Goal: Task Accomplishment & Management: Manage account settings

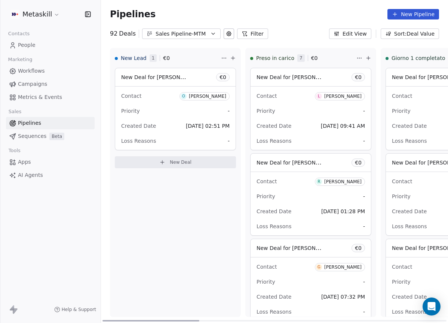
click at [203, 98] on div "[PERSON_NAME]" at bounding box center [207, 96] width 37 height 5
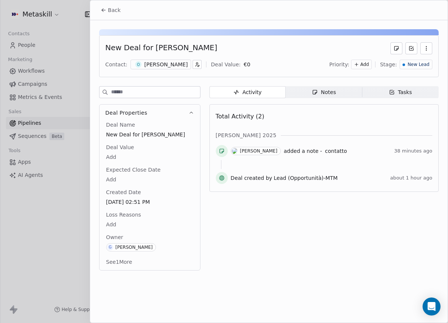
click at [422, 63] on span "New Lead" at bounding box center [419, 64] width 22 height 6
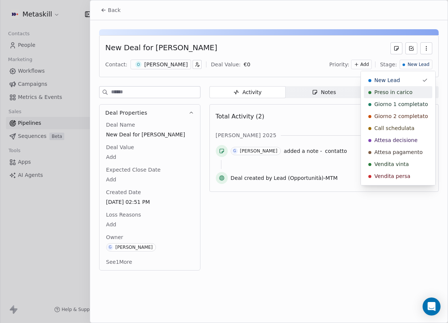
drag, startPoint x: 410, startPoint y: 93, endPoint x: 372, endPoint y: 98, distance: 37.7
click at [410, 93] on span "Preso in carico" at bounding box center [394, 91] width 38 height 7
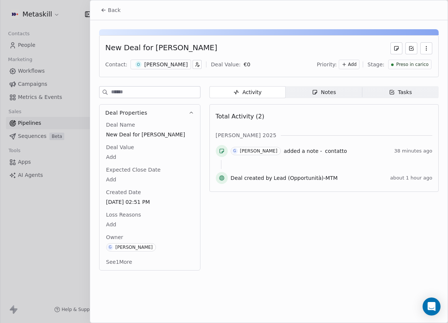
click at [116, 10] on span "Back" at bounding box center [114, 9] width 13 height 7
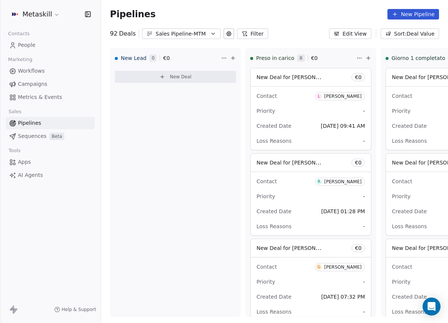
click at [201, 36] on div "Sales Pipeline-MTM" at bounding box center [182, 34] width 52 height 8
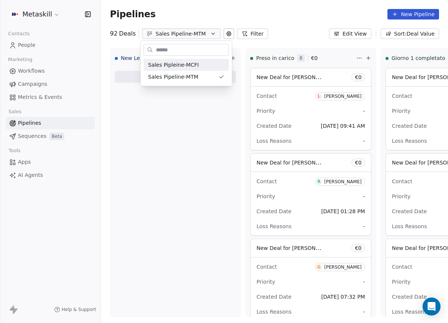
click at [206, 18] on html "Metaskill Contacts People Marketing Workflows Campaigns Metrics & Events Sales …" at bounding box center [224, 161] width 448 height 323
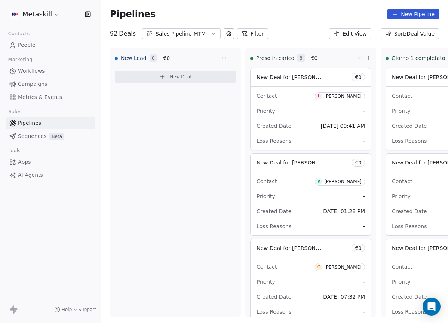
click at [210, 36] on icon "button" at bounding box center [213, 34] width 6 height 6
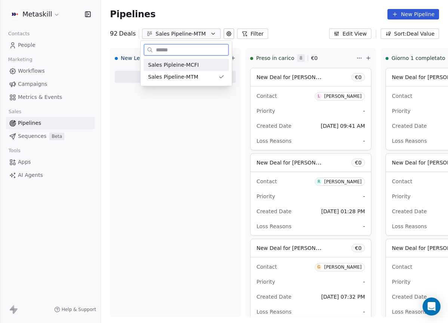
click at [203, 65] on div "Sales Pipleine-MCFI" at bounding box center [186, 65] width 76 height 8
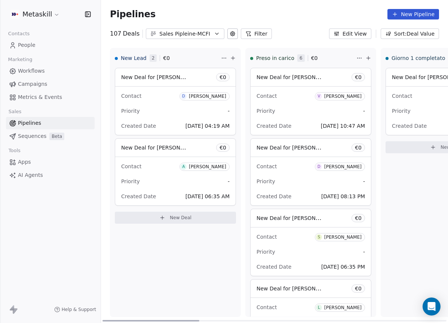
click at [209, 96] on div "[PERSON_NAME]" at bounding box center [207, 96] width 37 height 5
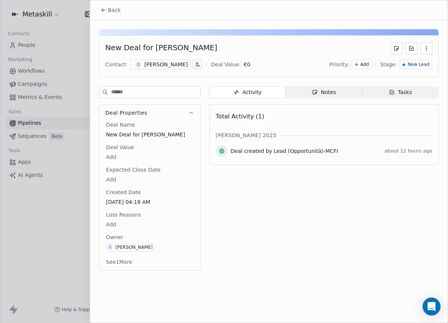
click at [182, 67] on div "[PERSON_NAME]" at bounding box center [165, 64] width 43 height 7
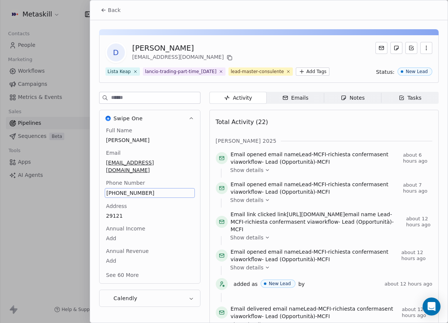
scroll to position [35, 0]
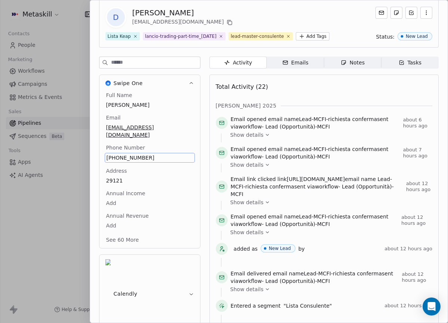
click at [138, 195] on div "Full Name Daniele Minutiello Email daniminu86@gmail.com Phone Number +393408196…" at bounding box center [150, 167] width 90 height 153
click at [122, 160] on span "+393408196242" at bounding box center [150, 157] width 86 height 7
click at [122, 160] on input "**********" at bounding box center [146, 165] width 81 height 15
click at [208, 40] on html "Metaskill Contacts People Marketing Workflows Campaigns Metrics & Events Sales …" at bounding box center [224, 161] width 448 height 323
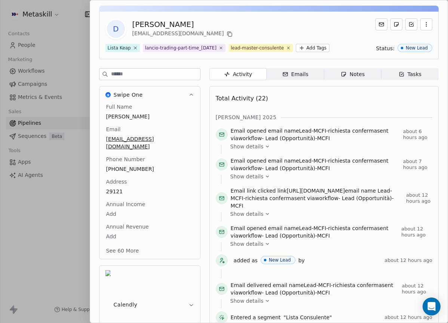
scroll to position [0, 0]
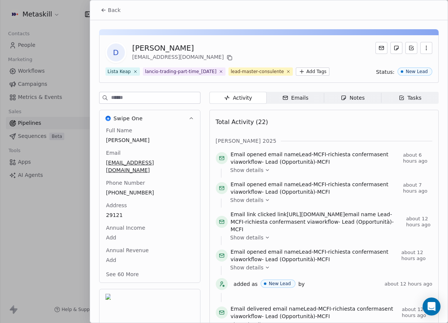
click at [93, 11] on div "Back" at bounding box center [269, 9] width 358 height 19
click at [97, 9] on button "Back" at bounding box center [110, 9] width 29 height 13
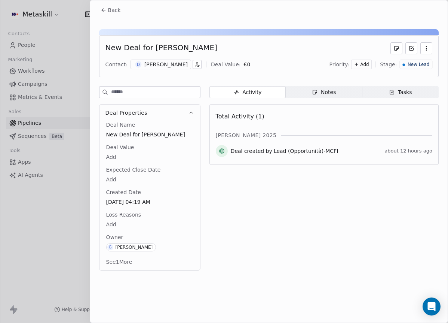
click at [95, 6] on div "Back" at bounding box center [269, 9] width 358 height 19
drag, startPoint x: 107, startPoint y: 15, endPoint x: 186, endPoint y: 27, distance: 79.5
click at [107, 15] on button "Back" at bounding box center [110, 9] width 29 height 13
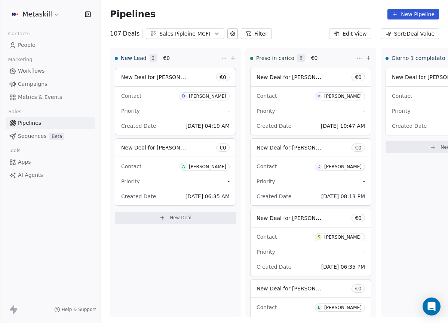
click at [207, 34] on div "Sales Pipleine-MCFI" at bounding box center [185, 34] width 52 height 8
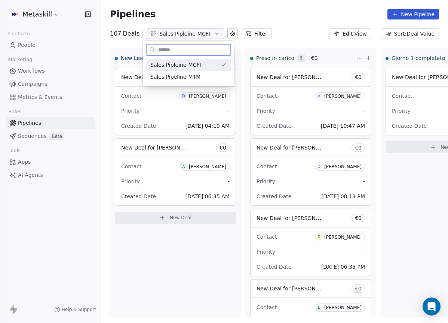
click at [203, 74] on div "Sales Pipeline-MTM" at bounding box center [188, 77] width 76 height 8
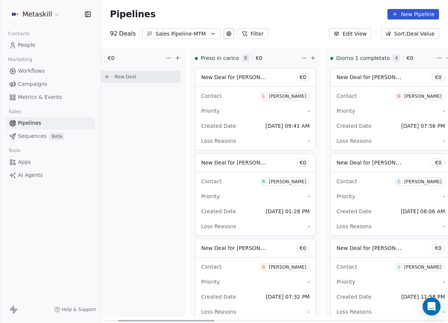
scroll to position [0, 88]
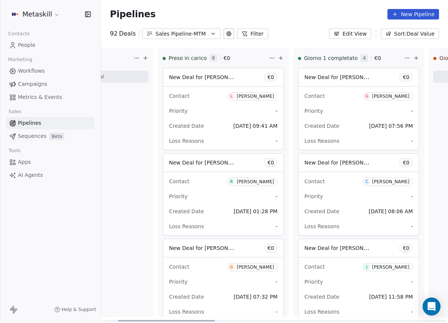
drag, startPoint x: 191, startPoint y: 320, endPoint x: 213, endPoint y: 272, distance: 53.3
click at [213, 320] on div at bounding box center [166, 320] width 97 height 1
click at [405, 97] on div "[PERSON_NAME]" at bounding box center [390, 96] width 37 height 5
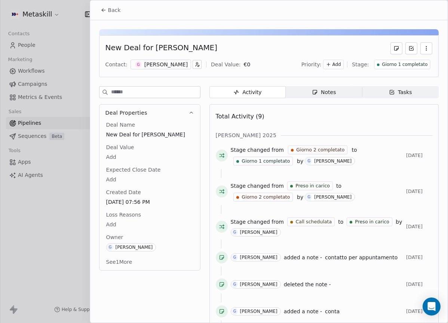
click at [180, 67] on div "[PERSON_NAME]" at bounding box center [165, 64] width 43 height 7
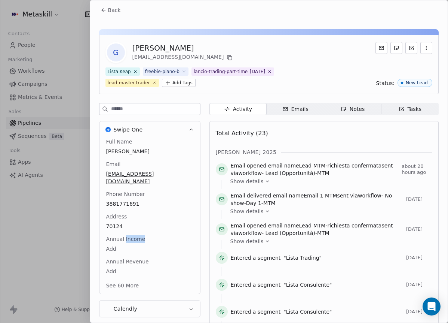
scroll to position [35, 0]
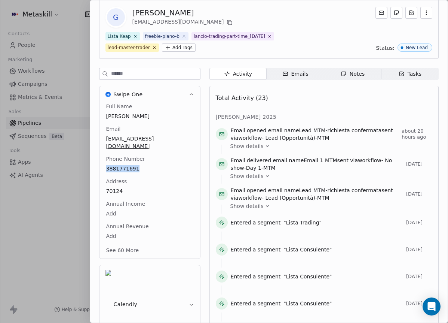
click at [192, 152] on div "Full Name Giuseppe Zuffrano Email giuseppezuffrano10@gmail.com Phone Number 388…" at bounding box center [150, 181] width 101 height 156
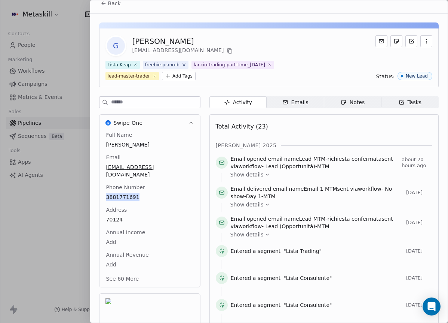
scroll to position [0, 0]
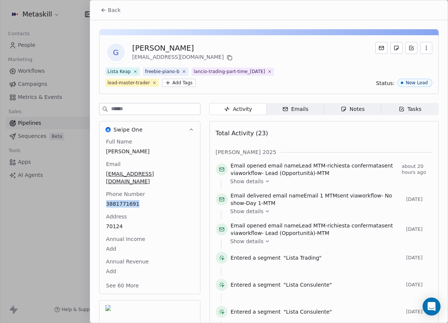
click at [339, 113] on span "Notes Notes" at bounding box center [352, 109] width 57 height 12
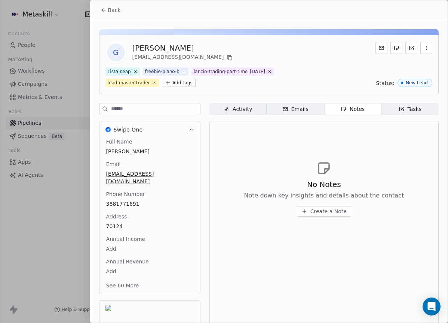
click at [77, 13] on div at bounding box center [224, 161] width 448 height 323
click at [143, 4] on div "Back" at bounding box center [269, 9] width 358 height 19
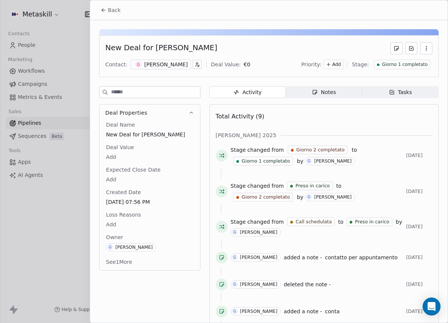
click at [349, 92] on span "Notes Notes" at bounding box center [324, 92] width 76 height 12
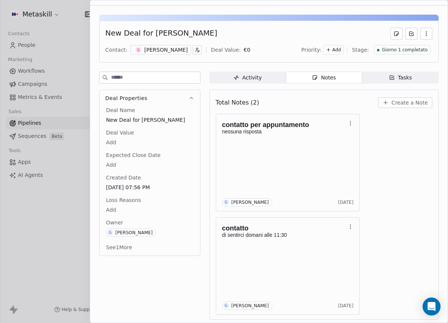
scroll to position [16, 0]
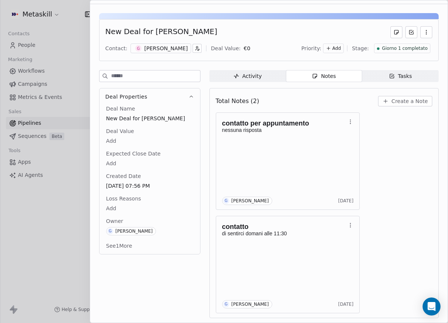
click at [396, 51] on span "Giorno 1 completato" at bounding box center [405, 48] width 46 height 6
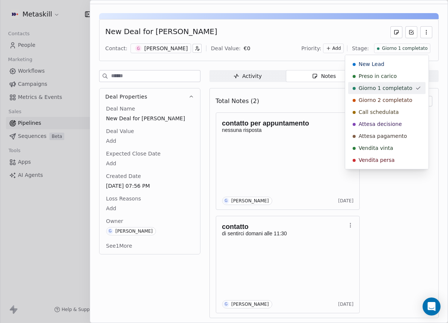
click at [390, 95] on div "Giorno 2 completato" at bounding box center [387, 100] width 77 height 12
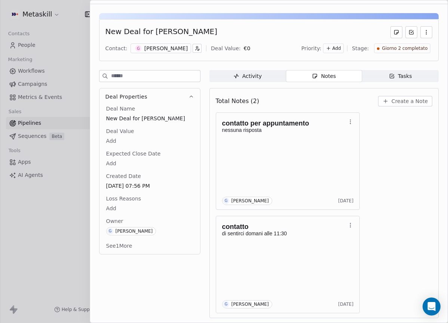
click at [394, 99] on span "Create a Note" at bounding box center [410, 100] width 36 height 7
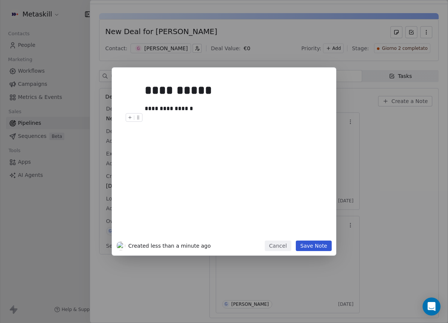
click at [317, 244] on button "Save Note" at bounding box center [314, 245] width 36 height 10
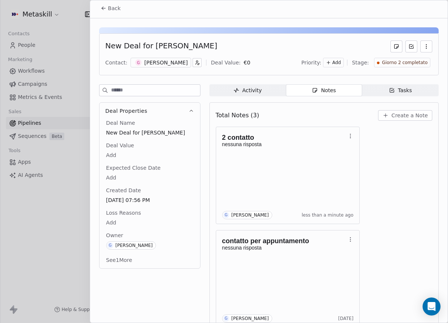
scroll to position [0, 0]
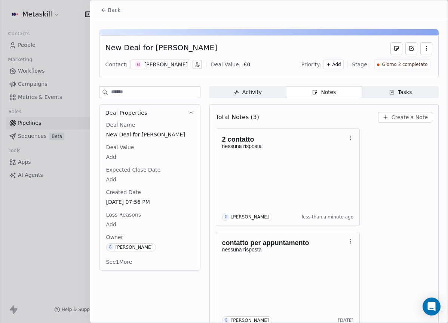
click at [126, 10] on div "Back" at bounding box center [269, 9] width 358 height 19
click at [124, 11] on button "Back" at bounding box center [110, 9] width 29 height 13
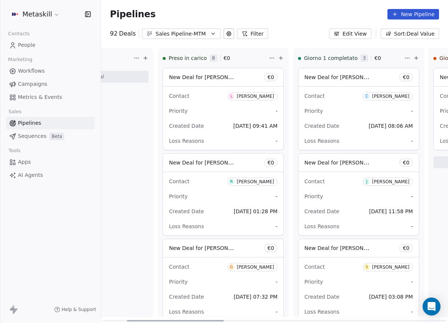
click at [393, 92] on span "C Cristian Mirabelli" at bounding box center [388, 96] width 50 height 8
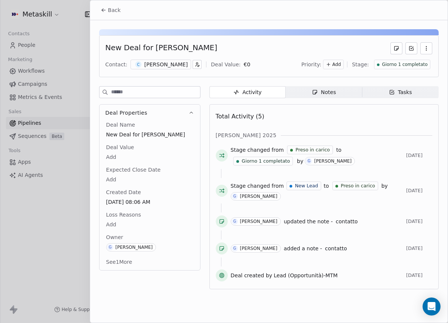
click at [152, 63] on div "[PERSON_NAME]" at bounding box center [165, 64] width 43 height 7
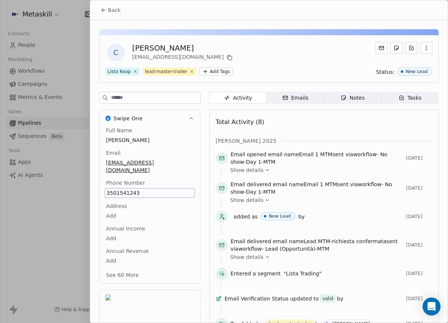
scroll to position [24, 0]
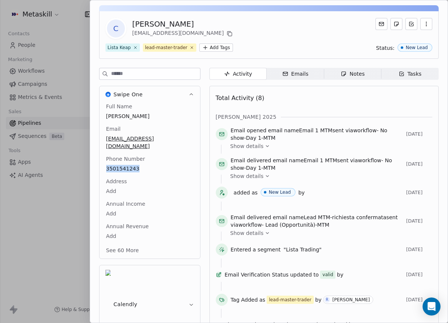
click at [341, 79] on span "Notes Notes" at bounding box center [352, 74] width 57 height 12
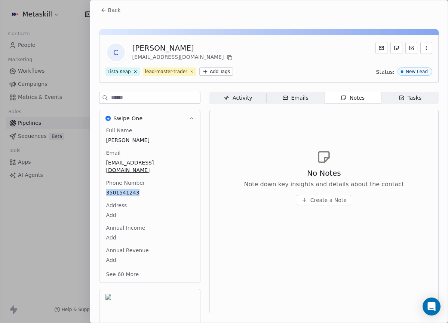
click at [227, 94] on div "Activity" at bounding box center [238, 98] width 28 height 8
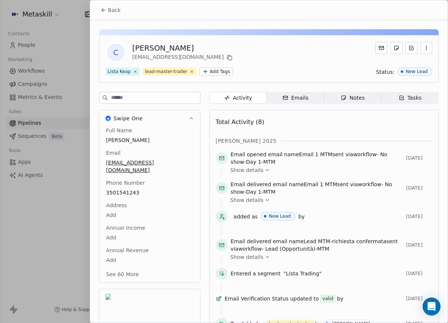
click at [129, 10] on div "Back" at bounding box center [269, 9] width 358 height 19
click at [118, 11] on span "Back" at bounding box center [114, 9] width 13 height 7
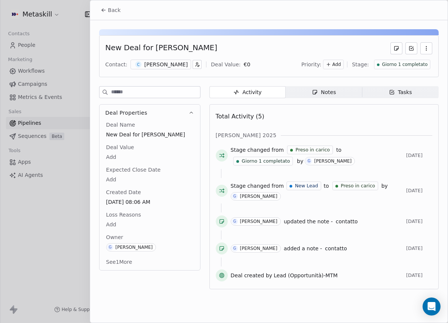
click at [390, 71] on div "New Deal for Cristian Mirabelli Contact: C Cristian Mirabelli Deal Value: € 0 P…" at bounding box center [269, 56] width 340 height 42
click at [395, 65] on span "Giorno 1 completato" at bounding box center [405, 64] width 46 height 6
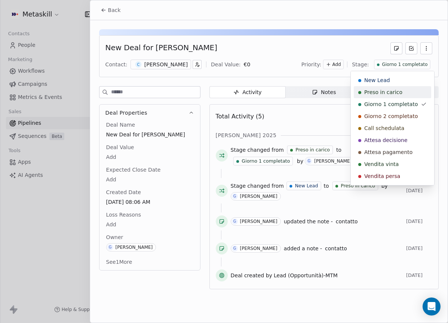
click at [293, 63] on html "Metaskill Contacts People Marketing Workflows Campaigns Metrics & Events Sales …" at bounding box center [224, 161] width 448 height 323
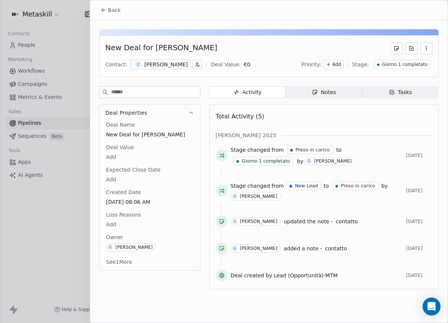
click at [319, 91] on div "Notes" at bounding box center [324, 92] width 24 height 8
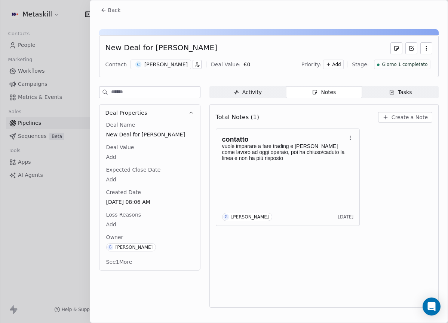
click at [405, 121] on button "Create a Note" at bounding box center [405, 117] width 54 height 10
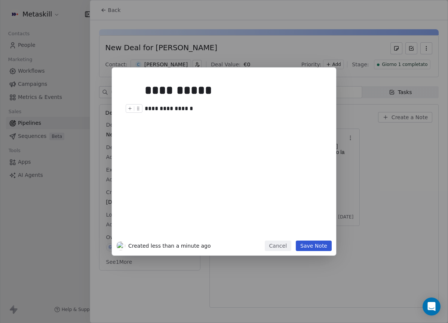
click at [166, 109] on div "**********" at bounding box center [233, 108] width 176 height 9
click at [315, 247] on button "Save Note" at bounding box center [314, 245] width 36 height 10
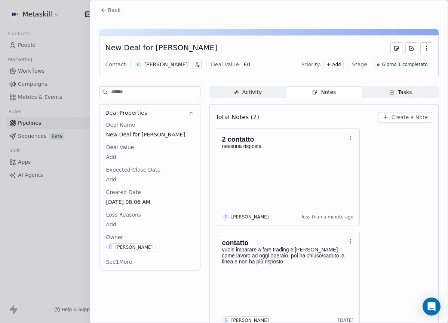
click at [174, 61] on div "[PERSON_NAME]" at bounding box center [165, 64] width 43 height 7
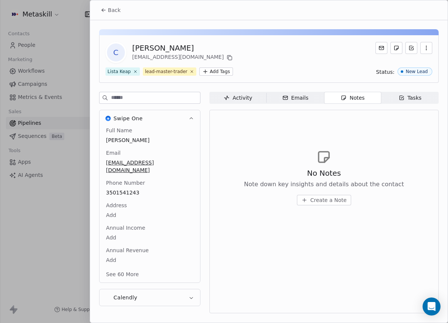
click at [108, 15] on button "Back" at bounding box center [110, 9] width 29 height 13
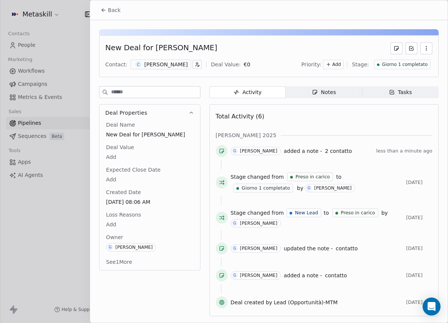
click at [426, 61] on span "Giorno 1 completato" at bounding box center [405, 64] width 46 height 6
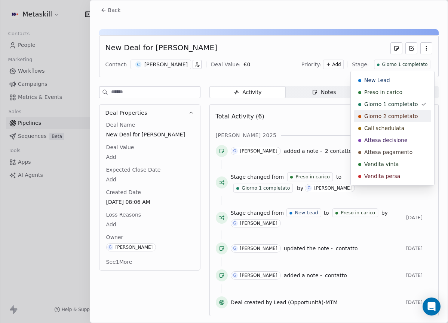
click at [405, 114] on span "Giorno 2 completato" at bounding box center [392, 115] width 54 height 7
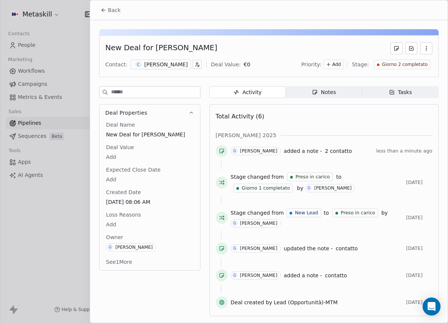
click at [108, 3] on button "Back" at bounding box center [110, 9] width 29 height 13
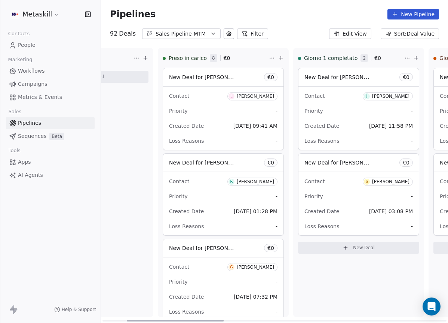
click at [392, 98] on div "[PERSON_NAME]" at bounding box center [390, 96] width 37 height 5
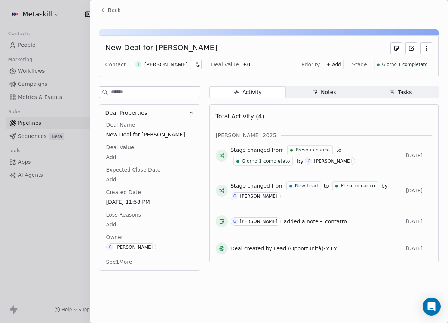
click at [182, 71] on div "New Deal for Jonathan Farabollini Contact: J Jonathan Farabollini Deal Value: €…" at bounding box center [269, 56] width 340 height 42
click at [183, 69] on div "J Jonathan Farabollini" at bounding box center [161, 65] width 61 height 10
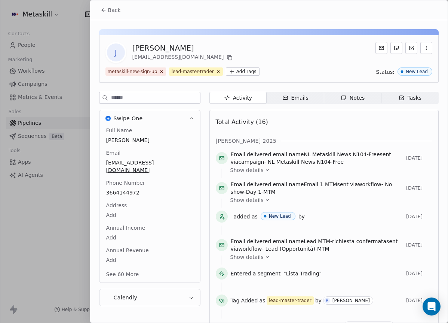
scroll to position [24, 0]
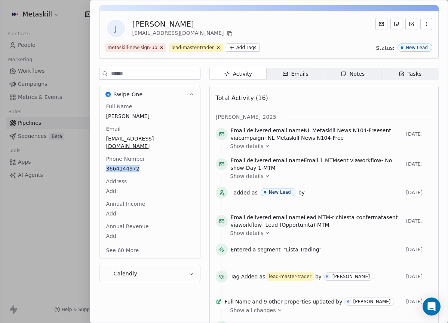
click at [343, 77] on div "Notes" at bounding box center [353, 74] width 24 height 8
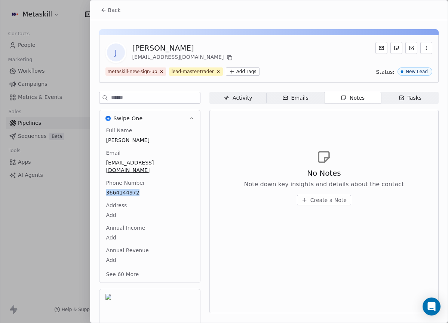
click at [109, 15] on button "Back" at bounding box center [110, 9] width 29 height 13
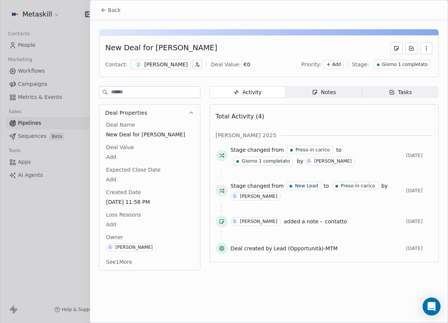
click at [328, 92] on div "Notes" at bounding box center [324, 92] width 24 height 8
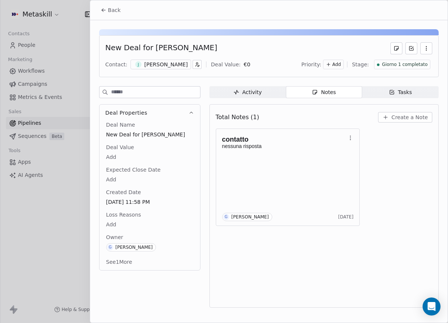
click at [310, 82] on div "New Deal for Jonathan Farabollini Contact: J Jonathan Farabollini Deal Value: €…" at bounding box center [269, 166] width 358 height 292
click at [179, 61] on div "[PERSON_NAME]" at bounding box center [165, 64] width 43 height 7
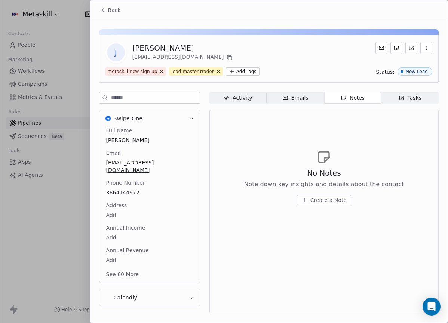
click at [118, 20] on div "J Jonathan Farabollini jonathanfarabollini@icloud.com metaskill-new-sign-up lea…" at bounding box center [269, 168] width 358 height 297
click at [121, 15] on button "Back" at bounding box center [110, 9] width 29 height 13
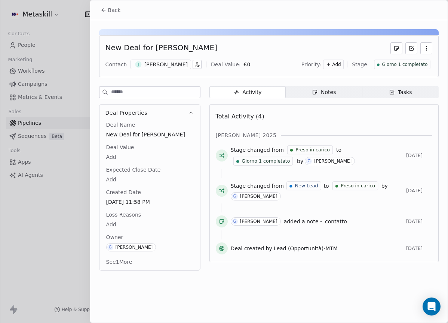
click at [334, 100] on div "Activity Activity Notes Notes Tasks Tasks Total Activity (4) ott 2025 Stage cha…" at bounding box center [324, 180] width 229 height 189
click at [333, 99] on div "Activity Activity Notes Notes Tasks Tasks Total Activity (4) ott 2025 Stage cha…" at bounding box center [324, 180] width 229 height 189
click at [333, 95] on div "Notes" at bounding box center [324, 92] width 24 height 8
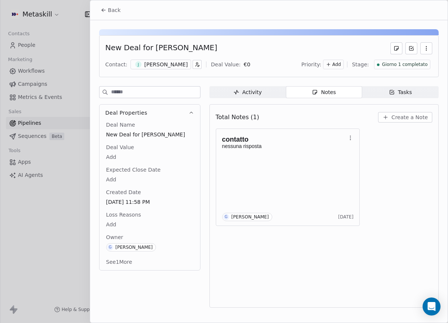
click at [422, 121] on button "Create a Note" at bounding box center [405, 117] width 54 height 10
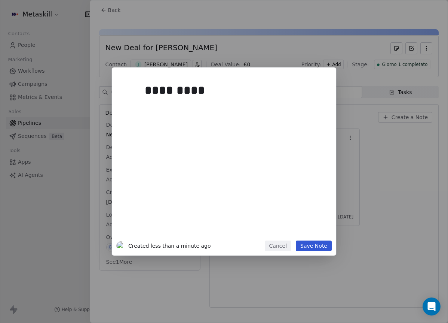
click at [390, 147] on div "********* Created less than a minute ago Cancel Save Note" at bounding box center [224, 161] width 448 height 188
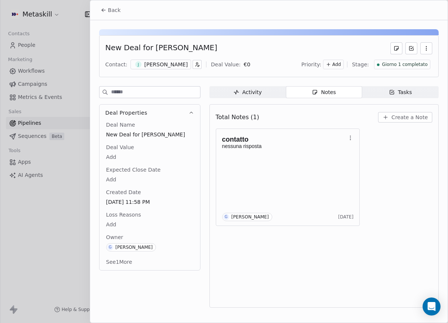
click at [412, 124] on div "Total Notes (1) Create a Note" at bounding box center [324, 117] width 217 height 16
click at [410, 122] on button "Create a Note" at bounding box center [405, 117] width 54 height 10
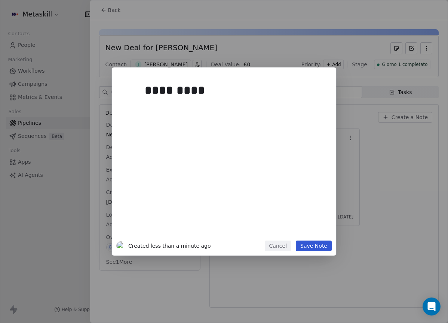
click at [197, 97] on div "*********" at bounding box center [233, 90] width 176 height 18
drag, startPoint x: 308, startPoint y: 242, endPoint x: 223, endPoint y: 158, distance: 119.9
click at [308, 242] on button "Save Note" at bounding box center [314, 245] width 36 height 10
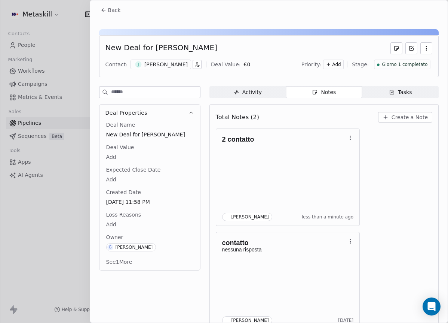
click at [104, 7] on icon at bounding box center [104, 10] width 6 height 6
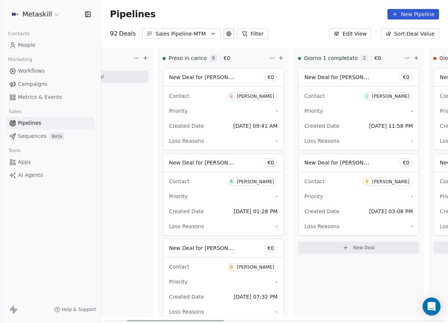
click at [372, 96] on div "[PERSON_NAME]" at bounding box center [390, 96] width 37 height 5
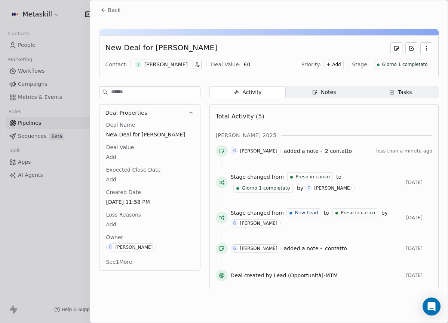
click at [346, 84] on div "New Deal for Jonathan Farabollini Contact: J Jonathan Farabollini Deal Value: €…" at bounding box center [269, 156] width 358 height 273
click at [342, 90] on span "Notes Notes" at bounding box center [324, 92] width 76 height 12
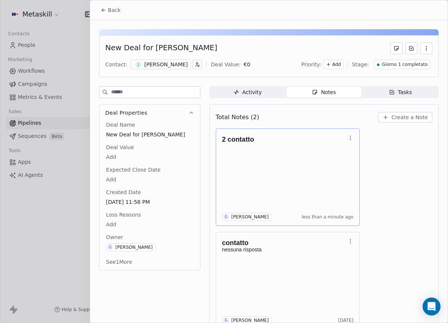
click at [334, 152] on div "2 contatto G Giulio Roselli less than a minute ago" at bounding box center [288, 177] width 132 height 88
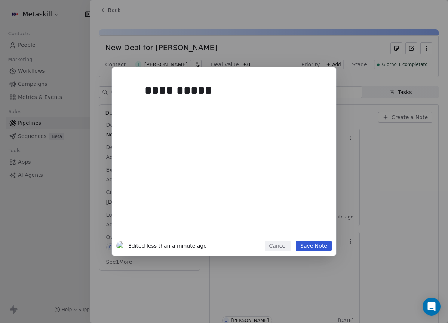
click at [183, 106] on div at bounding box center [235, 108] width 181 height 9
click at [152, 104] on div at bounding box center [235, 108] width 181 height 9
click at [158, 101] on h1 "**********" at bounding box center [235, 90] width 181 height 24
click at [170, 105] on div at bounding box center [235, 108] width 181 height 9
click at [322, 246] on button "Save Note" at bounding box center [314, 245] width 36 height 10
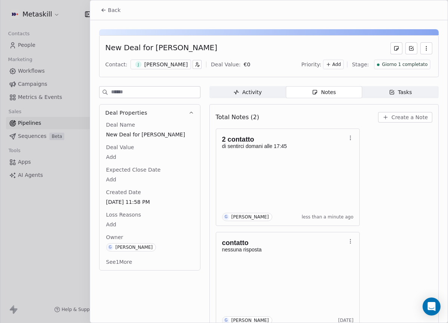
drag, startPoint x: 152, startPoint y: 48, endPoint x: 236, endPoint y: 49, distance: 84.2
click at [236, 49] on div "New Deal for [PERSON_NAME]" at bounding box center [269, 48] width 327 height 12
copy div "[PERSON_NAME]"
click at [401, 67] on span "Giorno 1 completato" at bounding box center [405, 64] width 46 height 6
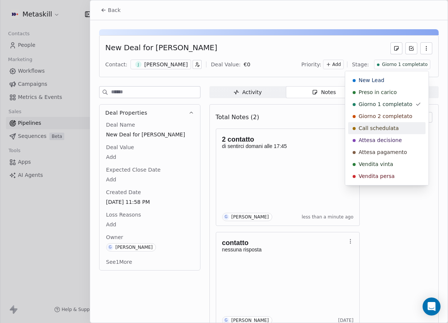
click at [392, 123] on div "Call schedulata" at bounding box center [387, 128] width 77 height 12
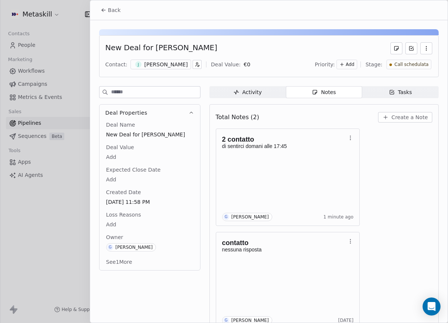
click at [108, 6] on button "Back" at bounding box center [110, 9] width 29 height 13
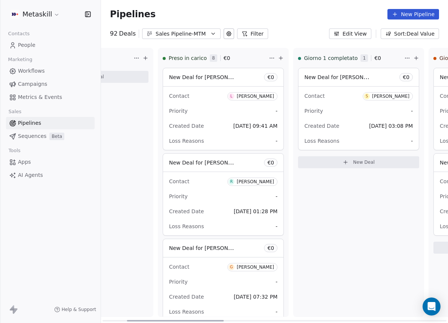
click at [393, 89] on div "Contact S Samara Travassos" at bounding box center [359, 95] width 109 height 12
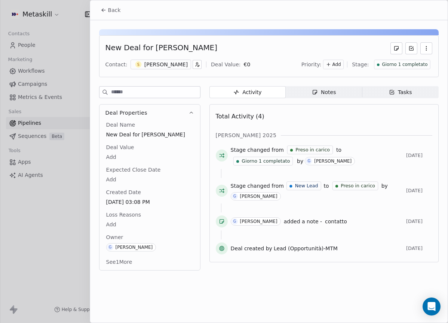
click at [182, 66] on div "[PERSON_NAME]" at bounding box center [165, 64] width 43 height 7
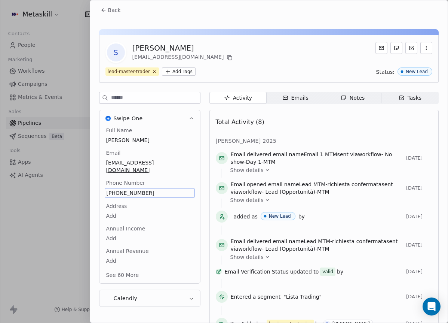
scroll to position [24, 0]
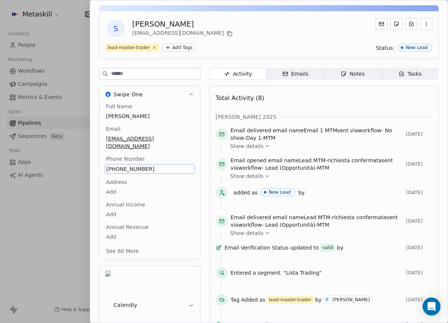
click at [132, 165] on span "+393277113627" at bounding box center [150, 168] width 86 height 7
click at [135, 165] on span "+393277113627" at bounding box center [150, 168] width 86 height 7
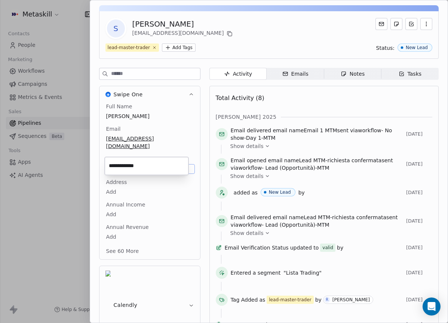
click at [135, 161] on input "**********" at bounding box center [146, 165] width 81 height 15
click at [234, 33] on html "Metaskill Contacts People Marketing Workflows Campaigns Metrics & Events Sales …" at bounding box center [224, 161] width 448 height 323
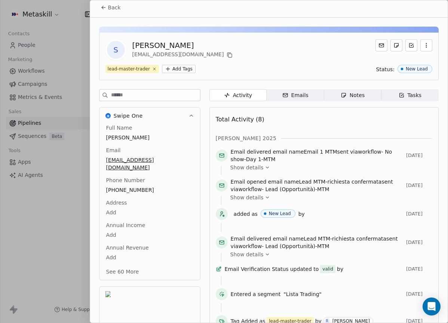
scroll to position [0, 0]
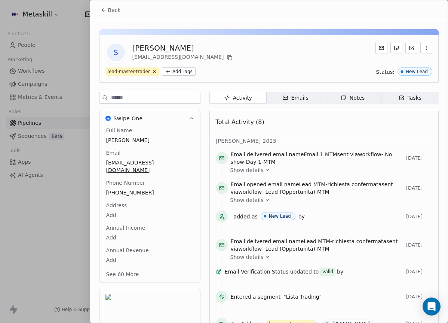
click at [127, 16] on div "Back" at bounding box center [269, 9] width 358 height 19
click at [109, 11] on span "Back" at bounding box center [114, 9] width 13 height 7
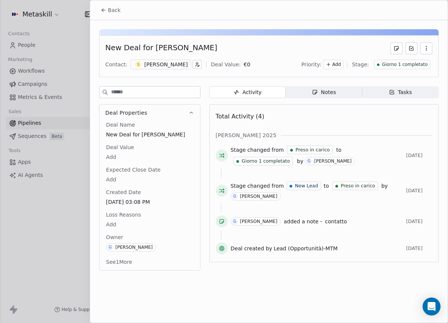
click at [331, 95] on div "Notes" at bounding box center [324, 92] width 24 height 8
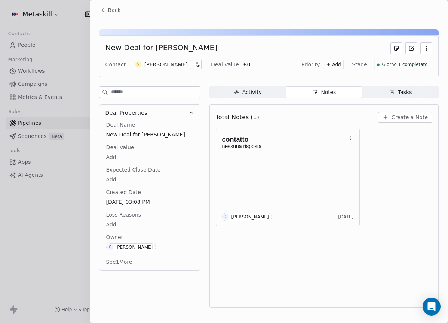
click at [404, 119] on span "Create a Note" at bounding box center [410, 116] width 36 height 7
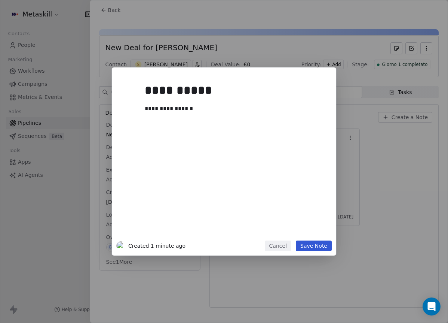
click at [313, 239] on div "**********" at bounding box center [233, 156] width 186 height 168
click at [312, 245] on button "Save Note" at bounding box center [314, 245] width 36 height 10
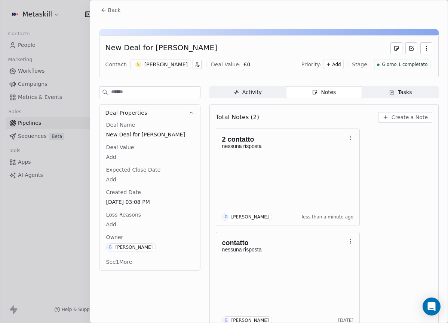
click at [394, 63] on span "Giorno 1 completato" at bounding box center [405, 64] width 46 height 6
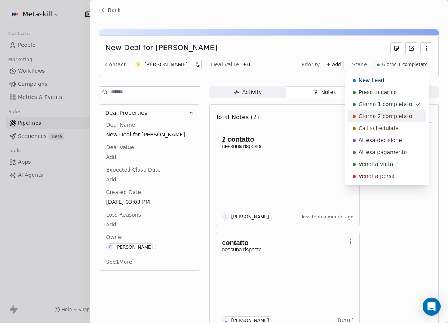
click at [398, 119] on span "Giorno 2 completato" at bounding box center [386, 115] width 54 height 7
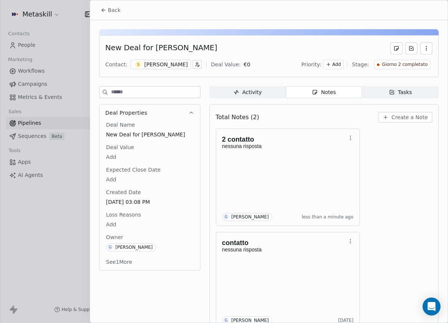
click at [120, 7] on span "Back" at bounding box center [114, 9] width 13 height 7
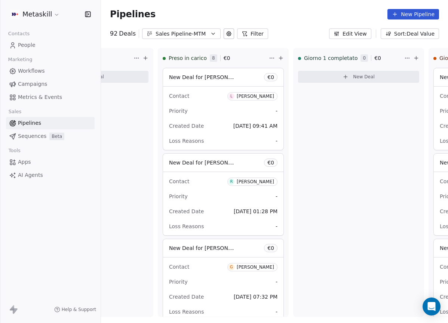
click at [206, 36] on button "Sales Pipeline-MTM" at bounding box center [181, 33] width 79 height 10
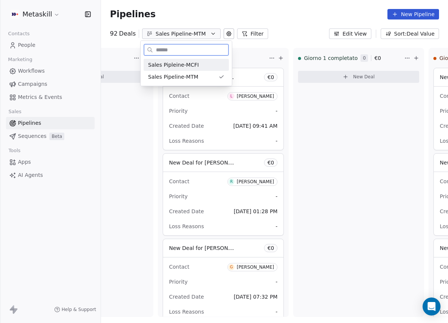
click at [204, 66] on div "Sales Pipleine-MCFI" at bounding box center [186, 65] width 76 height 8
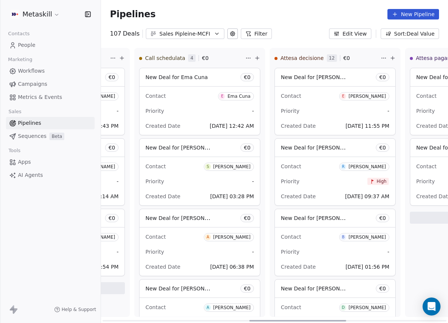
scroll to position [0, 527]
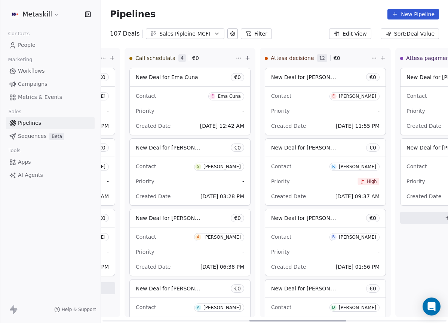
drag, startPoint x: 189, startPoint y: 320, endPoint x: 337, endPoint y: 313, distance: 147.3
click at [337, 320] on div at bounding box center [298, 320] width 97 height 1
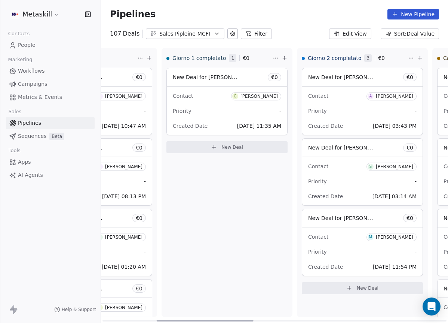
scroll to position [0, 225]
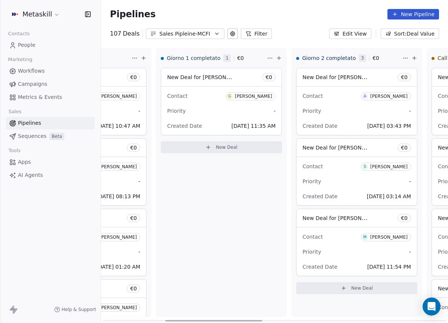
drag, startPoint x: 258, startPoint y: 319, endPoint x: 173, endPoint y: 306, distance: 85.6
click at [173, 320] on div at bounding box center [213, 320] width 97 height 1
click at [383, 95] on div "Alessandro Cialdella" at bounding box center [389, 96] width 37 height 5
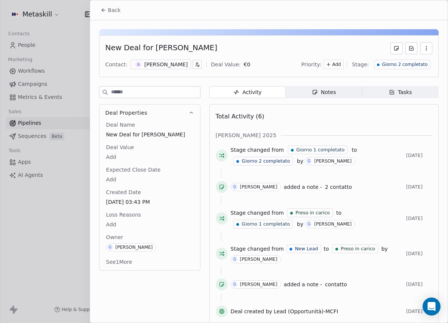
click at [168, 69] on div "Contact: A Alessandro Cialdella Deal Value: € 0 Priority: Add Stage: Giorno 2 c…" at bounding box center [269, 64] width 327 height 11
click at [168, 66] on div "Alessandro Cialdella" at bounding box center [165, 64] width 43 height 7
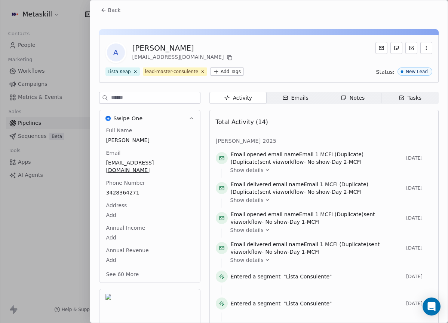
scroll to position [24, 0]
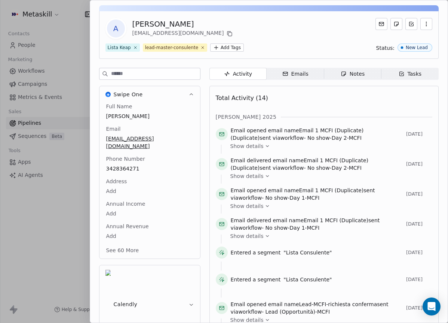
click at [350, 102] on div "Total Activity (14)" at bounding box center [324, 98] width 217 height 15
drag, startPoint x: 349, startPoint y: 62, endPoint x: 350, endPoint y: 69, distance: 7.3
click at [349, 62] on div "A Alessandro Cialdella alecialdella@gmail.com Lista Keap lead-master-consulente…" at bounding box center [269, 255] width 358 height 518
click at [353, 76] on div "Notes" at bounding box center [353, 74] width 24 height 8
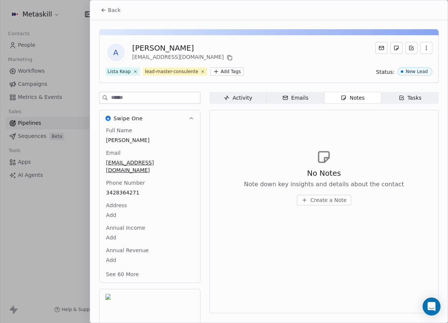
click at [262, 100] on span "Activity Activity" at bounding box center [238, 98] width 57 height 12
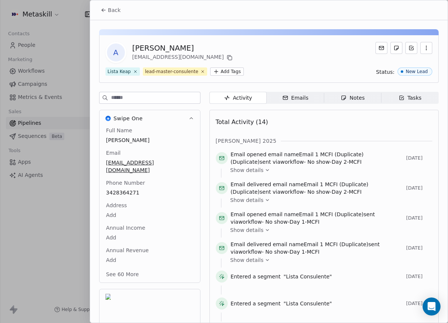
click at [344, 101] on div "Notes" at bounding box center [353, 98] width 24 height 8
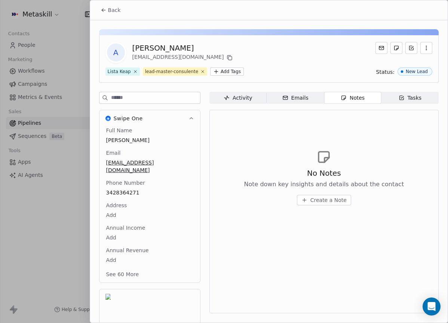
click at [95, 1] on div "Back" at bounding box center [269, 9] width 358 height 19
click at [118, 7] on span "Back" at bounding box center [114, 9] width 13 height 7
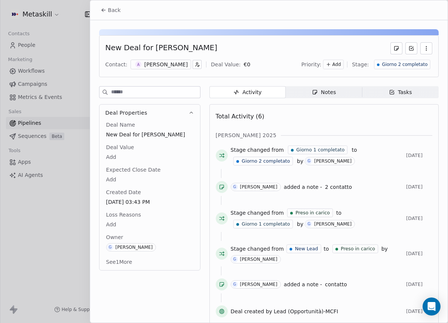
click at [330, 90] on div "Notes" at bounding box center [324, 92] width 24 height 8
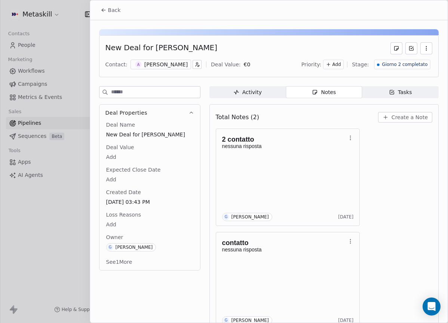
drag, startPoint x: 400, startPoint y: 64, endPoint x: 398, endPoint y: 68, distance: 4.6
click at [400, 64] on span "Giorno 2 completato" at bounding box center [405, 64] width 46 height 6
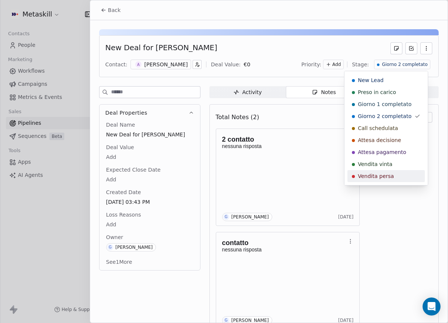
click at [374, 173] on span "Vendita persa" at bounding box center [376, 175] width 36 height 7
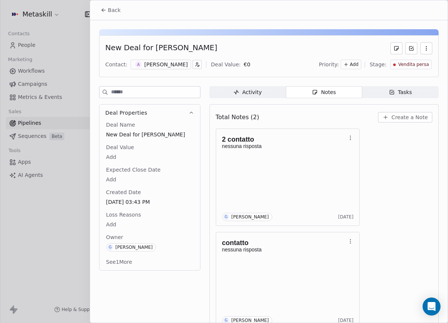
click at [120, 235] on span "Owner" at bounding box center [115, 236] width 20 height 7
click at [119, 219] on div "Loss Reasons Add" at bounding box center [150, 220] width 90 height 18
click at [107, 222] on html "Metaskill Contacts People Marketing Workflows Campaigns Metrics & Events Sales …" at bounding box center [224, 161] width 448 height 323
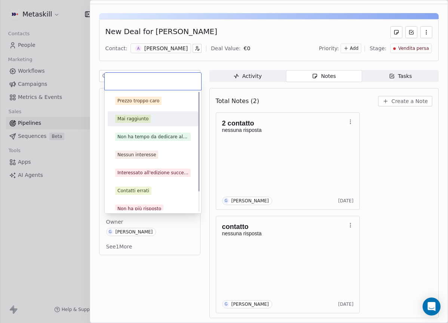
click at [138, 116] on div "Mai raggiunto" at bounding box center [133, 118] width 31 height 7
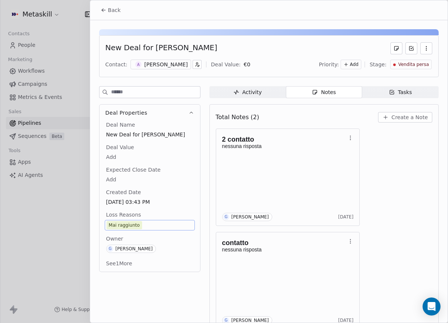
drag, startPoint x: 122, startPoint y: 7, endPoint x: 129, endPoint y: 10, distance: 7.5
click at [122, 7] on button "Back" at bounding box center [110, 9] width 29 height 13
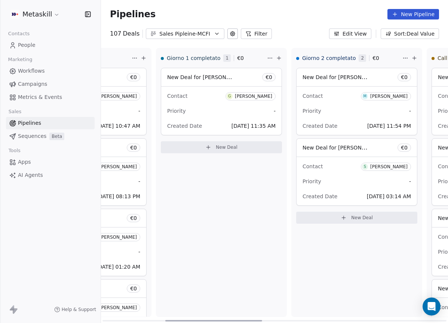
click at [410, 100] on span "M Michele Tomiozzo" at bounding box center [386, 95] width 50 height 9
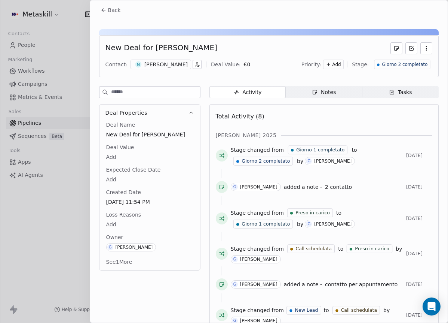
click at [160, 63] on div "Michele Tomiozzo" at bounding box center [165, 64] width 43 height 7
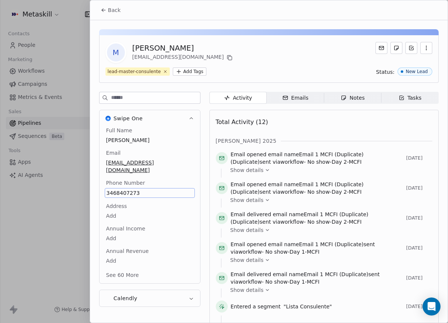
scroll to position [24, 0]
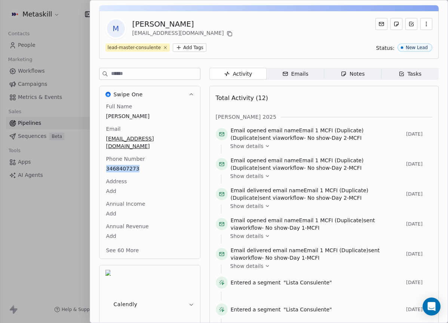
click at [346, 68] on span "Notes Notes" at bounding box center [352, 74] width 57 height 12
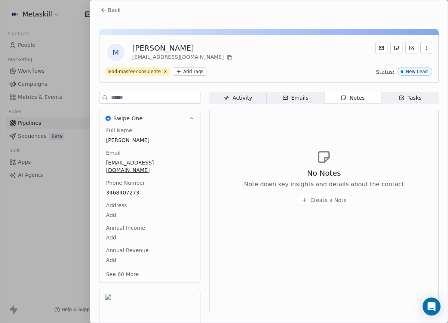
click at [286, 37] on div "M Michele Tomiozzo micheletomiozzo@gmail.com lead-master-consulente Add Tags St…" at bounding box center [269, 59] width 340 height 48
click at [116, 8] on span "Back" at bounding box center [114, 9] width 13 height 7
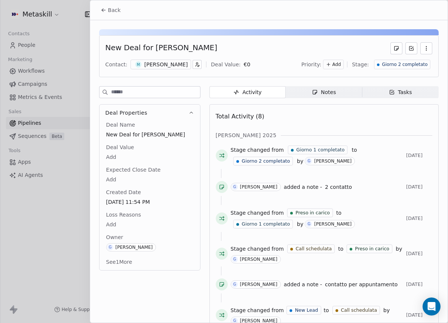
click at [335, 92] on span "Notes Notes" at bounding box center [324, 92] width 76 height 12
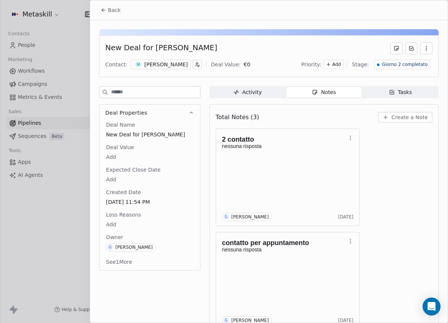
click at [414, 63] on span "Giorno 2 completato" at bounding box center [405, 64] width 46 height 6
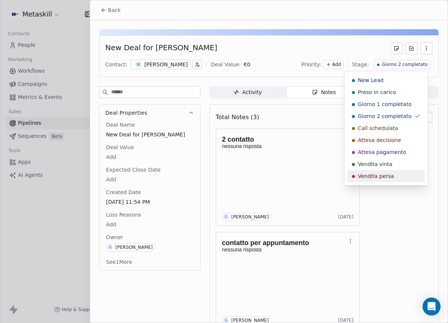
click at [389, 177] on span "Vendita persa" at bounding box center [376, 175] width 36 height 7
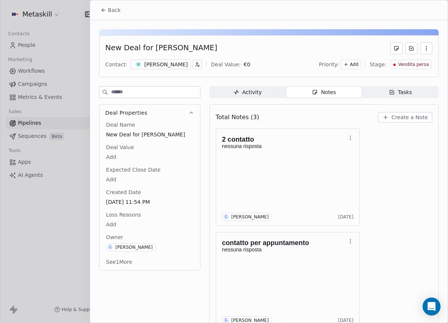
click at [109, 221] on body "Metaskill Contacts People Marketing Workflows Campaigns Metrics & Events Sales …" at bounding box center [224, 161] width 448 height 323
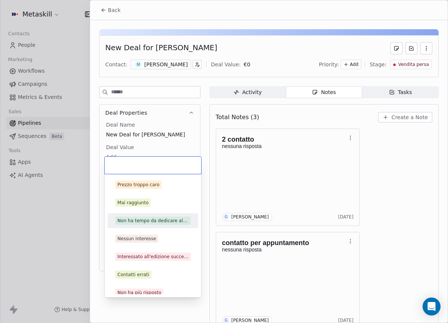
scroll to position [63, 0]
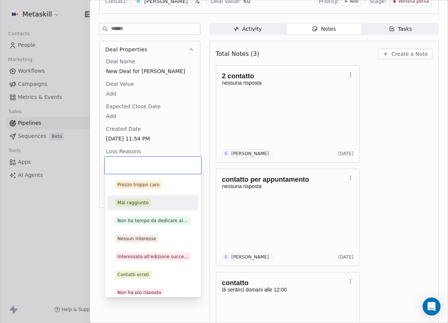
click at [133, 195] on div "Mai raggiunto" at bounding box center [153, 202] width 91 height 15
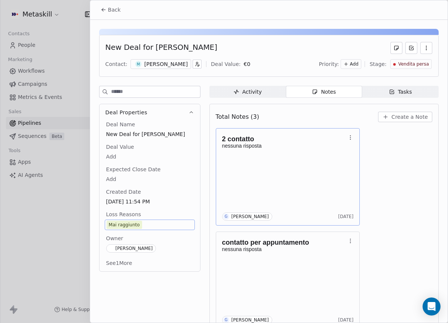
scroll to position [0, 0]
click at [119, 15] on button "Back" at bounding box center [110, 9] width 29 height 13
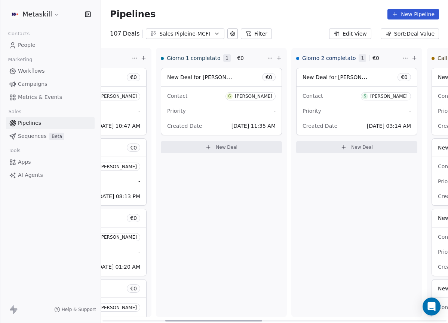
click at [251, 94] on div "[PERSON_NAME]" at bounding box center [253, 96] width 37 height 5
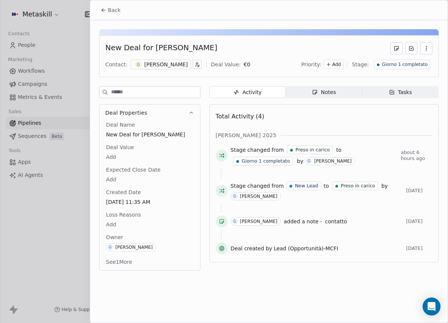
click at [344, 91] on span "Notes Notes" at bounding box center [324, 92] width 76 height 12
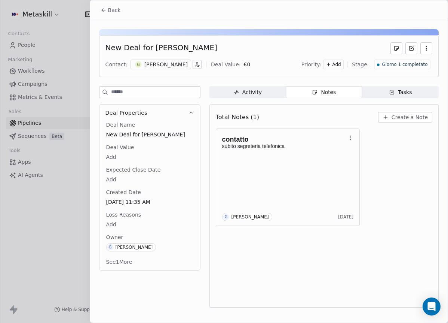
click at [154, 66] on div "[PERSON_NAME]" at bounding box center [165, 64] width 43 height 7
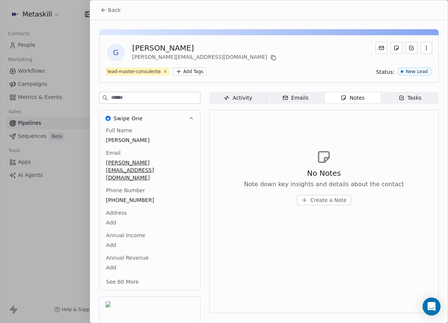
click at [197, 32] on div at bounding box center [269, 32] width 340 height 6
click at [109, 4] on button "Back" at bounding box center [110, 9] width 29 height 13
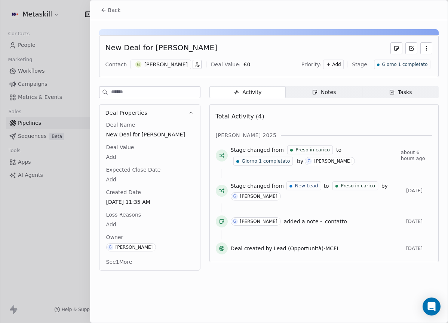
click at [406, 61] on div "Giorno 1 completato" at bounding box center [402, 65] width 57 height 10
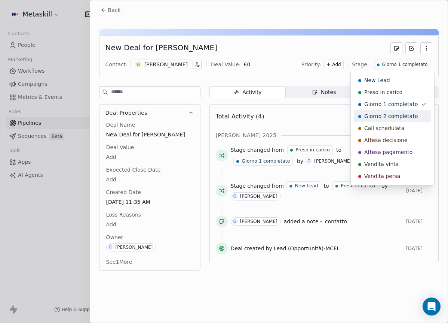
click at [400, 118] on span "Giorno 2 completato" at bounding box center [392, 115] width 54 height 7
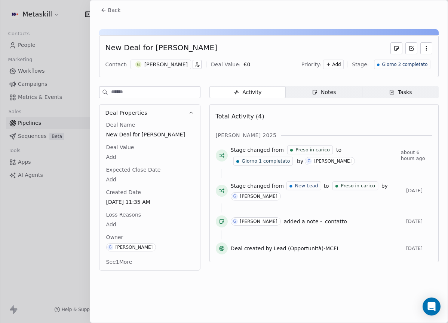
click at [97, 10] on button "Back" at bounding box center [110, 9] width 29 height 13
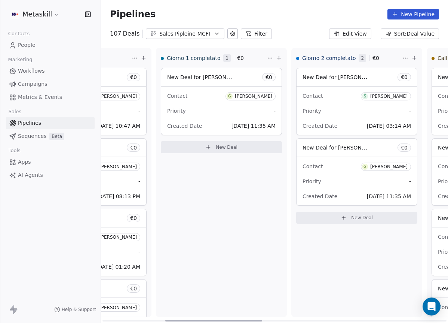
click at [245, 97] on div "[PERSON_NAME]" at bounding box center [253, 96] width 37 height 5
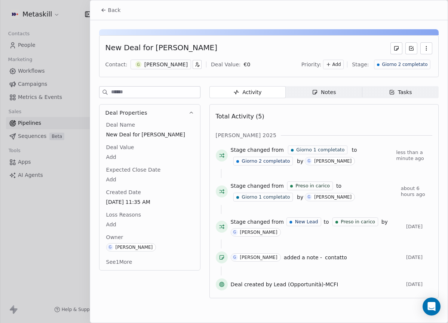
click at [164, 66] on div "[PERSON_NAME]" at bounding box center [165, 64] width 43 height 7
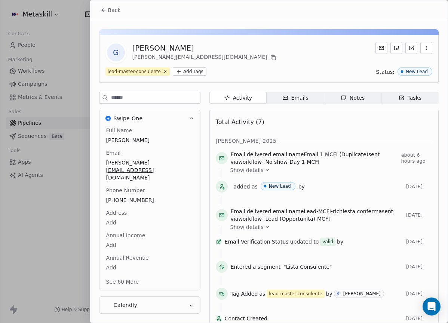
scroll to position [20, 0]
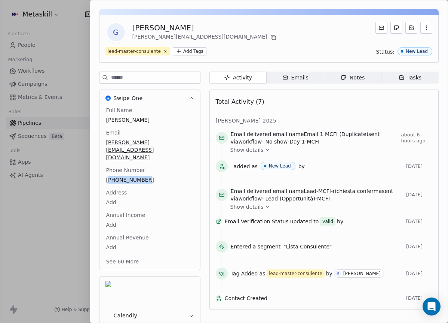
click at [288, 79] on div "Emails" at bounding box center [296, 78] width 26 height 8
click at [348, 73] on span "Notes Notes" at bounding box center [352, 77] width 57 height 12
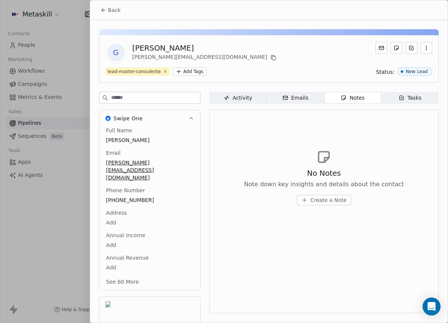
click at [121, 22] on div "G Giacomo De luca g.deluca@studioadl.it lead-master-consulente Add Tags Status:…" at bounding box center [269, 199] width 358 height 359
click at [119, 14] on button "Back" at bounding box center [110, 9] width 29 height 13
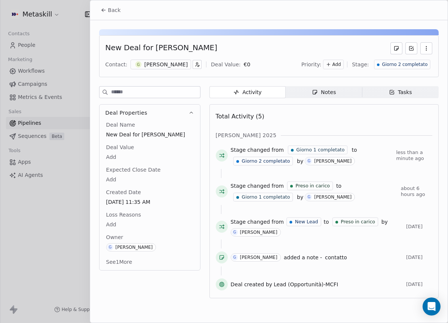
click at [333, 97] on span "Notes Notes" at bounding box center [324, 92] width 76 height 12
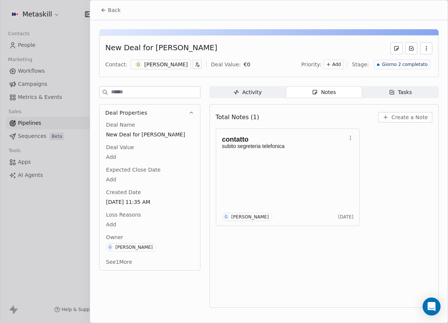
click at [116, 9] on span "Back" at bounding box center [114, 9] width 13 height 7
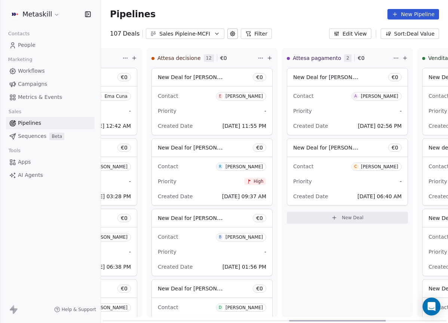
scroll to position [0, 620]
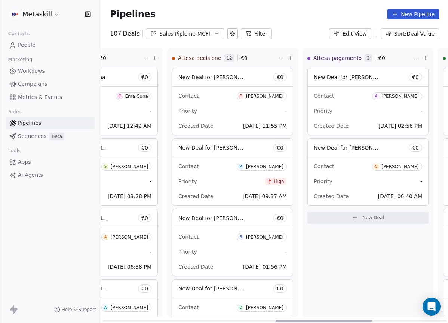
drag, startPoint x: 194, startPoint y: 320, endPoint x: 367, endPoint y: 294, distance: 174.9
click at [367, 320] on div at bounding box center [324, 320] width 97 height 1
click at [279, 98] on div "Enrico" at bounding box center [264, 96] width 37 height 5
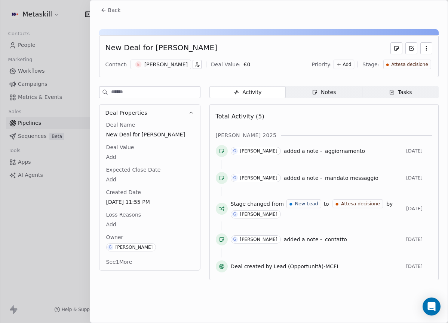
click at [157, 67] on div "Enrico" at bounding box center [165, 64] width 43 height 7
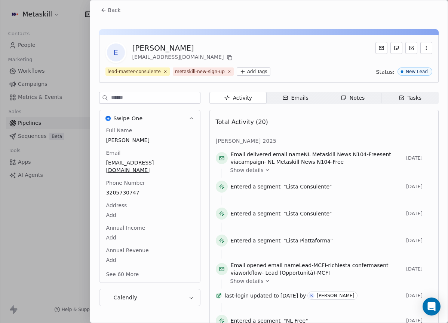
scroll to position [24, 0]
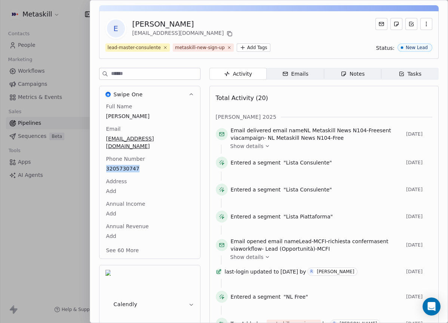
click at [406, 147] on div "Show details" at bounding box center [329, 145] width 197 height 7
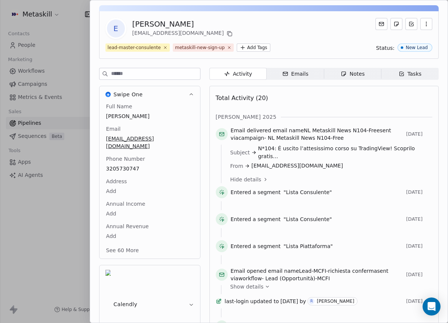
click at [377, 99] on div "Total Activity (20)" at bounding box center [324, 98] width 217 height 15
click at [171, 19] on div "Enrico" at bounding box center [184, 24] width 102 height 10
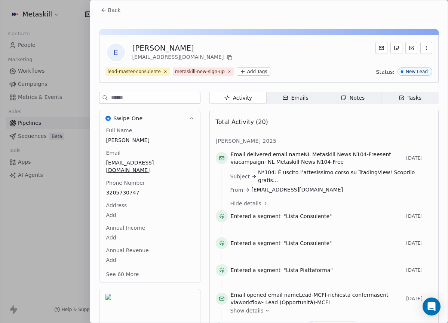
click at [113, 10] on span "Back" at bounding box center [114, 9] width 13 height 7
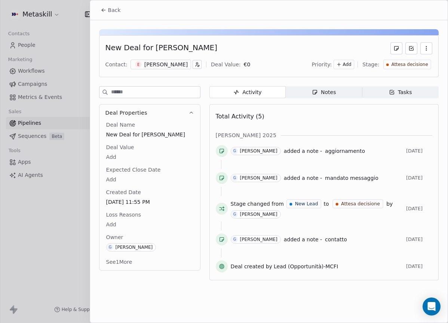
click at [336, 98] on div "Activity Activity Notes Notes Tasks Tasks Total Activity (5) ott 2025 G Giulio …" at bounding box center [324, 185] width 229 height 198
click at [344, 91] on span "Notes Notes" at bounding box center [324, 92] width 76 height 12
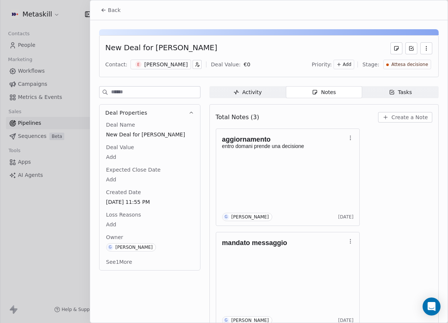
click at [385, 117] on icon "button" at bounding box center [386, 117] width 6 height 6
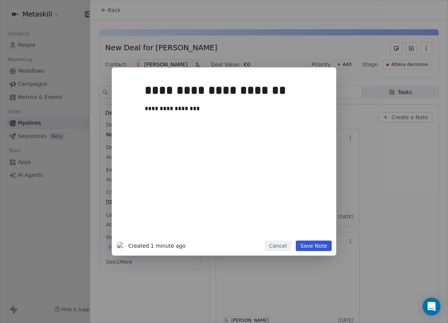
click at [329, 243] on button "Save Note" at bounding box center [314, 245] width 36 height 10
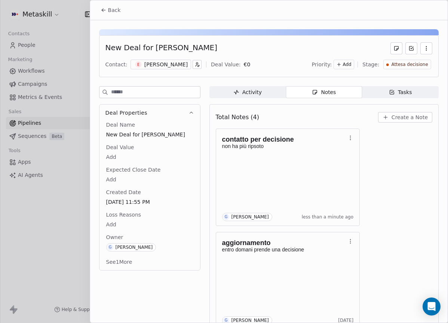
click at [417, 57] on div "New Deal for Enrico Sicignano Contact: E Enrico Deal Value: € 0 Priority: Add S…" at bounding box center [269, 56] width 340 height 42
click at [416, 61] on div "Attesa decisione" at bounding box center [408, 65] width 48 height 10
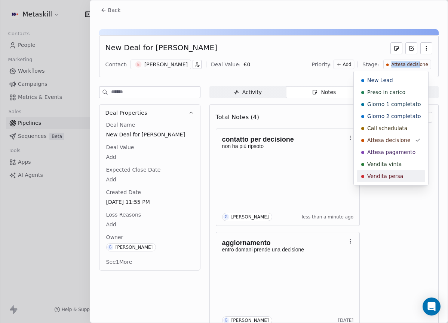
click at [392, 171] on div "Vendita persa" at bounding box center [391, 176] width 69 height 12
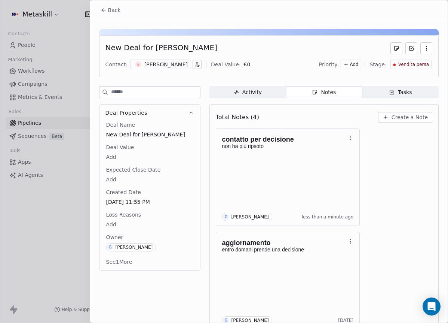
click at [159, 217] on div "Loss Reasons Add" at bounding box center [150, 220] width 90 height 18
click at [126, 220] on body "Metaskill Contacts People Marketing Workflows Campaigns Metrics & Events Sales …" at bounding box center [224, 161] width 448 height 323
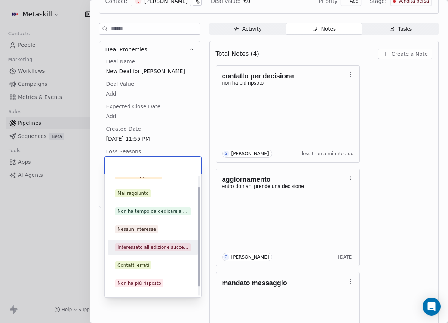
scroll to position [24, 0]
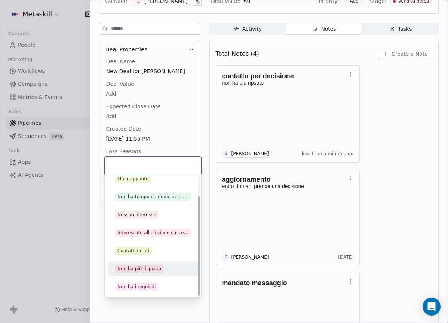
click at [145, 266] on div "Non ha più risposto" at bounding box center [140, 268] width 44 height 7
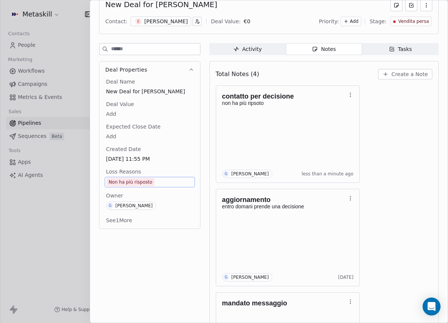
scroll to position [0, 0]
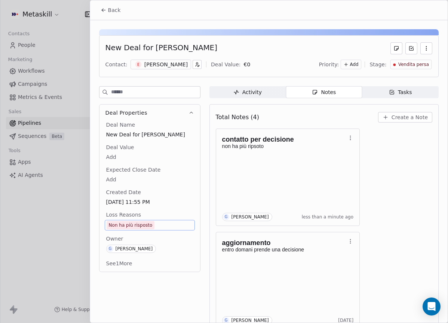
click at [113, 12] on span "Back" at bounding box center [114, 9] width 13 height 7
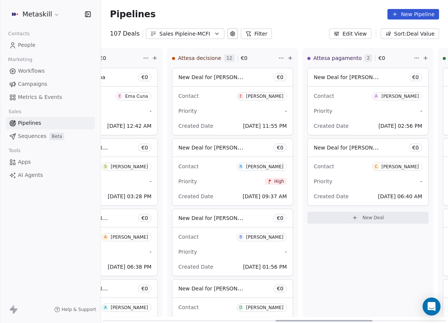
click at [271, 165] on div "Raimondo Deiara" at bounding box center [264, 166] width 37 height 5
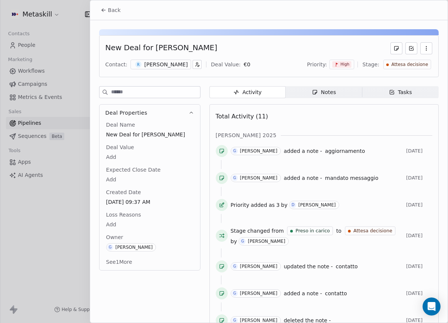
click at [179, 68] on div "R Raimondo Deiara" at bounding box center [161, 65] width 61 height 10
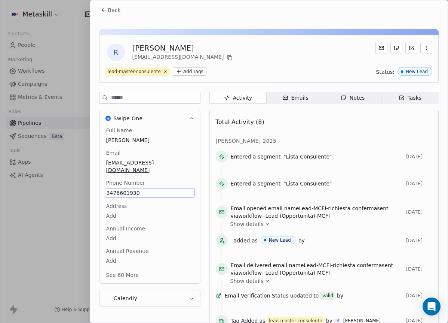
scroll to position [24, 0]
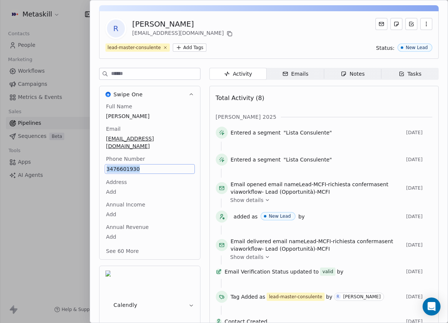
click at [144, 165] on span "3476601930" at bounding box center [150, 168] width 86 height 7
click at [142, 168] on div "Full Name Raimondo Deiara Email raimondodeiara@gmail.com Phone Number 347660193…" at bounding box center [150, 179] width 90 height 153
click at [140, 178] on div "Address Add" at bounding box center [150, 187] width 90 height 18
click at [132, 165] on span "3476601930" at bounding box center [150, 168] width 86 height 7
copy span "3476601930"
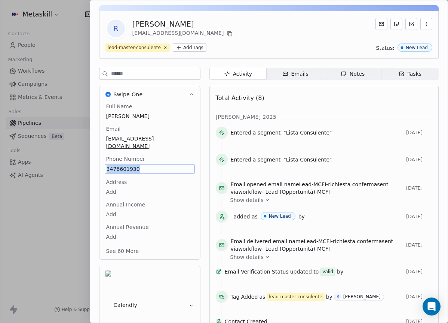
click at [125, 165] on span "3476601930" at bounding box center [150, 168] width 86 height 7
copy span "3476601930"
drag, startPoint x: 190, startPoint y: 183, endPoint x: 165, endPoint y: 180, distance: 24.9
click at [189, 183] on div "Full Name Raimondo Deiara Email raimondodeiara@gmail.com Phone Number 347660193…" at bounding box center [150, 181] width 101 height 156
click at [152, 177] on div "Address Add" at bounding box center [150, 186] width 90 height 18
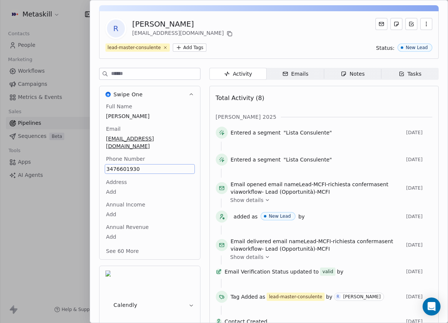
click at [131, 165] on span "3476601930" at bounding box center [150, 168] width 86 height 7
click at [131, 160] on input "**********" at bounding box center [146, 165] width 81 height 15
click at [310, 99] on html "Metaskill Contacts People Marketing Workflows Campaigns Metrics & Events Sales …" at bounding box center [224, 161] width 448 height 323
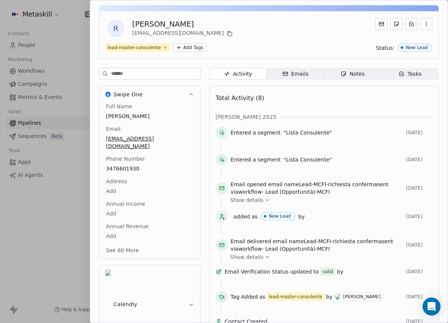
click at [346, 79] on span "Notes Notes" at bounding box center [352, 74] width 57 height 12
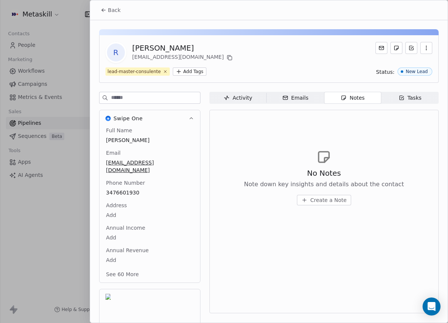
click at [127, 12] on div "Back" at bounding box center [269, 9] width 358 height 19
click at [120, 9] on button "Back" at bounding box center [110, 9] width 29 height 13
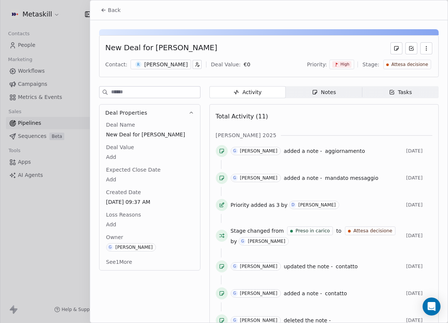
click at [331, 91] on div "Notes" at bounding box center [324, 92] width 24 height 8
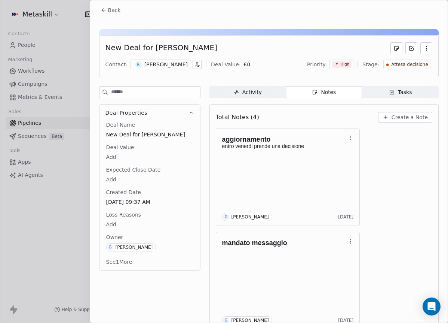
click at [394, 118] on span "Create a Note" at bounding box center [410, 116] width 36 height 7
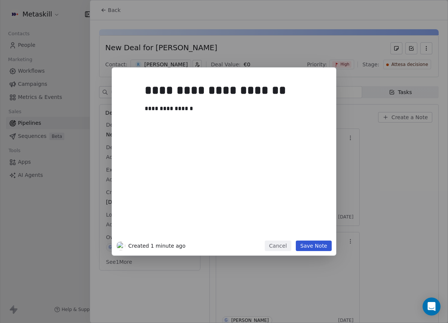
click at [310, 240] on div "**********" at bounding box center [224, 161] width 225 height 188
click at [311, 242] on button "Save Note" at bounding box center [314, 245] width 36 height 10
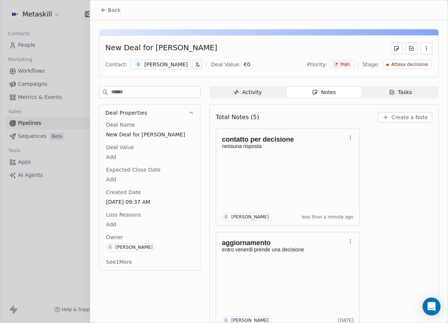
click at [401, 70] on div "Priority: High Stage: Attesa decisione" at bounding box center [369, 64] width 125 height 11
click at [404, 62] on span "Attesa decisione" at bounding box center [410, 64] width 37 height 6
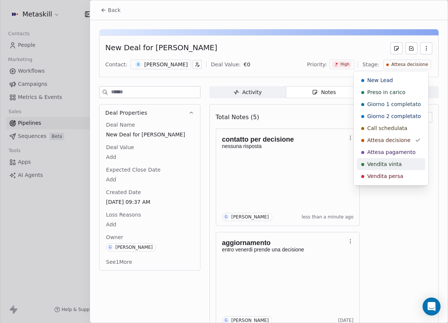
click at [394, 174] on span "Vendita persa" at bounding box center [386, 175] width 36 height 7
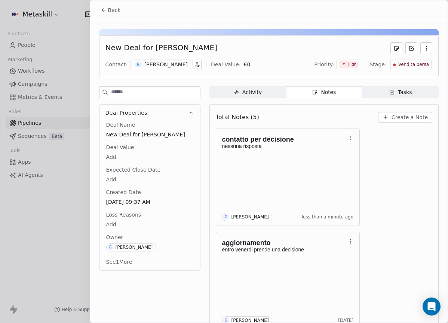
click at [113, 220] on body "Metaskill Contacts People Marketing Workflows Campaigns Metrics & Events Sales …" at bounding box center [224, 161] width 448 height 323
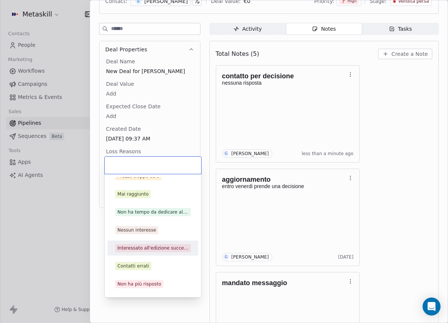
scroll to position [24, 0]
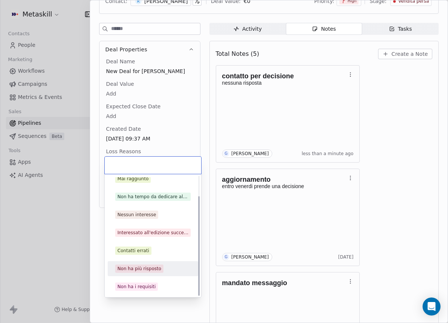
click at [143, 267] on div "Non ha più risposto" at bounding box center [140, 268] width 44 height 7
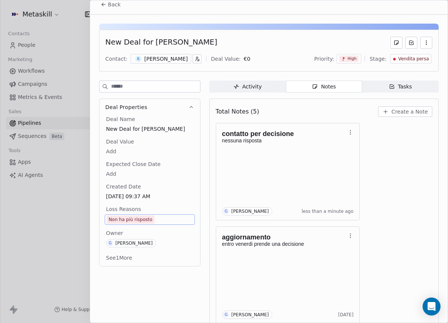
scroll to position [0, 0]
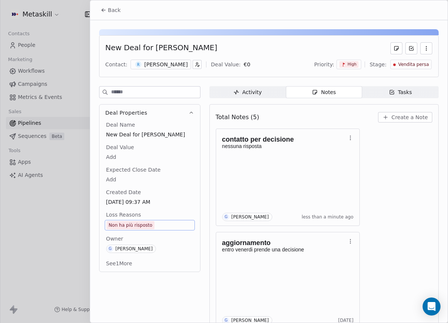
click at [110, 10] on span "Back" at bounding box center [114, 9] width 13 height 7
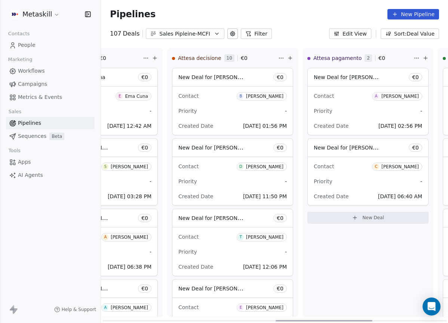
click at [264, 98] on div "Benedetto" at bounding box center [264, 96] width 37 height 5
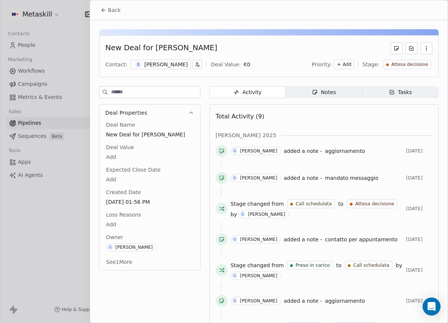
click at [161, 64] on div "Benedetto" at bounding box center [165, 64] width 43 height 7
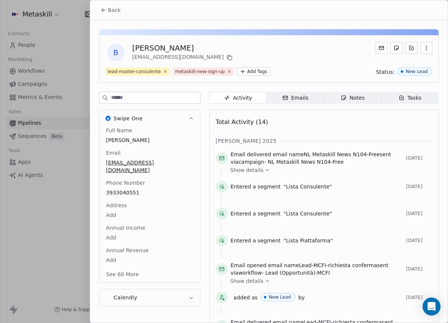
scroll to position [24, 0]
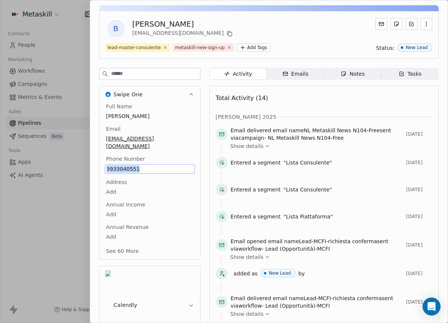
copy span "3933040551"
click at [414, 115] on div "ott 2025" at bounding box center [324, 116] width 217 height 7
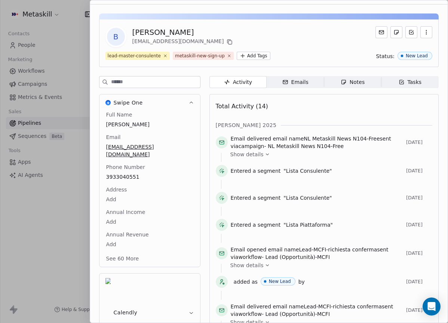
scroll to position [0, 0]
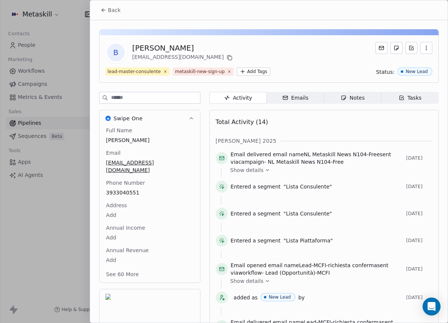
click at [118, 12] on span "Back" at bounding box center [114, 9] width 13 height 7
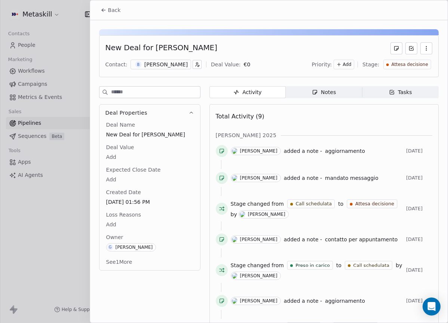
click at [331, 85] on div "New Deal for Benedetto Contact: B Benedetto Deal Value: € 0 Priority: Add Stage…" at bounding box center [269, 213] width 358 height 387
click at [327, 91] on div "Notes" at bounding box center [324, 92] width 24 height 8
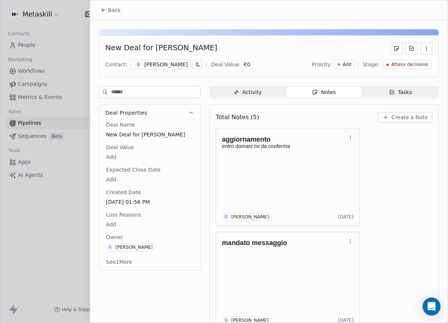
click at [406, 119] on span "Create a Note" at bounding box center [410, 116] width 36 height 7
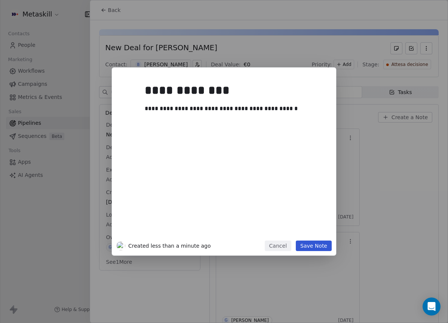
drag, startPoint x: 323, startPoint y: 242, endPoint x: 318, endPoint y: 242, distance: 5.3
click at [323, 243] on button "Save Note" at bounding box center [314, 245] width 36 height 10
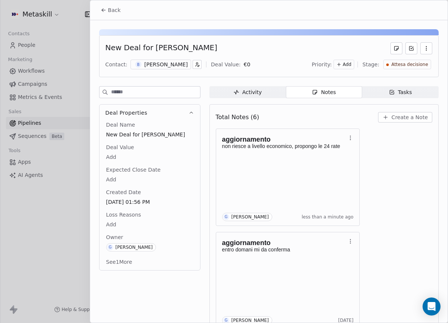
click at [163, 65] on div "Benedetto" at bounding box center [165, 64] width 43 height 7
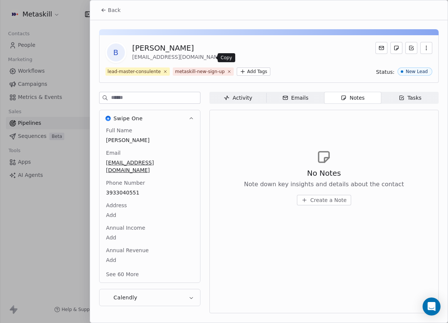
drag, startPoint x: 207, startPoint y: 58, endPoint x: 201, endPoint y: 55, distance: 7.2
click at [227, 58] on icon at bounding box center [230, 58] width 6 height 6
click at [112, 7] on span "Back" at bounding box center [114, 9] width 13 height 7
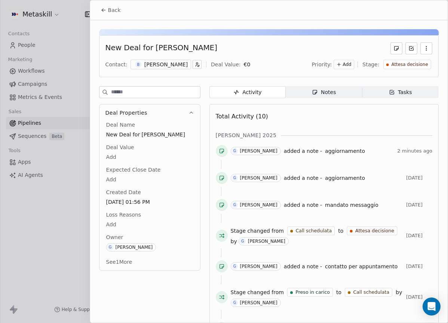
click at [346, 93] on span "Notes Notes" at bounding box center [324, 92] width 76 height 12
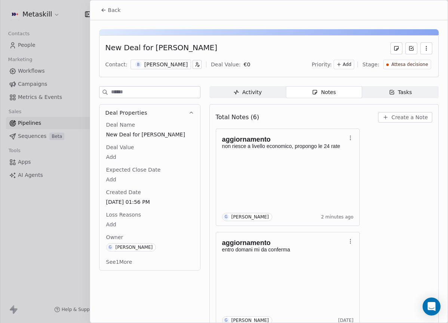
click at [398, 60] on div "Attesa decisione" at bounding box center [408, 65] width 48 height 10
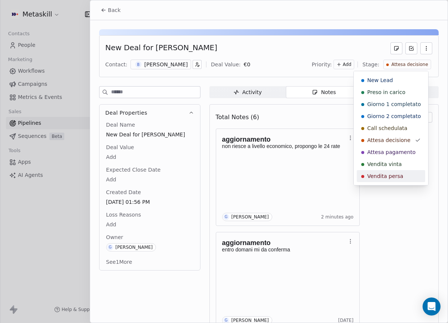
click at [399, 176] on span "Vendita persa" at bounding box center [386, 175] width 36 height 7
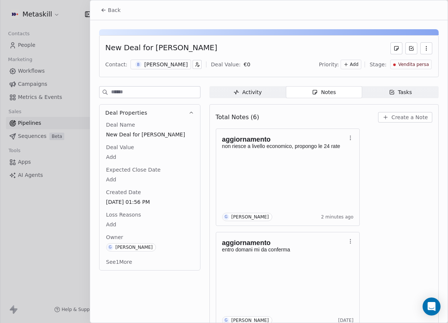
click at [133, 224] on body "Metaskill Contacts People Marketing Workflows Campaigns Metrics & Events Sales …" at bounding box center [224, 161] width 448 height 323
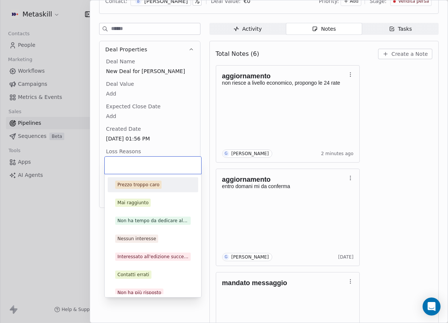
click at [150, 180] on div "Prezzo troppo caro" at bounding box center [153, 185] width 85 height 12
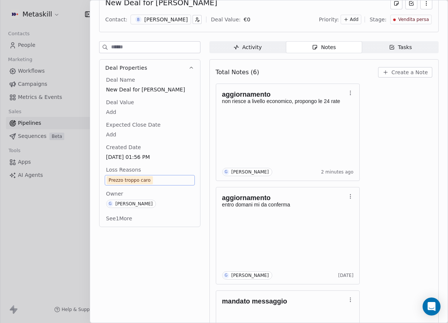
scroll to position [0, 0]
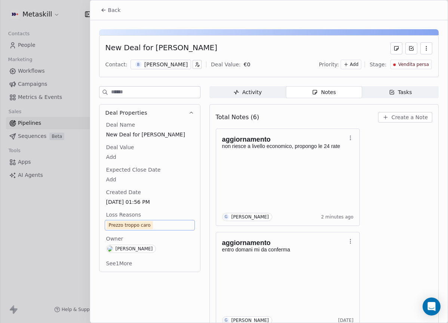
click at [117, 13] on span "Back" at bounding box center [114, 9] width 13 height 7
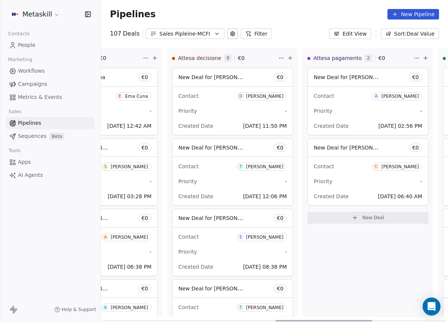
click at [266, 95] on div "Daniela Riondino" at bounding box center [264, 96] width 37 height 5
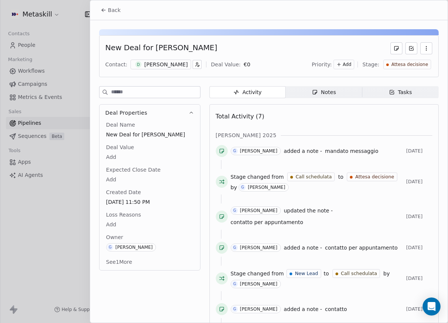
click at [155, 66] on div "Daniela Riondino" at bounding box center [165, 64] width 43 height 7
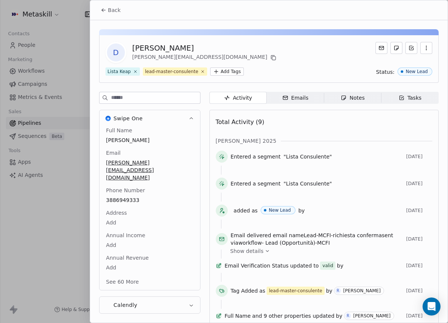
scroll to position [24, 0]
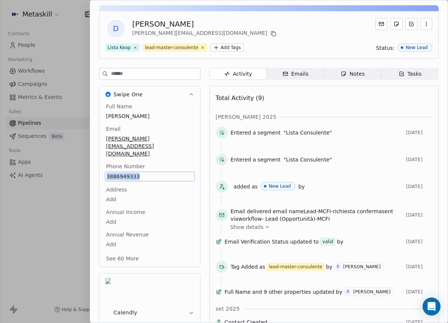
copy span "3886949333"
click at [342, 73] on icon "button" at bounding box center [344, 74] width 4 height 4
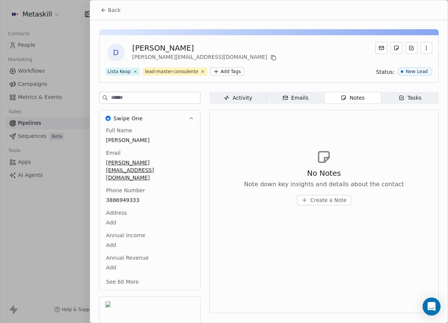
click at [126, 6] on div "Back" at bounding box center [269, 9] width 358 height 19
click at [119, 7] on span "Back" at bounding box center [114, 9] width 13 height 7
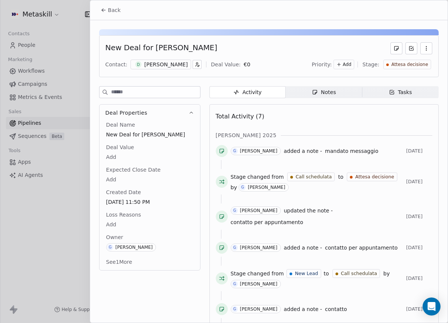
click at [303, 87] on span "Notes Notes" at bounding box center [324, 92] width 76 height 12
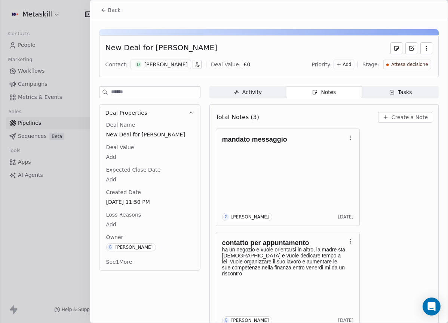
click at [170, 69] on div "D Daniela Riondino" at bounding box center [161, 65] width 61 height 10
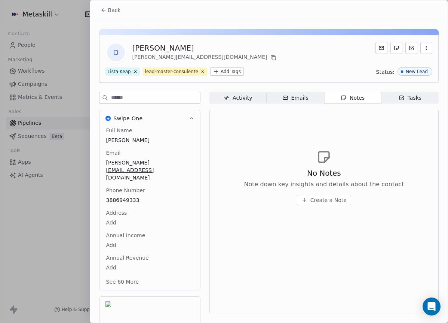
click at [309, 63] on div "D Daniela Riondino danielrio@hotmail.it Lista Keap lead-master-consulente Add T…" at bounding box center [269, 59] width 340 height 48
click at [104, 9] on icon at bounding box center [104, 10] width 6 height 6
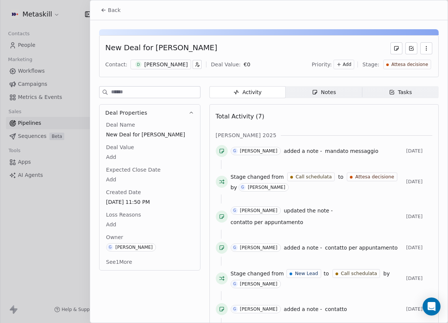
click at [342, 87] on span "Notes Notes" at bounding box center [324, 92] width 76 height 12
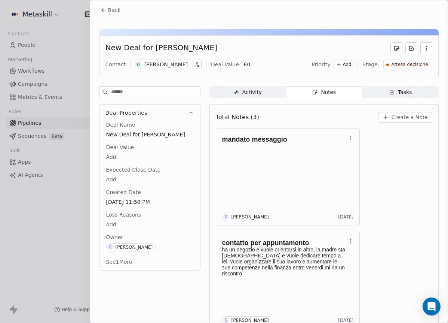
click at [419, 111] on div "Total Notes (3) Create a Note" at bounding box center [324, 117] width 217 height 16
click at [417, 117] on span "Create a Note" at bounding box center [410, 116] width 36 height 7
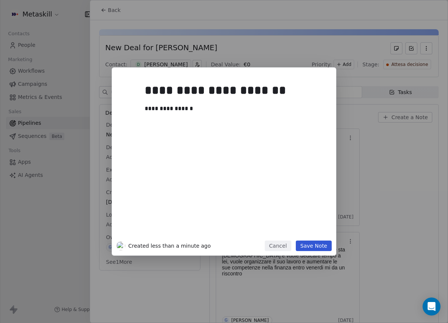
click at [308, 246] on button "Save Note" at bounding box center [314, 245] width 36 height 10
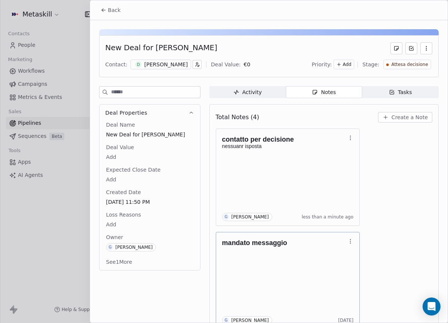
click at [405, 67] on span "Attesa decisione" at bounding box center [410, 64] width 37 height 6
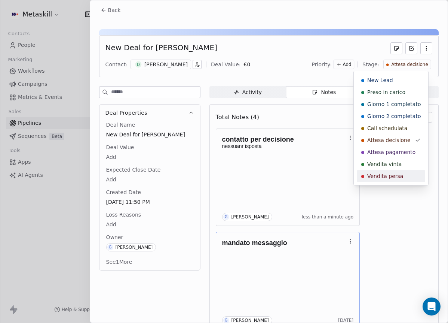
click at [399, 175] on span "Vendita persa" at bounding box center [386, 175] width 36 height 7
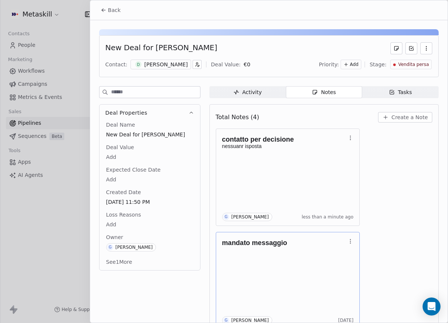
click at [125, 185] on div "Deal Name New Deal for Daniela Riondino Deal Value Add Expected Close Date Add …" at bounding box center [150, 194] width 90 height 146
click at [116, 220] on body "Metaskill Contacts People Marketing Workflows Campaigns Metrics & Events Sales …" at bounding box center [224, 161] width 448 height 323
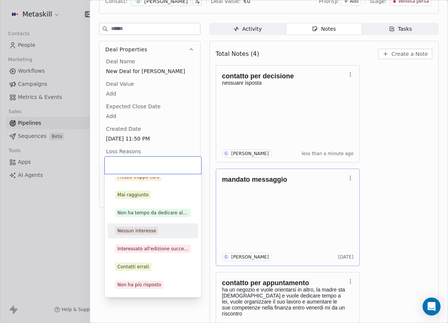
scroll to position [24, 0]
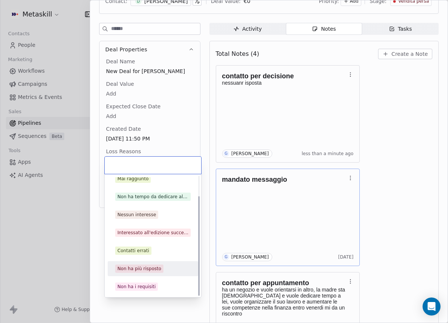
click at [149, 269] on div "Non ha più risposto" at bounding box center [140, 268] width 44 height 7
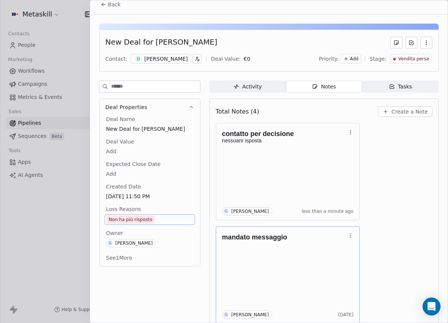
scroll to position [0, 0]
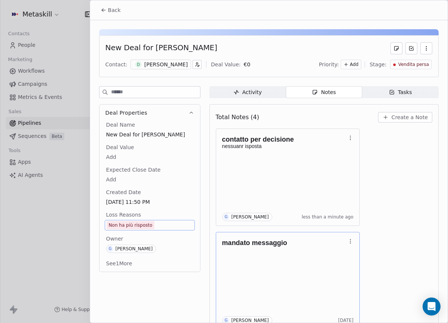
drag, startPoint x: 103, startPoint y: 4, endPoint x: 154, endPoint y: 21, distance: 53.9
click at [103, 4] on button "Back" at bounding box center [110, 9] width 29 height 13
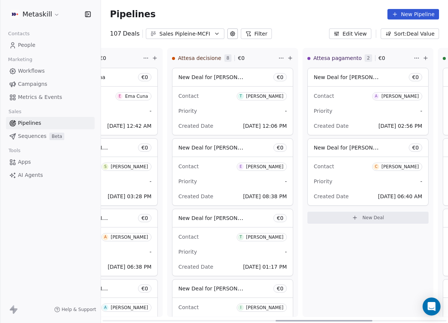
click at [266, 97] on div "Tommaso Cicognani" at bounding box center [264, 96] width 37 height 5
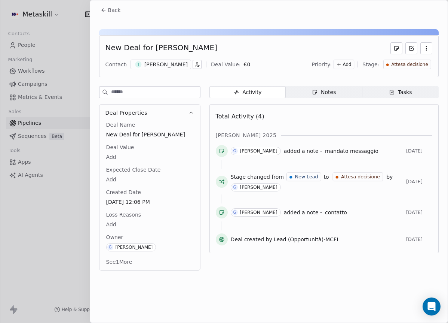
click at [176, 70] on div "New Deal for Tommaso Cicognani Contact: T Tommaso Cicognani Deal Value: € 0 Pri…" at bounding box center [269, 56] width 340 height 42
click at [180, 67] on div "Tommaso Cicognani" at bounding box center [165, 64] width 43 height 7
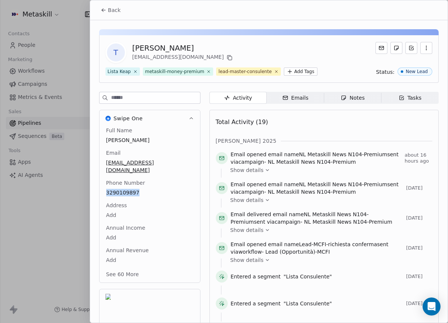
click at [114, 11] on span "Back" at bounding box center [114, 9] width 13 height 7
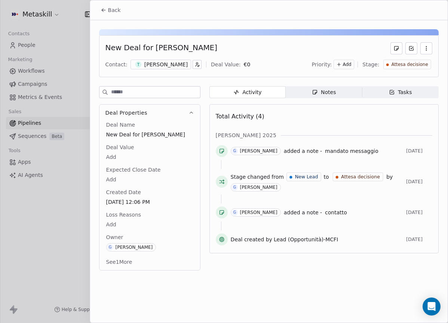
click at [338, 91] on span "Notes Notes" at bounding box center [324, 92] width 76 height 12
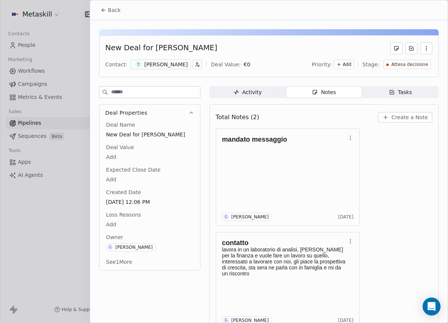
click at [403, 125] on div "Total Notes (2) Create a Note" at bounding box center [324, 117] width 217 height 16
click at [403, 121] on button "Create a Note" at bounding box center [405, 117] width 54 height 10
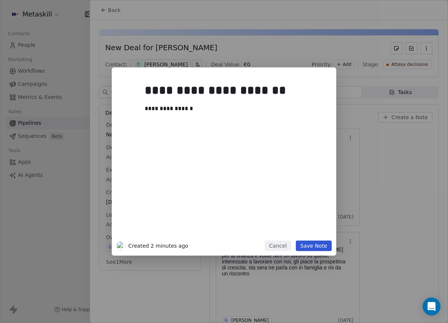
click at [333, 250] on div "**********" at bounding box center [224, 161] width 225 height 188
click at [326, 247] on button "Save Note" at bounding box center [314, 245] width 36 height 10
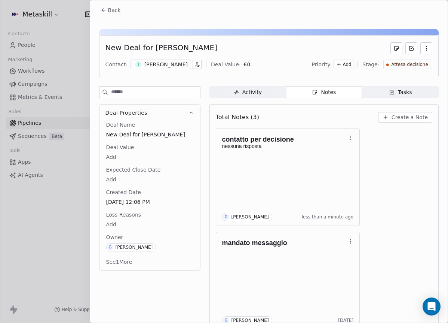
click at [394, 66] on span "Attesa decisione" at bounding box center [410, 64] width 37 height 6
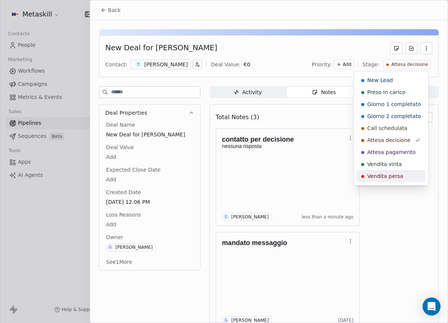
click at [396, 173] on span "Vendita persa" at bounding box center [386, 175] width 36 height 7
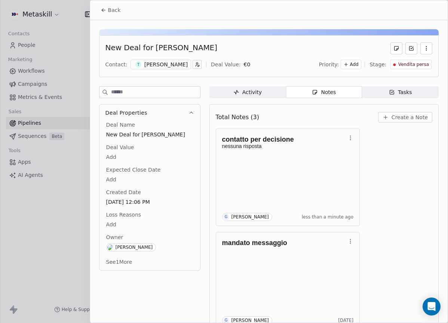
click at [125, 220] on body "Metaskill Contacts People Marketing Workflows Campaigns Metrics & Events Sales …" at bounding box center [224, 161] width 448 height 323
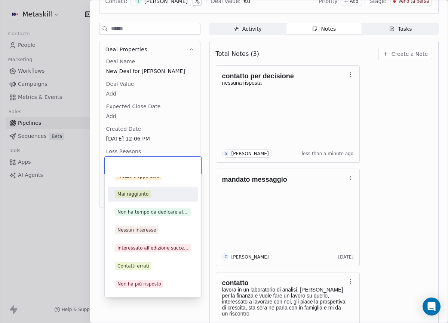
scroll to position [24, 0]
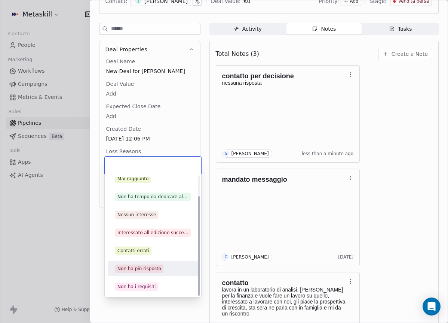
click at [137, 267] on div "Non ha più risposto" at bounding box center [140, 268] width 44 height 7
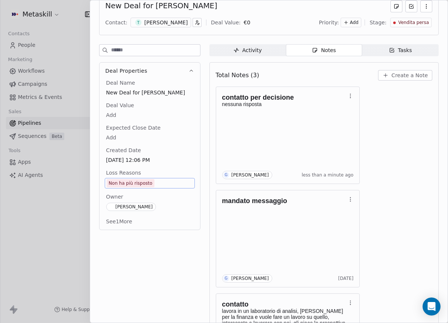
scroll to position [0, 0]
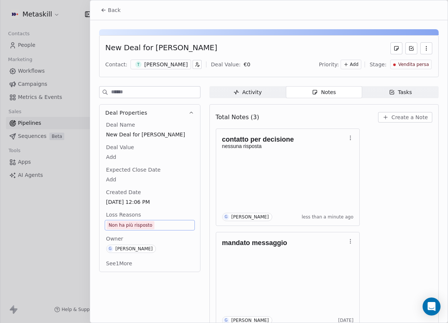
click at [110, 12] on span "Back" at bounding box center [114, 9] width 13 height 7
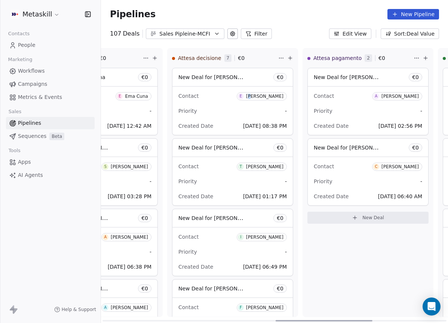
click at [255, 96] on div "Enrico Bibbona" at bounding box center [264, 96] width 37 height 5
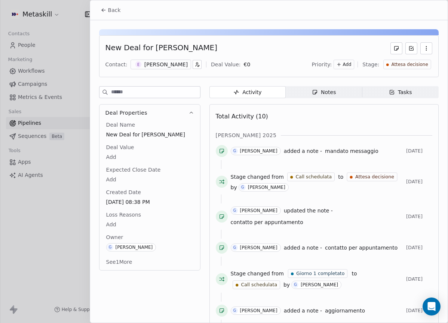
click at [178, 64] on div "Enrico Bibbona" at bounding box center [165, 64] width 43 height 7
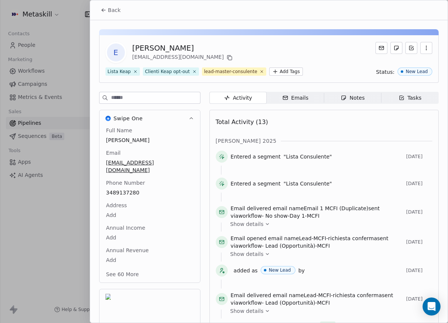
click at [337, 97] on span "Notes Notes" at bounding box center [352, 98] width 57 height 12
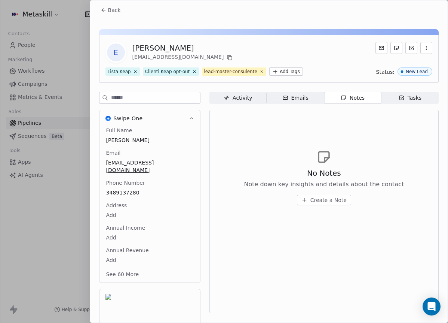
click at [107, 12] on button "Back" at bounding box center [110, 9] width 29 height 13
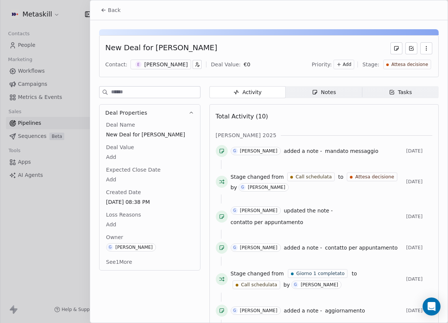
click at [352, 101] on div "Activity Activity Notes Notes Tasks Tasks Total Activity (10) ott 2025 G Giulio…" at bounding box center [324, 269] width 229 height 367
click at [338, 97] on span "Notes Notes" at bounding box center [324, 92] width 76 height 12
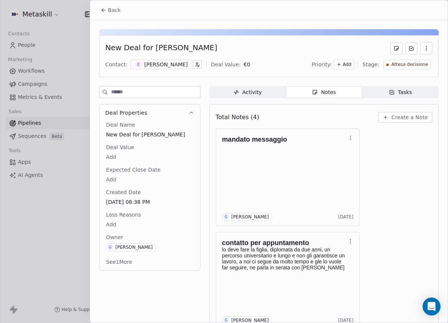
click at [160, 65] on div "Enrico Bibbona" at bounding box center [165, 64] width 43 height 7
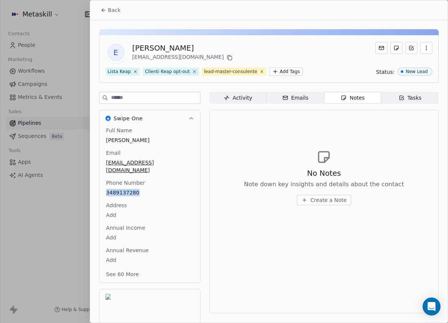
click at [111, 12] on span "Back" at bounding box center [114, 9] width 13 height 7
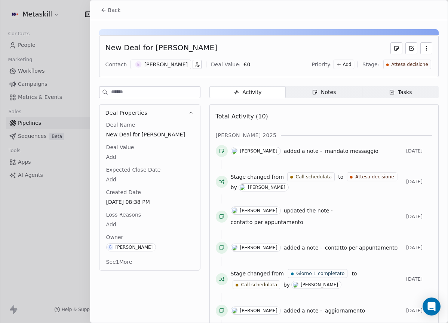
click at [403, 86] on span "Tasks Tasks" at bounding box center [401, 92] width 76 height 12
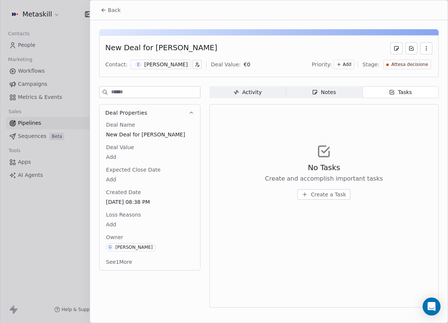
click at [320, 81] on div "New Deal for Enrico Bibbona Contact: E Enrico Bibbona Deal Value: € 0 Priority:…" at bounding box center [269, 166] width 358 height 292
click at [322, 89] on div "Notes" at bounding box center [324, 92] width 24 height 8
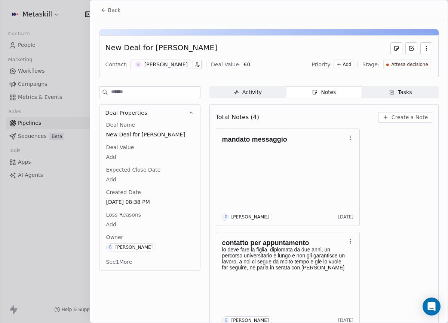
click at [410, 115] on span "Create a Note" at bounding box center [410, 116] width 36 height 7
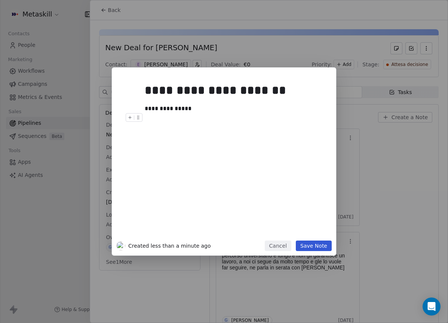
click at [315, 243] on button "Save Note" at bounding box center [314, 245] width 36 height 10
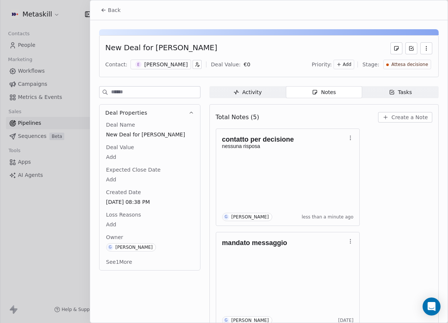
click at [404, 67] on span "Attesa decisione" at bounding box center [410, 64] width 37 height 6
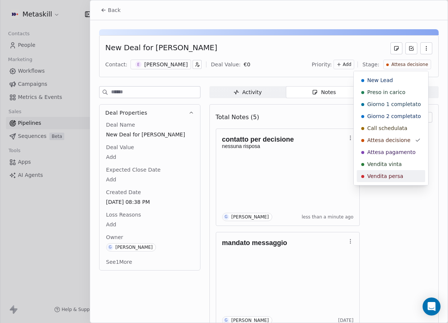
click at [389, 178] on span "Vendita persa" at bounding box center [386, 175] width 36 height 7
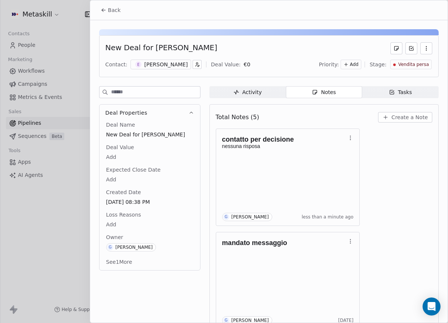
click at [138, 221] on body "Metaskill Contacts People Marketing Workflows Campaigns Metrics & Events Sales …" at bounding box center [224, 161] width 448 height 323
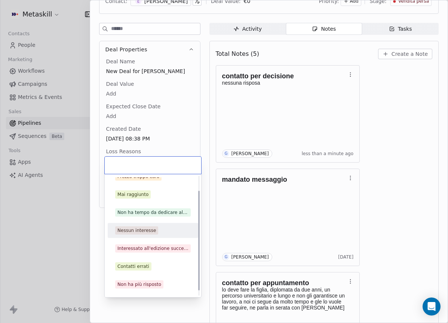
scroll to position [24, 0]
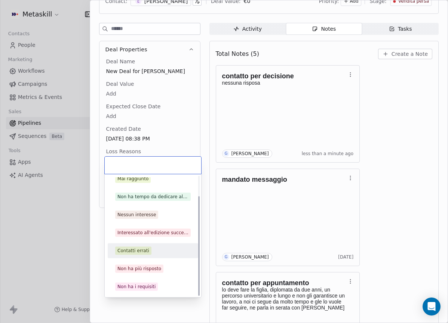
click at [150, 265] on div "Non ha più risposto" at bounding box center [140, 268] width 44 height 7
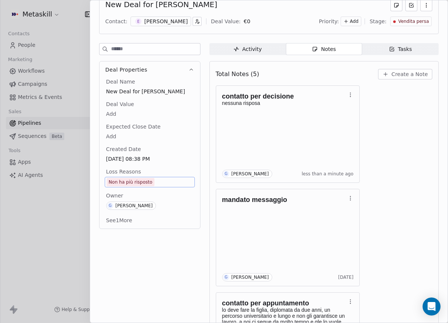
scroll to position [0, 0]
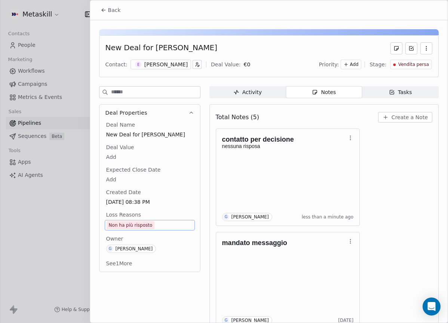
click at [112, 10] on span "Back" at bounding box center [114, 9] width 13 height 7
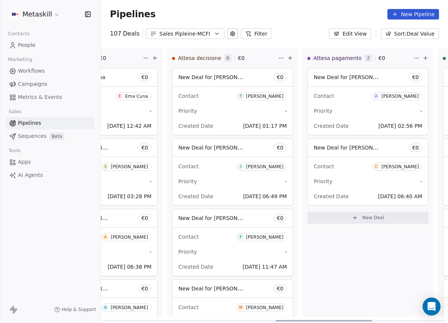
click at [266, 95] on div "[PERSON_NAME]" at bounding box center [264, 96] width 37 height 5
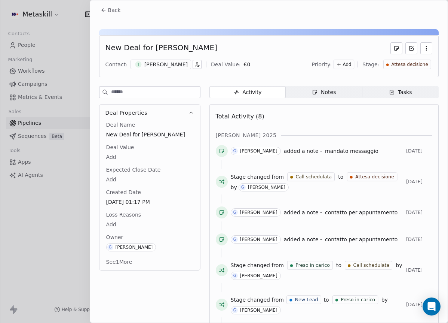
click at [195, 67] on icon "button" at bounding box center [197, 64] width 5 height 5
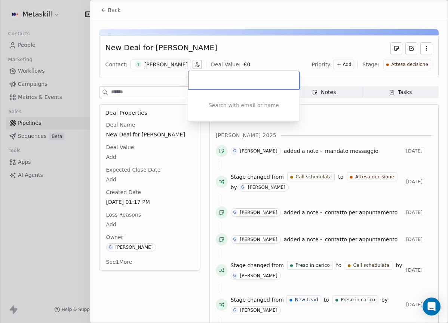
click at [176, 67] on html "Metaskill Contacts People Marketing Workflows Campaigns Metrics & Events Sales …" at bounding box center [224, 161] width 448 height 323
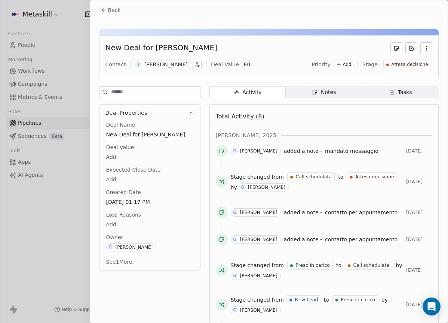
click at [175, 65] on div "[PERSON_NAME]" at bounding box center [165, 64] width 43 height 7
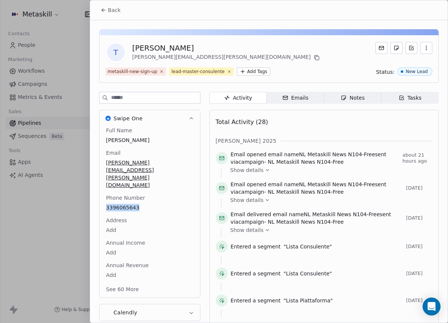
click at [109, 6] on span "Back" at bounding box center [114, 9] width 13 height 7
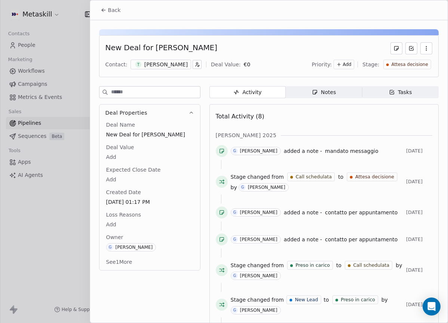
drag, startPoint x: 331, startPoint y: 77, endPoint x: 329, endPoint y: 83, distance: 6.2
click at [331, 77] on div "New Deal for Thomas Macrina Contact: T Thomas Macrina Deal Value: € 0 Priority:…" at bounding box center [269, 200] width 358 height 360
click at [328, 95] on div "Notes" at bounding box center [324, 92] width 24 height 8
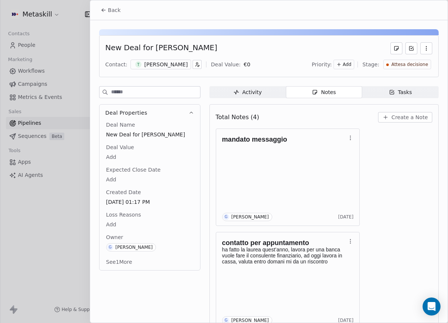
click at [392, 115] on span "Create a Note" at bounding box center [410, 116] width 36 height 7
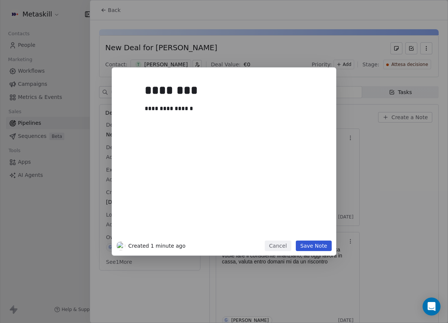
click at [319, 240] on button "Save Note" at bounding box center [314, 245] width 36 height 10
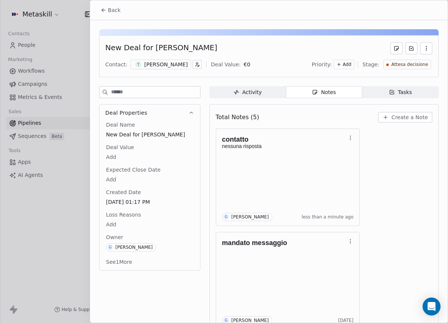
click at [118, 11] on span "Back" at bounding box center [114, 9] width 13 height 7
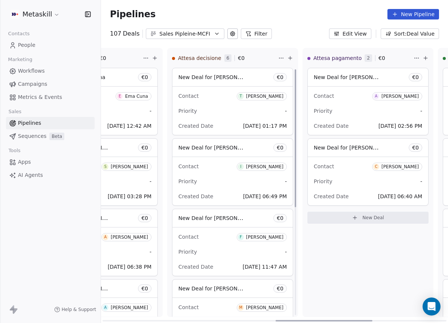
click at [273, 162] on span "I Igor De marchi" at bounding box center [262, 165] width 50 height 9
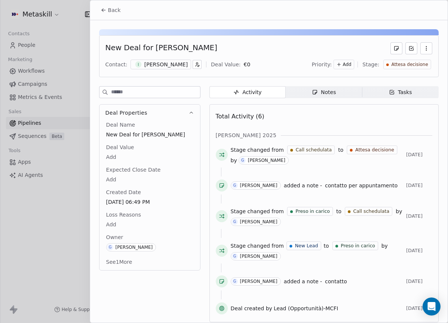
click at [174, 71] on div "New Deal for Igor De marchi Contact: I Igor De marchi Deal Value: € 0 Priority:…" at bounding box center [269, 56] width 340 height 42
click at [172, 67] on div "[PERSON_NAME]" at bounding box center [165, 64] width 43 height 7
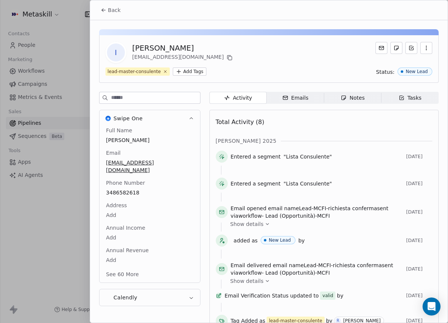
scroll to position [24, 0]
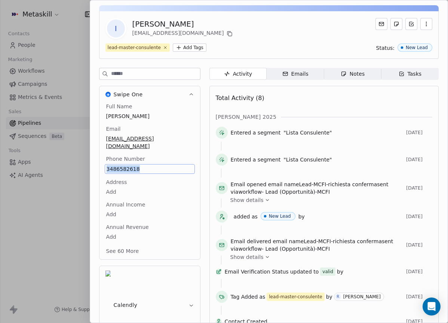
copy span "3486582618"
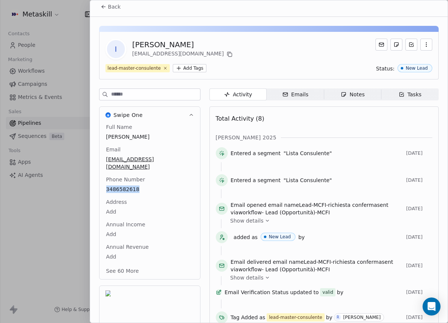
scroll to position [0, 0]
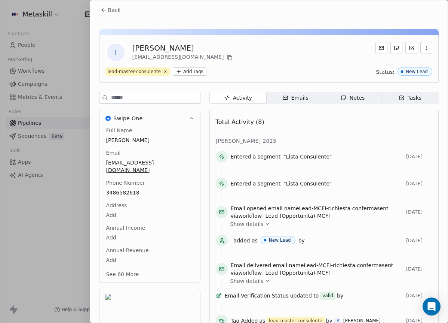
click at [296, 45] on div "I Igor De marchi igordema89@gmail.com" at bounding box center [269, 52] width 327 height 21
click at [116, 13] on span "Back" at bounding box center [114, 9] width 13 height 7
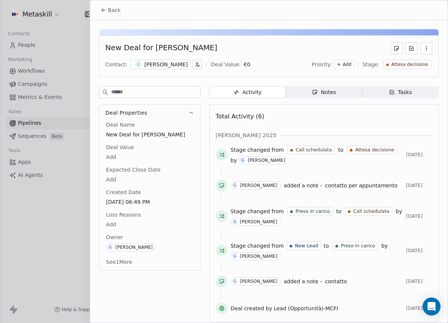
click at [307, 92] on span "Notes Notes" at bounding box center [324, 92] width 76 height 12
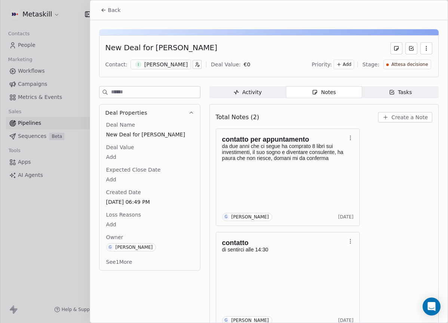
click at [411, 116] on span "Create a Note" at bounding box center [410, 116] width 36 height 7
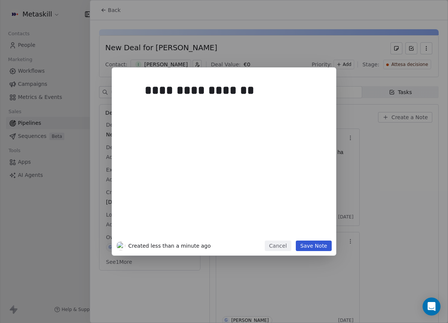
click at [323, 251] on div "**********" at bounding box center [224, 161] width 225 height 188
click at [324, 246] on button "Save Note" at bounding box center [314, 245] width 36 height 10
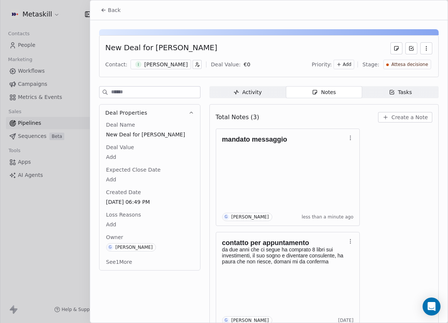
click at [116, 13] on span "Back" at bounding box center [114, 9] width 13 height 7
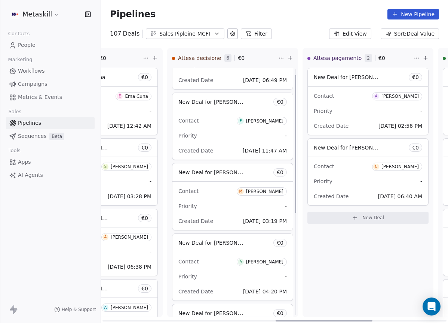
scroll to position [130, 0]
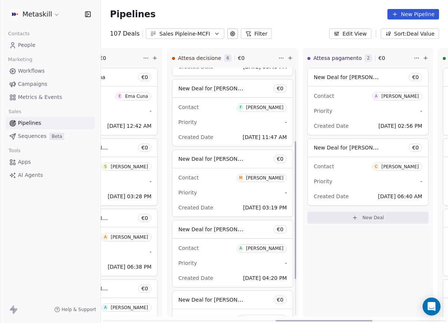
click at [272, 109] on div "Filippo Paolucci" at bounding box center [264, 107] width 37 height 5
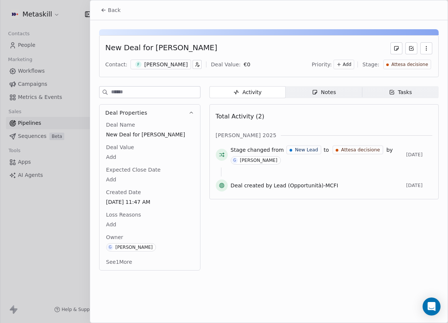
click at [164, 66] on div "Filippo Paolucci" at bounding box center [165, 64] width 43 height 7
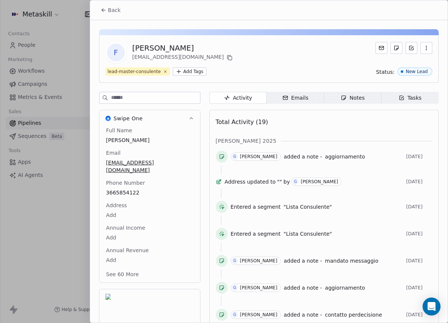
scroll to position [24, 0]
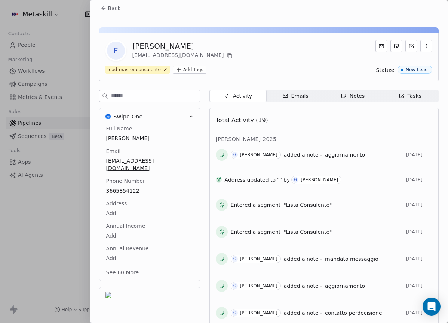
scroll to position [0, 0]
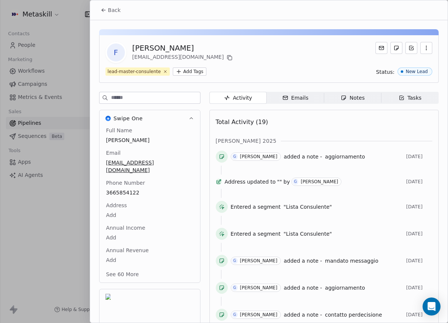
click at [106, 2] on div "Back" at bounding box center [269, 9] width 358 height 19
click at [121, 11] on button "Back" at bounding box center [110, 9] width 29 height 13
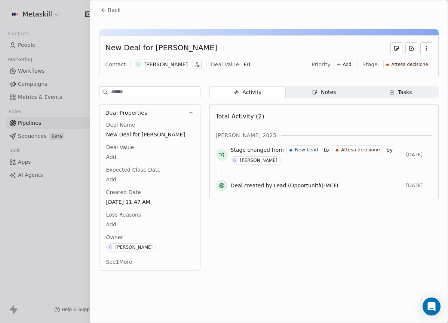
click at [315, 90] on icon "button" at bounding box center [315, 92] width 4 height 4
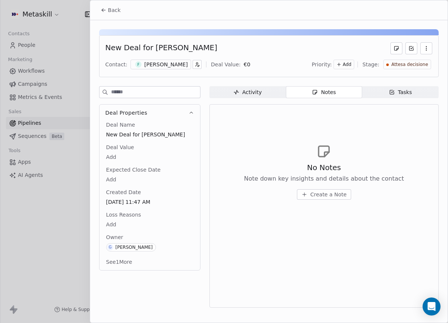
click at [234, 80] on div "New Deal for Filippo Paolucci Contact: F Filippo Paolucci Deal Value: € 0 Prior…" at bounding box center [269, 166] width 358 height 292
click at [241, 88] on span "Activity Activity" at bounding box center [248, 92] width 76 height 12
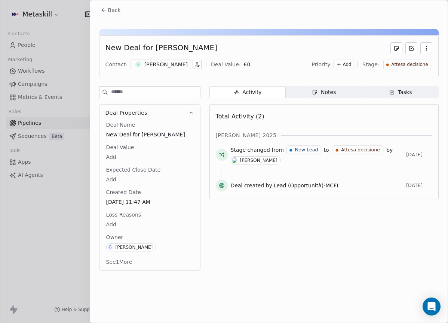
click at [136, 59] on div "Contact: F Filippo Paolucci Deal Value: € 0 Priority: Add Stage: Attesa decisio…" at bounding box center [269, 64] width 327 height 11
click at [167, 63] on div "Filippo Paolucci" at bounding box center [165, 64] width 43 height 7
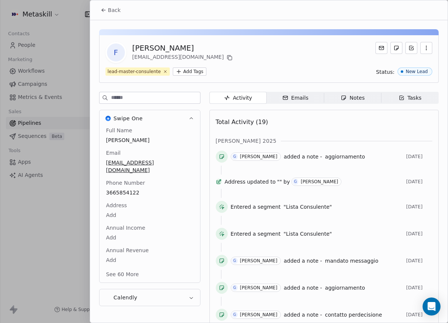
click at [327, 97] on span "Notes Notes" at bounding box center [352, 98] width 57 height 12
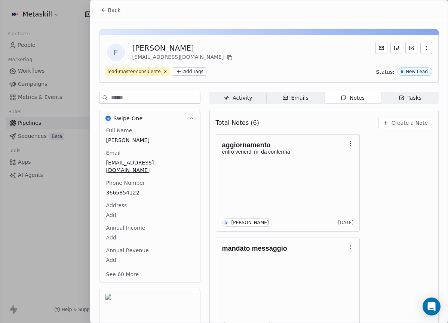
click at [113, 13] on span "Back" at bounding box center [114, 9] width 13 height 7
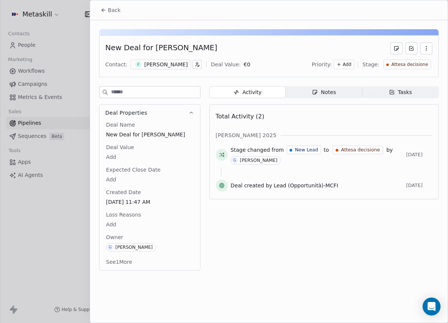
click at [410, 67] on span "Attesa decisione" at bounding box center [410, 64] width 37 height 6
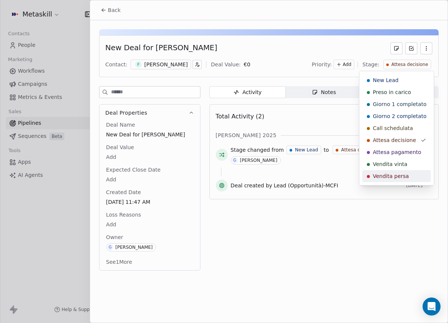
click at [401, 177] on span "Vendita persa" at bounding box center [391, 175] width 36 height 7
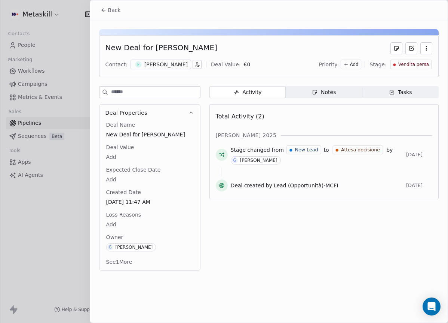
scroll to position [124, 0]
click at [132, 219] on body "Metaskill Contacts People Marketing Workflows Campaigns Metrics & Events Sales …" at bounding box center [224, 161] width 448 height 323
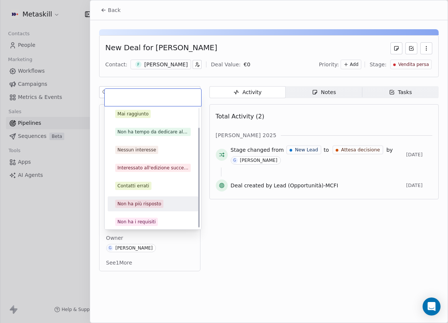
scroll to position [24, 0]
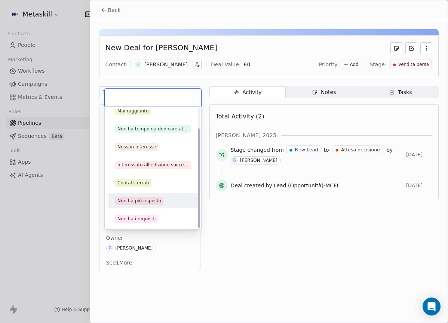
click at [149, 201] on div "Non ha più risposto" at bounding box center [140, 200] width 44 height 7
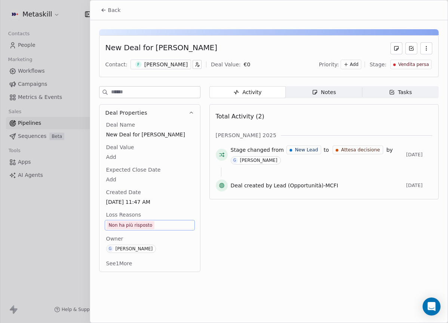
click at [115, 12] on span "Back" at bounding box center [114, 9] width 13 height 7
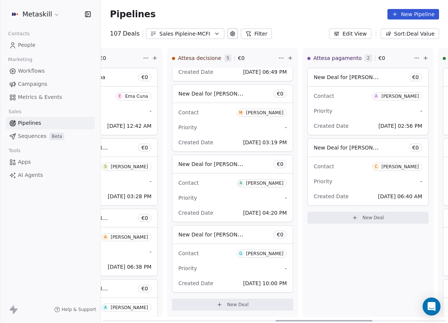
click at [272, 113] on div "[PERSON_NAME]" at bounding box center [264, 112] width 37 height 5
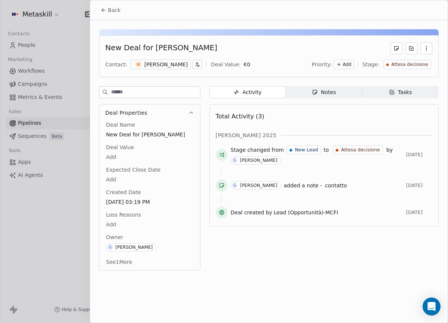
click at [169, 68] on div "M Matteo Leotta" at bounding box center [161, 65] width 61 height 10
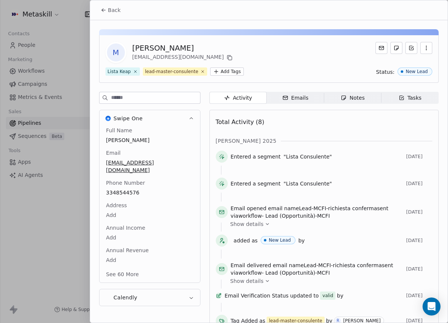
click at [343, 105] on div "Activity Activity Emails Emails Notes Notes Tasks Tasks Total Activity (8) ott …" at bounding box center [324, 231] width 229 height 279
click at [346, 101] on span "Notes Notes" at bounding box center [352, 98] width 57 height 12
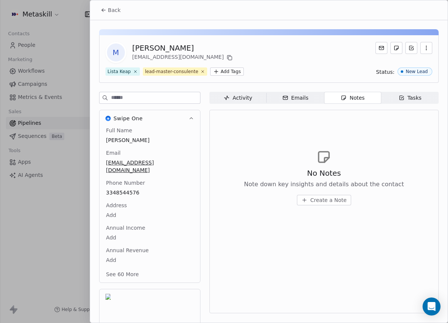
drag, startPoint x: 118, startPoint y: 9, endPoint x: 137, endPoint y: 12, distance: 19.6
click at [118, 9] on span "Back" at bounding box center [114, 9] width 13 height 7
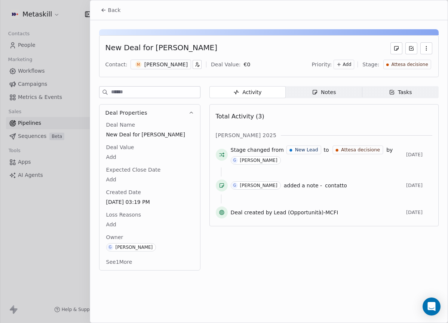
click at [331, 92] on div "Notes" at bounding box center [324, 92] width 24 height 8
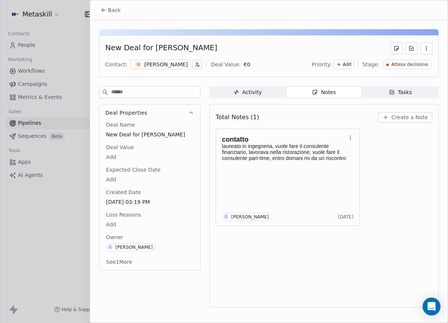
click at [172, 63] on div "[PERSON_NAME]" at bounding box center [165, 64] width 43 height 7
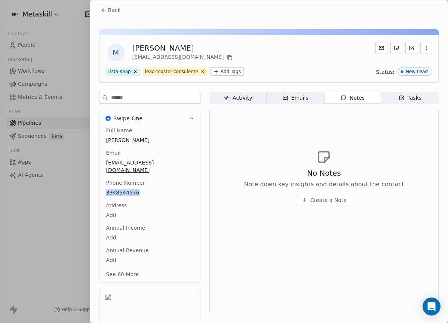
click at [124, 13] on button "Back" at bounding box center [110, 9] width 29 height 13
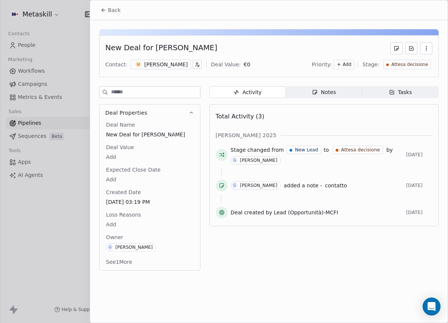
click at [311, 94] on span "Notes Notes" at bounding box center [324, 92] width 76 height 12
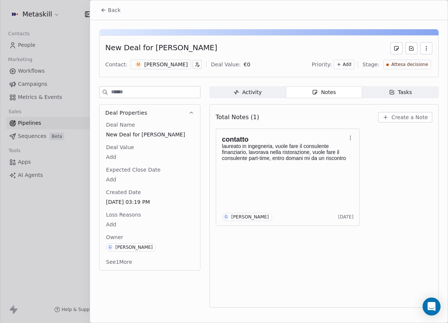
click at [422, 121] on span "Create a Note" at bounding box center [410, 116] width 36 height 7
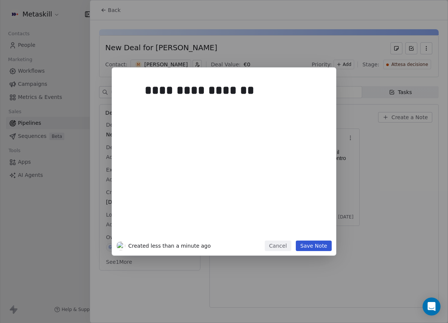
click at [325, 248] on button "Save Note" at bounding box center [314, 245] width 36 height 10
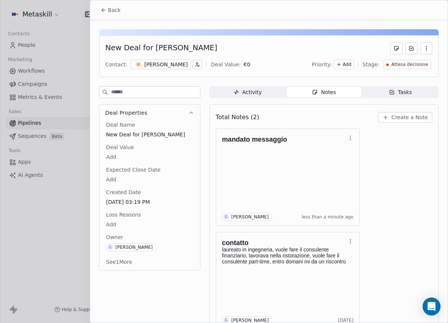
click at [129, 18] on div "Back" at bounding box center [269, 9] width 358 height 19
click at [122, 14] on button "Back" at bounding box center [110, 9] width 29 height 13
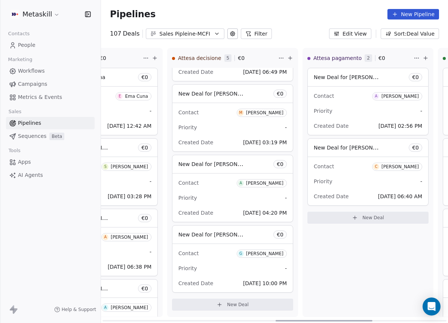
drag, startPoint x: 270, startPoint y: 180, endPoint x: 274, endPoint y: 182, distance: 4.0
click at [271, 180] on div "[PERSON_NAME]" at bounding box center [264, 182] width 37 height 5
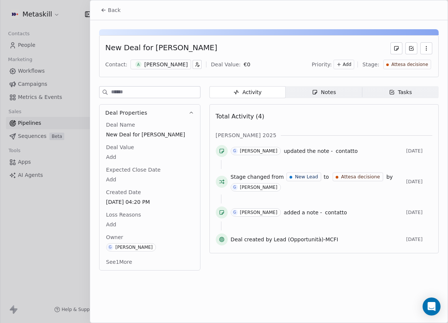
click at [344, 108] on div "Total Activity (4) ott 2025 G Giulio Roselli updated the note - contatto 3 days…" at bounding box center [324, 178] width 229 height 149
click at [340, 98] on div "Activity Activity Notes Notes Tasks Tasks Total Activity (4) ott 2025 G Giulio …" at bounding box center [324, 180] width 229 height 189
click at [340, 95] on span "Notes Notes" at bounding box center [324, 92] width 76 height 12
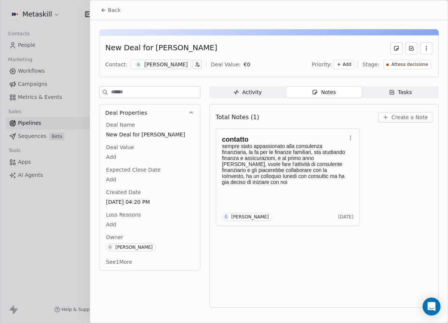
click at [150, 68] on div "A Andrea Tirella" at bounding box center [161, 65] width 61 height 10
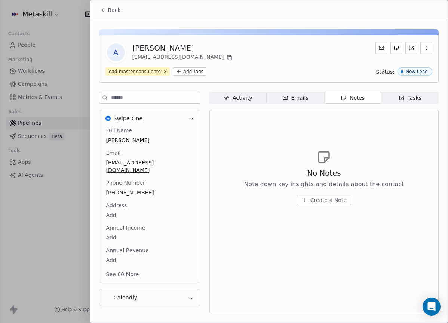
click at [128, 189] on span "+393711789436" at bounding box center [149, 192] width 87 height 7
click at [128, 189] on span "+393711789436" at bounding box center [150, 192] width 86 height 7
click at [128, 183] on input "**********" at bounding box center [146, 189] width 81 height 15
type input "*"
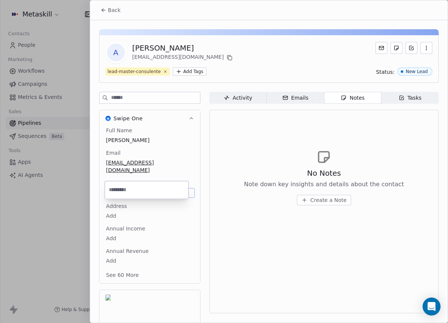
type input "**********"
click at [222, 114] on html "Metaskill Contacts People Marketing Workflows Campaigns Metrics & Events Sales …" at bounding box center [224, 161] width 448 height 323
click at [98, 8] on button "Back" at bounding box center [110, 9] width 29 height 13
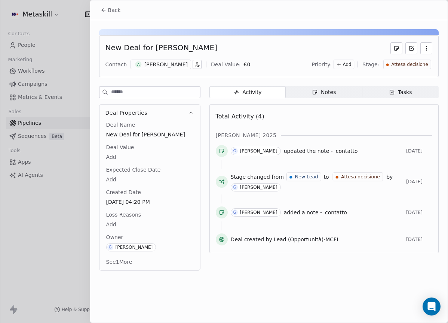
click at [325, 91] on div "Notes" at bounding box center [324, 92] width 24 height 8
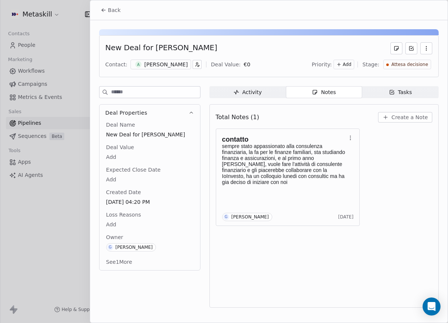
click at [409, 111] on div "Total Notes (1) Create a Note" at bounding box center [324, 117] width 217 height 16
click at [409, 114] on span "Create a Note" at bounding box center [410, 116] width 36 height 7
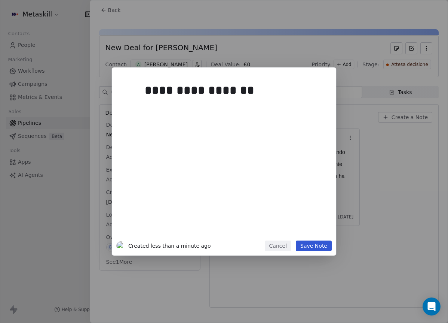
click at [322, 246] on button "Save Note" at bounding box center [314, 245] width 36 height 10
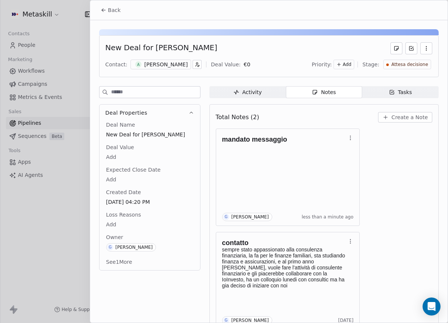
click at [124, 16] on div "Back" at bounding box center [269, 9] width 358 height 19
click at [122, 13] on button "Back" at bounding box center [110, 9] width 29 height 13
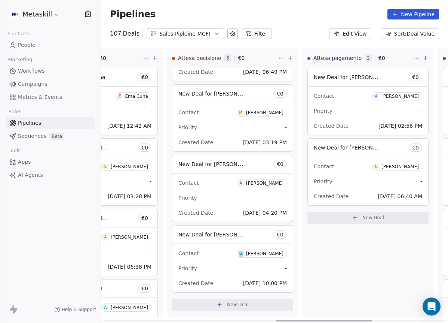
click at [278, 249] on span "G Giulia Bota" at bounding box center [262, 252] width 50 height 9
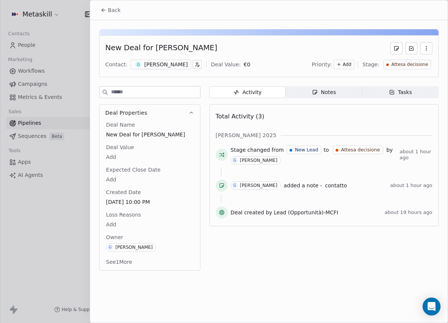
click at [323, 104] on div "Total Activity (3) ott 2025 Stage changed from New Lead to Attesa decisione by …" at bounding box center [324, 165] width 229 height 122
click at [326, 95] on div "Notes" at bounding box center [324, 92] width 24 height 8
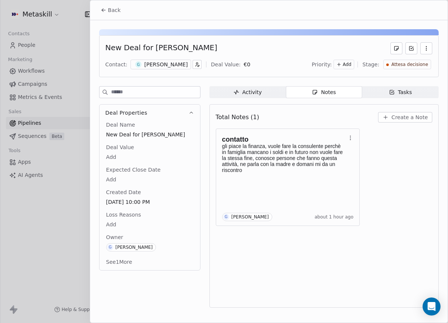
click at [121, 9] on button "Back" at bounding box center [110, 9] width 29 height 13
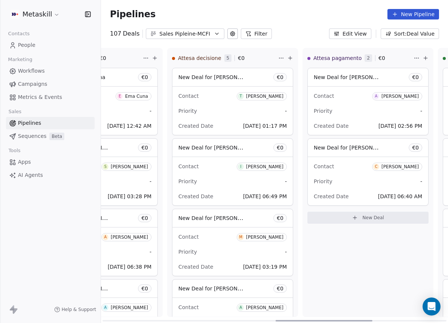
click at [405, 95] on div "[PERSON_NAME]" at bounding box center [400, 96] width 37 height 5
click at [405, 96] on div "[PERSON_NAME]" at bounding box center [400, 96] width 37 height 5
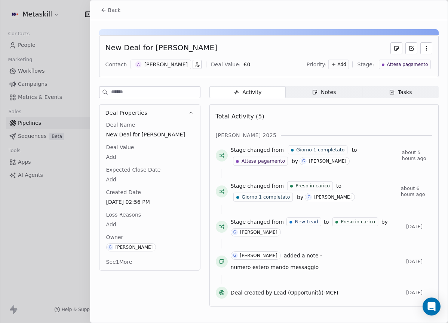
click at [310, 91] on span "Notes Notes" at bounding box center [324, 92] width 76 height 12
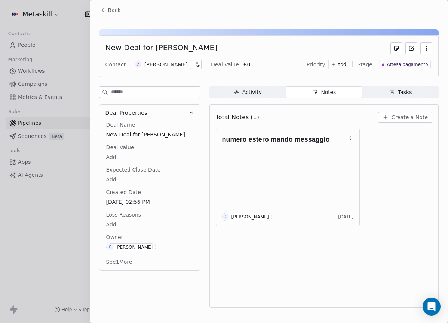
click at [155, 67] on div "[PERSON_NAME]" at bounding box center [165, 64] width 43 height 7
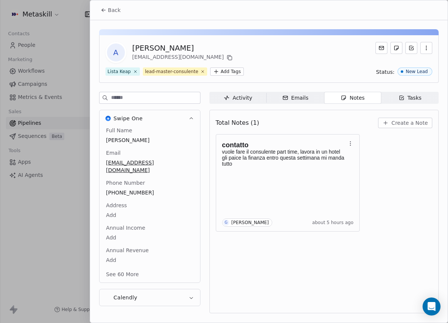
click at [106, 12] on icon at bounding box center [104, 10] width 6 height 6
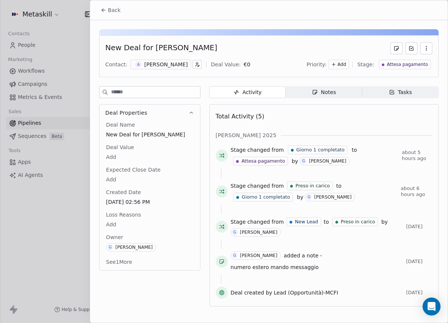
click at [155, 67] on div "[PERSON_NAME]" at bounding box center [165, 64] width 43 height 7
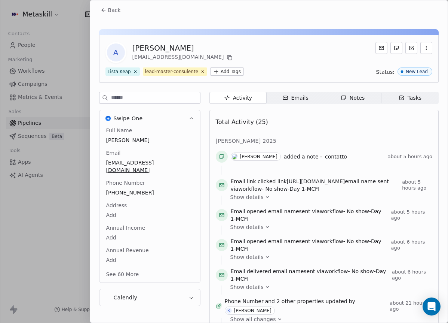
scroll to position [24, 0]
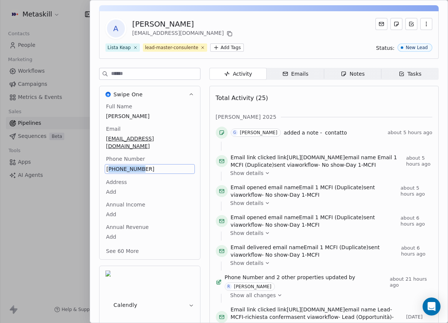
click at [122, 165] on span "+3663930061" at bounding box center [150, 168] width 86 height 7
click at [215, 33] on html "Metaskill Contacts People Marketing Workflows Campaigns Metrics & Events Sales …" at bounding box center [224, 161] width 448 height 323
click at [229, 36] on icon at bounding box center [230, 34] width 3 height 3
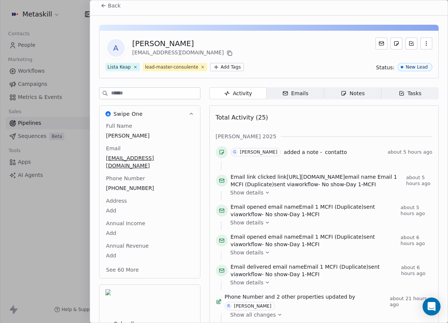
scroll to position [0, 0]
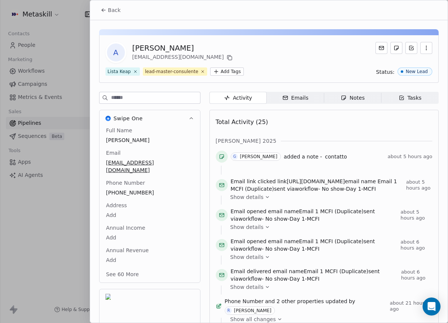
click at [117, 13] on span "Back" at bounding box center [114, 9] width 13 height 7
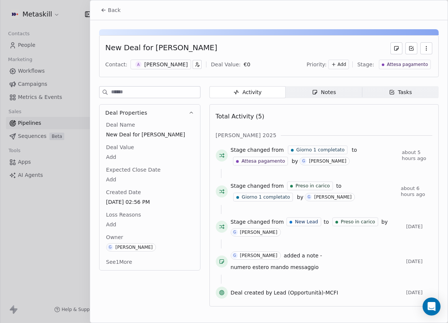
click at [340, 97] on span "Notes Notes" at bounding box center [324, 92] width 76 height 12
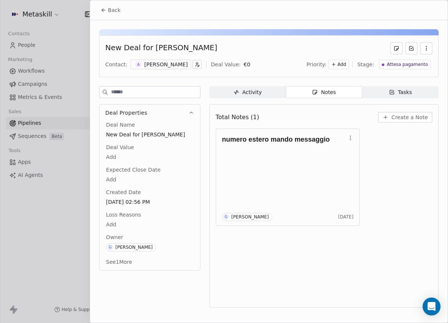
drag, startPoint x: 411, startPoint y: 109, endPoint x: 411, endPoint y: 114, distance: 4.5
click at [411, 110] on div "Total Notes (1) Create a Note" at bounding box center [324, 117] width 217 height 16
click at [404, 115] on span "Create a Note" at bounding box center [410, 116] width 36 height 7
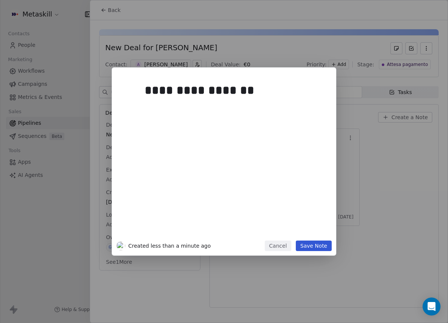
click at [315, 243] on button "Save Note" at bounding box center [314, 245] width 36 height 10
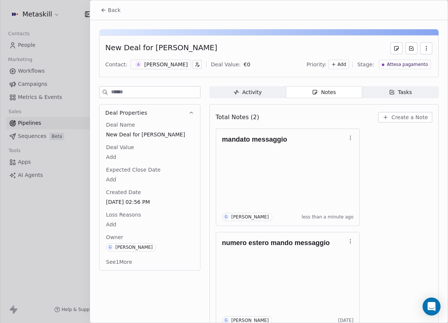
click at [113, 16] on button "Back" at bounding box center [110, 9] width 29 height 13
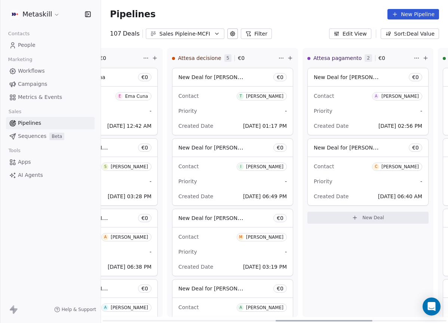
click at [410, 169] on span "C Cristina Di norcia" at bounding box center [397, 166] width 50 height 8
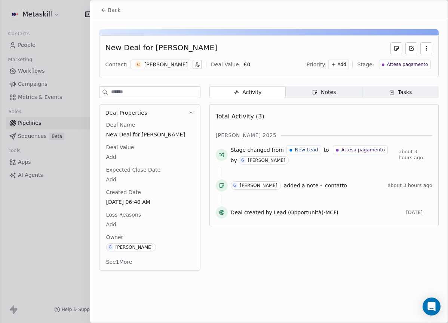
click at [167, 65] on div "[PERSON_NAME]" at bounding box center [165, 64] width 43 height 7
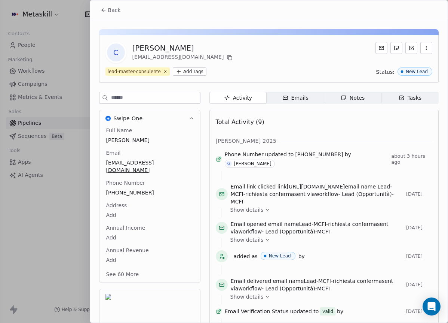
click at [350, 100] on div "Notes" at bounding box center [353, 98] width 24 height 8
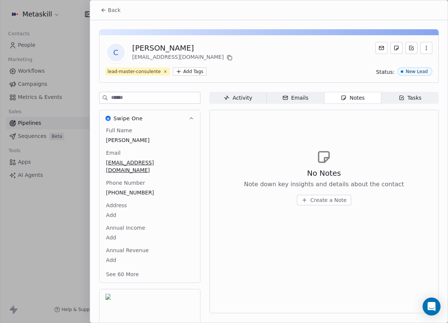
click at [112, 17] on div "Back" at bounding box center [269, 9] width 358 height 19
drag, startPoint x: 112, startPoint y: 14, endPoint x: 179, endPoint y: 38, distance: 70.5
click at [112, 14] on button "Back" at bounding box center [110, 9] width 29 height 13
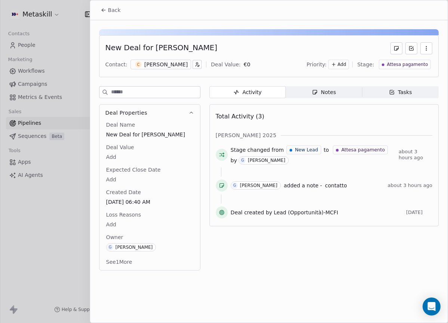
click at [323, 96] on span "Notes Notes" at bounding box center [324, 92] width 76 height 12
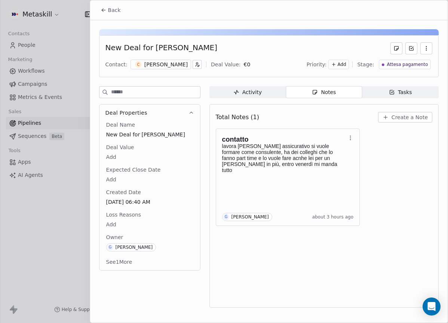
click at [135, 64] on span "C" at bounding box center [138, 64] width 6 height 6
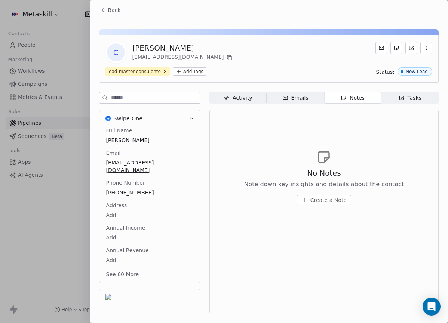
click at [125, 189] on span "389 607 3219" at bounding box center [149, 192] width 87 height 7
click at [125, 189] on span "389 607 3219" at bounding box center [150, 192] width 86 height 7
click at [125, 182] on input "**********" at bounding box center [146, 189] width 81 height 15
click at [279, 215] on html "Metaskill Contacts People Marketing Workflows Campaigns Metrics & Events Sales …" at bounding box center [224, 161] width 448 height 323
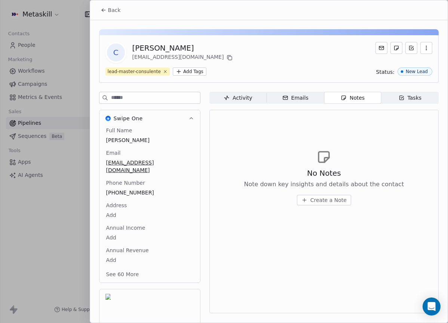
click at [319, 174] on span "No Notes" at bounding box center [324, 173] width 34 height 10
click at [119, 6] on span "Back" at bounding box center [114, 9] width 13 height 7
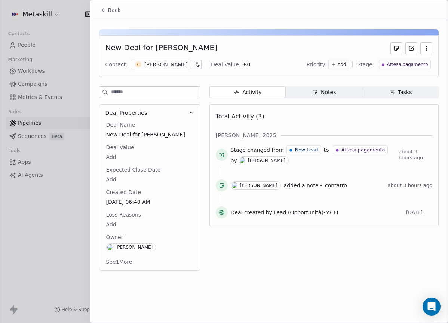
click at [324, 98] on div "Activity Activity Notes Notes Tasks Tasks Total Activity (3) ott 2025 Stage cha…" at bounding box center [324, 180] width 229 height 189
drag, startPoint x: 328, startPoint y: 95, endPoint x: 329, endPoint y: 99, distance: 4.6
click at [329, 95] on div "Notes" at bounding box center [324, 92] width 24 height 8
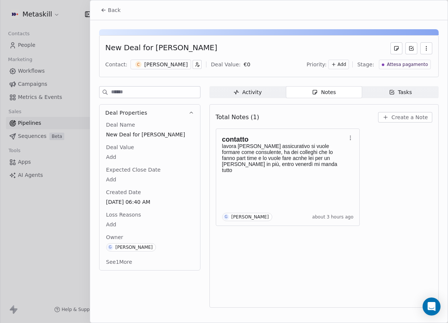
click at [411, 124] on div "Total Notes (1) Create a Note" at bounding box center [324, 117] width 217 height 16
click at [413, 119] on span "Create a Note" at bounding box center [410, 116] width 36 height 7
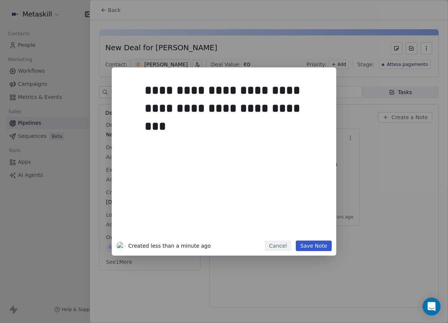
click at [314, 247] on button "Save Note" at bounding box center [314, 245] width 36 height 10
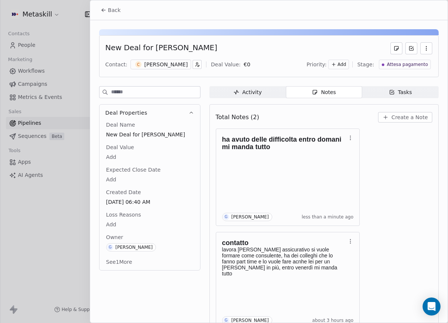
click at [117, 10] on span "Back" at bounding box center [114, 9] width 13 height 7
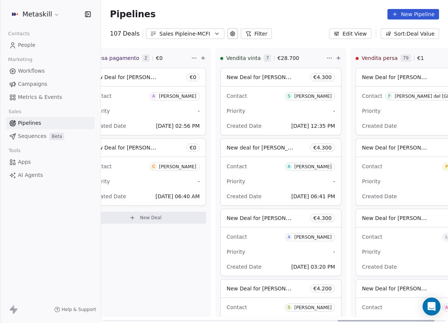
scroll to position [0, 842]
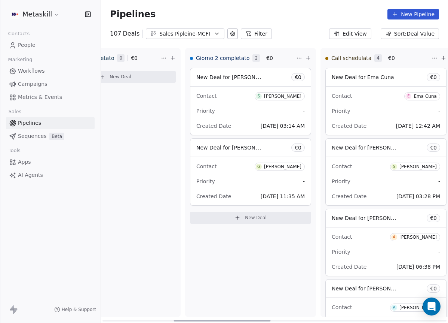
drag, startPoint x: 357, startPoint y: 317, endPoint x: 278, endPoint y: 267, distance: 94.1
click at [271, 320] on div at bounding box center [222, 320] width 97 height 1
drag, startPoint x: 218, startPoint y: 318, endPoint x: 189, endPoint y: 313, distance: 30.1
click at [189, 313] on div "New Lead 2 € 0 New Deal for Daniele Minutiello € 0 Contact D Daniele Minutiello…" at bounding box center [395, 185] width 1255 height 275
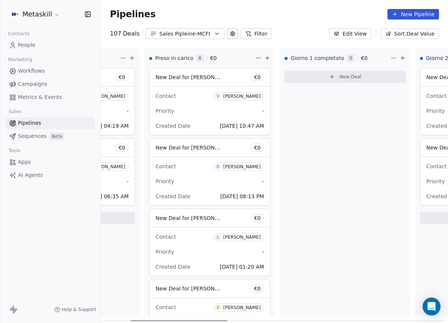
scroll to position [0, 102]
drag, startPoint x: 238, startPoint y: 318, endPoint x: 174, endPoint y: 296, distance: 67.9
click at [174, 320] on div at bounding box center [179, 320] width 97 height 1
click at [232, 95] on div "[PERSON_NAME]" at bounding box center [241, 96] width 37 height 5
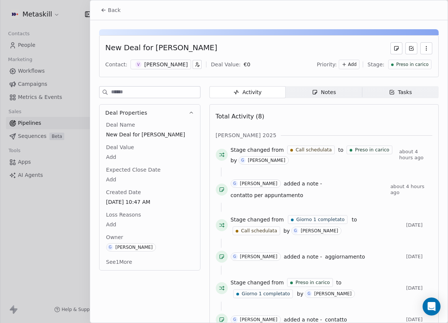
click at [156, 69] on div "Contact: V Valerio Di pietrantonio Deal Value: € 0 Priority: Add Stage: Preso i…" at bounding box center [269, 64] width 327 height 11
click at [167, 63] on div "[PERSON_NAME]" at bounding box center [165, 64] width 43 height 7
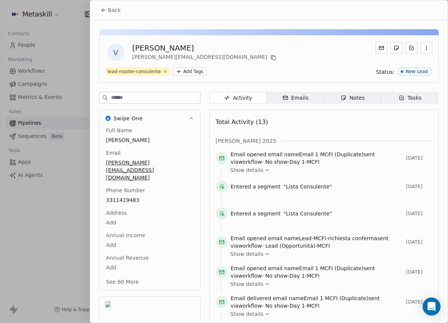
click at [126, 192] on div "Full Name Valerio Di pietrantonio Email valerio.dipietrantonio92@gmail.com Phon…" at bounding box center [150, 207] width 90 height 160
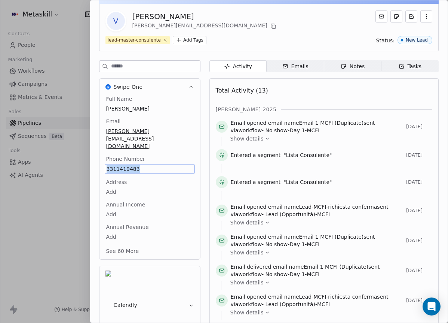
copy span "3311419483"
click at [274, 32] on div "V Valerio Di pietrantonio valerio.dipietrantonio92@gmail.com lead-master-consul…" at bounding box center [269, 28] width 340 height 48
click at [399, 147] on div "Email opened email name Email 1 MCFI (Duplicate) sent via workflow - No show-Da…" at bounding box center [324, 294] width 217 height 351
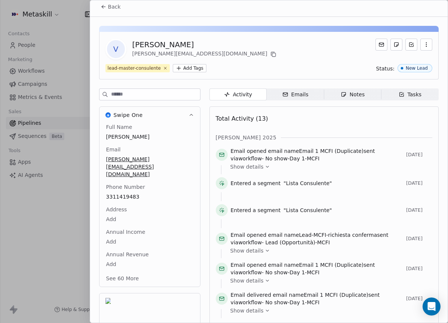
scroll to position [0, 0]
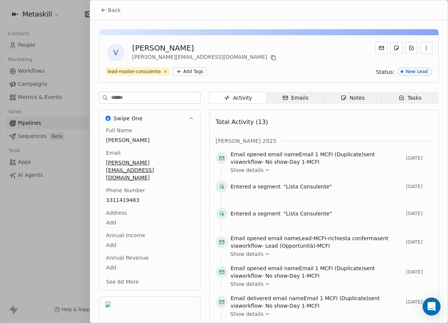
click at [130, 12] on div "Back" at bounding box center [269, 9] width 358 height 19
click at [109, 11] on span "Back" at bounding box center [114, 9] width 13 height 7
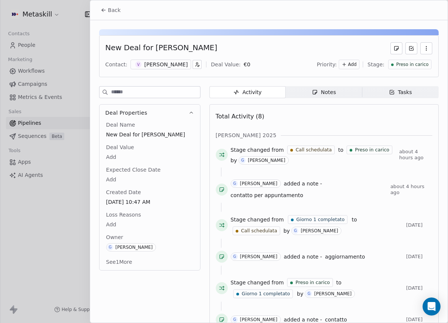
click at [413, 65] on span "Preso in carico" at bounding box center [412, 64] width 33 height 6
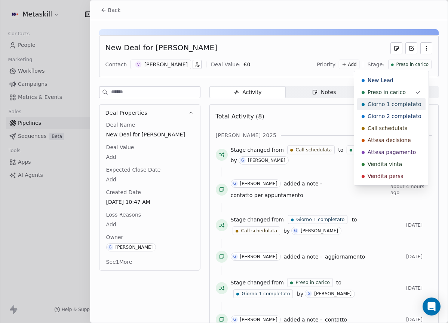
click at [408, 103] on span "Giorno 1 completato" at bounding box center [395, 103] width 54 height 7
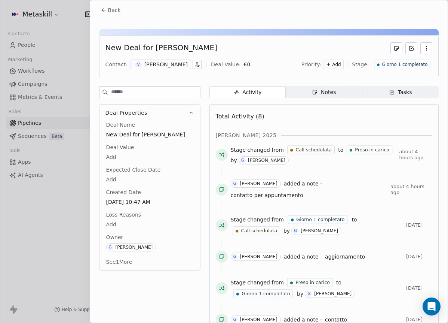
click at [110, 9] on span "Back" at bounding box center [114, 9] width 13 height 7
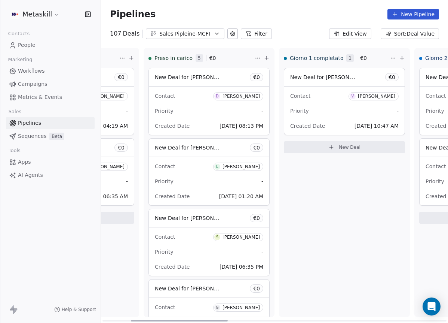
click at [243, 97] on div "[PERSON_NAME]" at bounding box center [241, 96] width 37 height 5
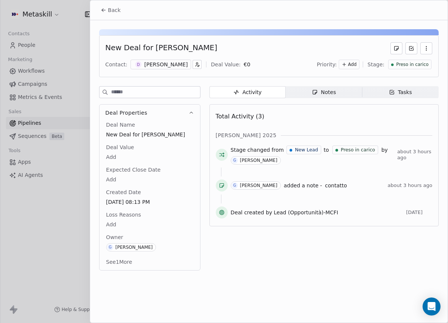
click at [158, 58] on div "New Deal for Daniele Messina Contact: D Daniele Messina Deal Value: € 0 Priorit…" at bounding box center [269, 56] width 340 height 42
click at [160, 62] on div "[PERSON_NAME]" at bounding box center [165, 64] width 43 height 7
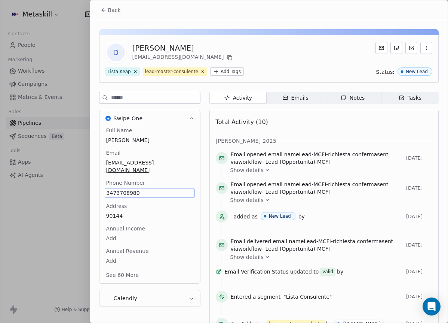
scroll to position [24, 0]
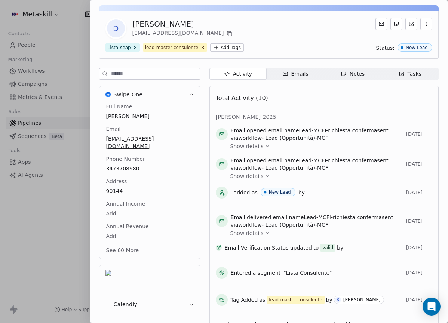
click at [167, 26] on div "[PERSON_NAME]" at bounding box center [184, 24] width 102 height 10
copy div "[PERSON_NAME]"
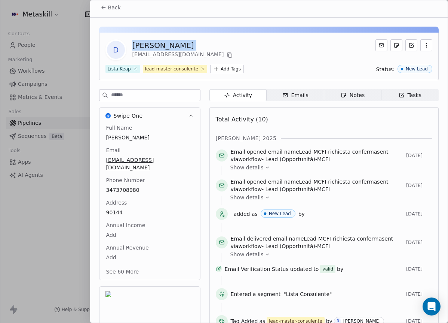
scroll to position [0, 0]
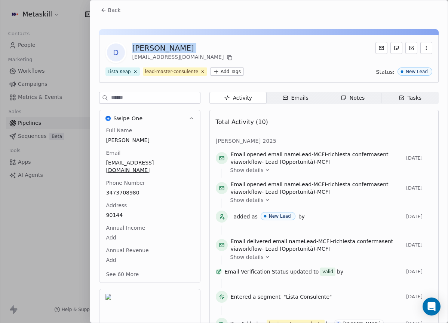
drag, startPoint x: 116, startPoint y: 15, endPoint x: 121, endPoint y: 16, distance: 5.3
click at [116, 15] on button "Back" at bounding box center [110, 9] width 29 height 13
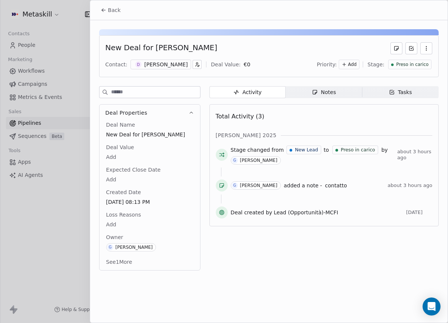
click at [341, 92] on span "Notes Notes" at bounding box center [324, 92] width 76 height 12
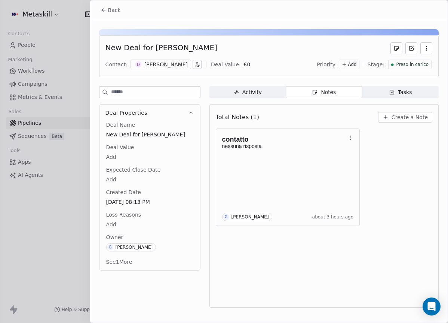
click at [417, 118] on span "Create a Note" at bounding box center [410, 116] width 36 height 7
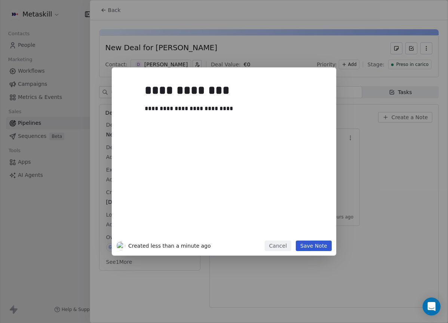
click at [303, 245] on button "Save Note" at bounding box center [314, 245] width 36 height 10
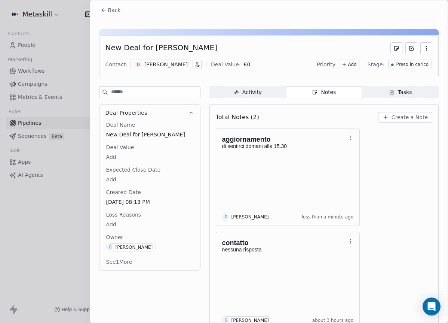
click at [420, 67] on span "Preso in carico" at bounding box center [412, 64] width 33 height 6
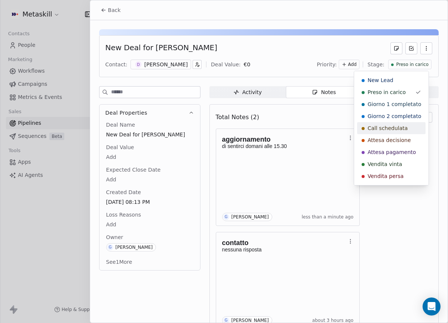
click at [396, 127] on span "Call schedulata" at bounding box center [388, 127] width 40 height 7
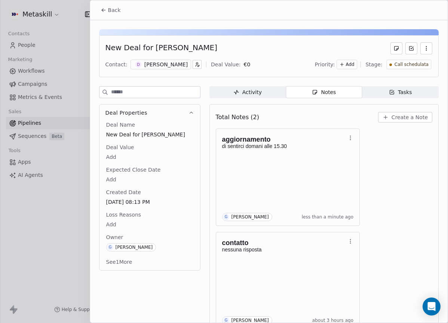
click at [102, 4] on button "Back" at bounding box center [110, 9] width 29 height 13
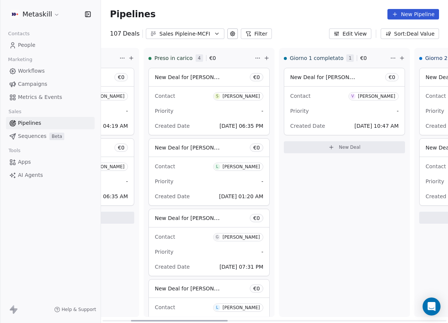
click at [235, 96] on div "[PERSON_NAME]" at bounding box center [241, 96] width 37 height 5
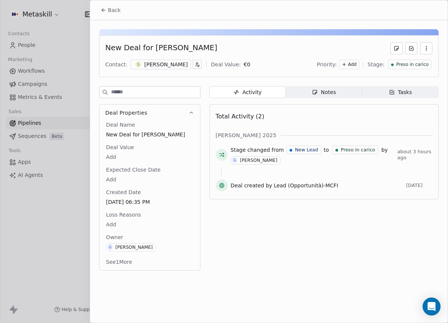
click at [165, 64] on div "[PERSON_NAME]" at bounding box center [165, 64] width 43 height 7
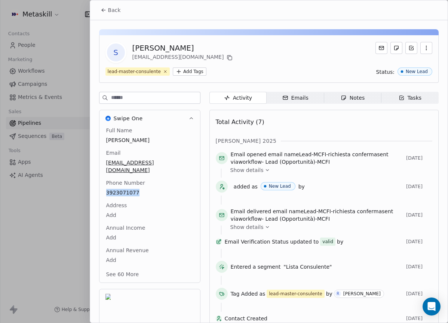
click at [124, 12] on button "Back" at bounding box center [110, 9] width 29 height 13
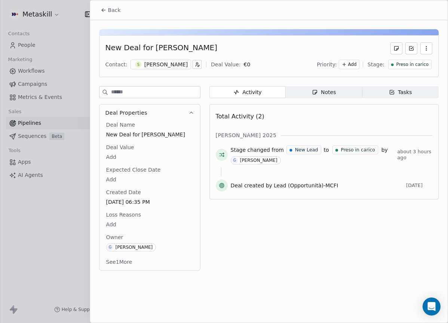
click at [425, 67] on span "Preso in carico" at bounding box center [412, 64] width 33 height 6
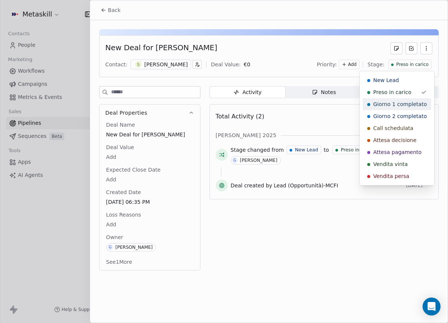
click at [418, 100] on div "Giorno 1 completato" at bounding box center [397, 104] width 69 height 12
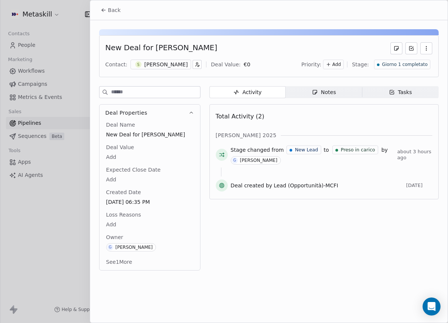
click at [106, 14] on button "Back" at bounding box center [110, 9] width 29 height 13
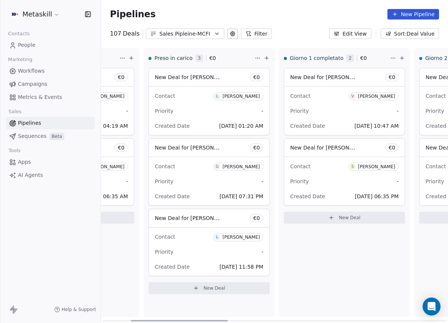
click at [264, 98] on div "Contact L Luca Biasin Priority - Created Date Oct 12, 2025 01:20 AM" at bounding box center [209, 110] width 121 height 48
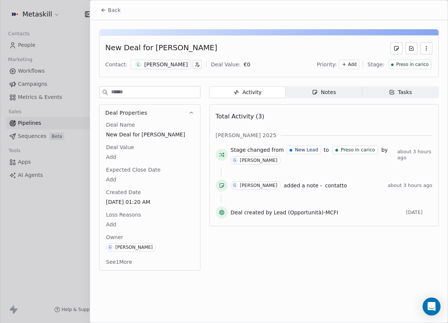
click at [211, 45] on div "New Deal for [PERSON_NAME]" at bounding box center [269, 48] width 327 height 12
click at [157, 63] on div "New Deal for Luca Biasin Contact: L Luca Biasin Deal Value: € 0 Priority: Add S…" at bounding box center [269, 56] width 340 height 42
click at [335, 97] on span "Notes Notes" at bounding box center [324, 92] width 76 height 12
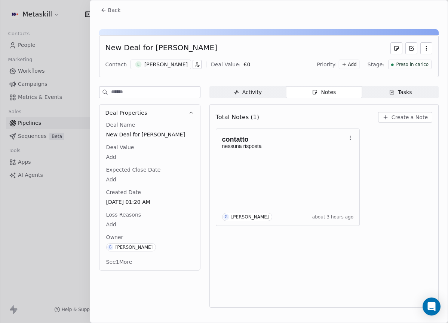
click at [170, 66] on div "L Luca Biasin" at bounding box center [161, 65] width 61 height 10
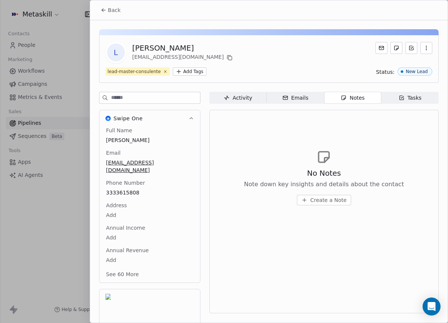
click at [162, 50] on div "[PERSON_NAME]" at bounding box center [184, 48] width 102 height 10
copy div "[PERSON_NAME]"
click at [286, 75] on div "lead-master-consulente Add Tags Status: New Lead" at bounding box center [269, 71] width 327 height 8
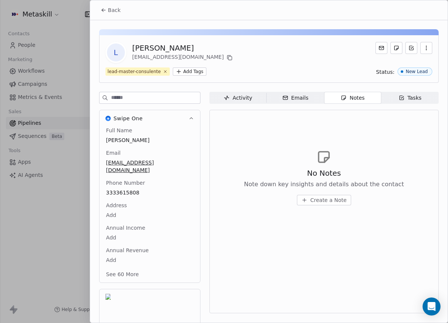
click at [234, 68] on div "lead-master-consulente Add Tags Status: New Lead" at bounding box center [269, 71] width 327 height 8
click at [110, 6] on button "Back" at bounding box center [110, 9] width 29 height 13
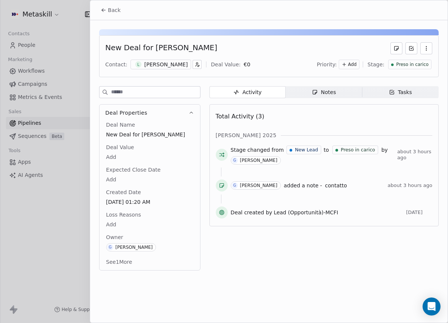
click at [315, 92] on icon "button" at bounding box center [315, 92] width 6 height 6
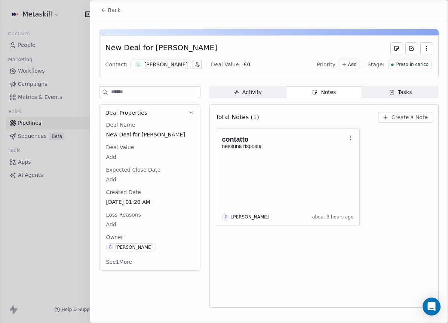
click at [412, 124] on div "Total Notes (1) Create a Note" at bounding box center [324, 117] width 217 height 16
click at [413, 119] on span "Create a Note" at bounding box center [410, 116] width 36 height 7
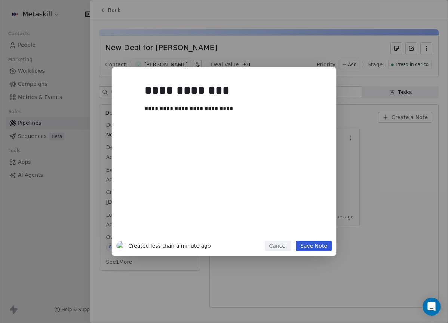
click at [319, 246] on button "Save Note" at bounding box center [314, 245] width 36 height 10
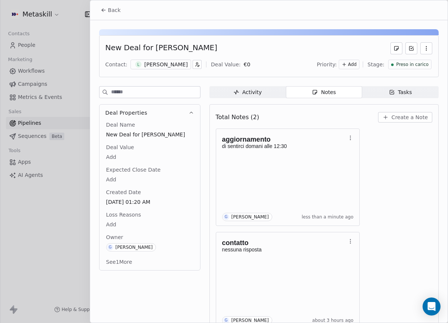
drag, startPoint x: 421, startPoint y: 64, endPoint x: 415, endPoint y: 67, distance: 7.0
click at [421, 65] on span "Preso in carico" at bounding box center [412, 64] width 33 height 6
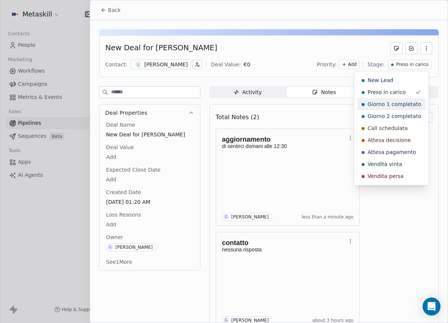
click at [400, 107] on span "Giorno 1 completato" at bounding box center [395, 103] width 54 height 7
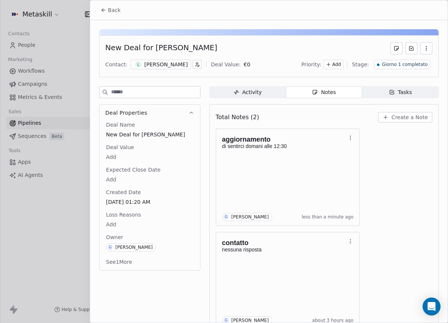
click at [403, 60] on div "Giorno 1 completato" at bounding box center [402, 65] width 57 height 10
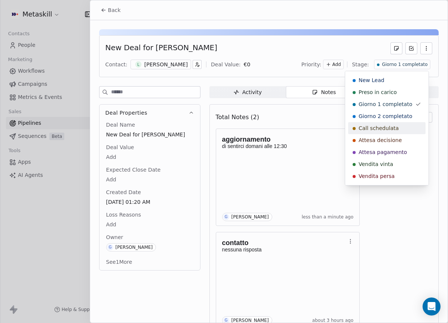
click at [403, 127] on div "Call schedulata" at bounding box center [387, 127] width 69 height 7
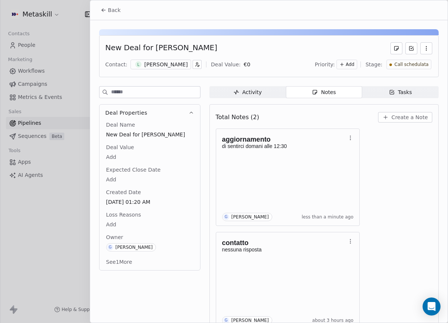
click at [104, 10] on icon at bounding box center [104, 10] width 6 height 6
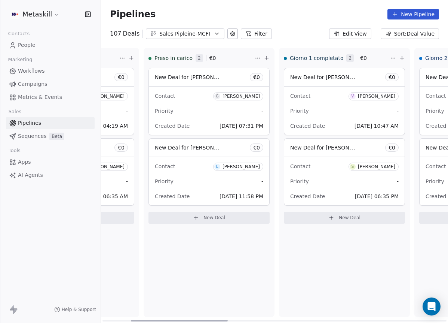
drag, startPoint x: 248, startPoint y: 97, endPoint x: 253, endPoint y: 94, distance: 6.4
click at [249, 98] on div "[PERSON_NAME]" at bounding box center [241, 96] width 37 height 5
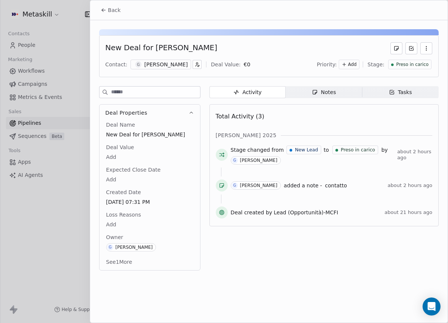
click at [179, 65] on div "G Gianluca Perri" at bounding box center [161, 65] width 61 height 10
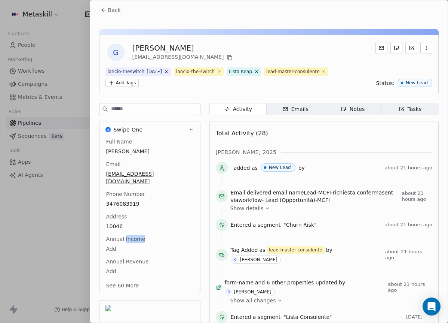
scroll to position [35, 0]
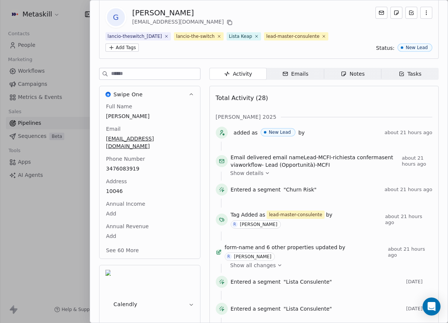
click at [390, 48] on div "Status: New Lead" at bounding box center [405, 47] width 56 height 8
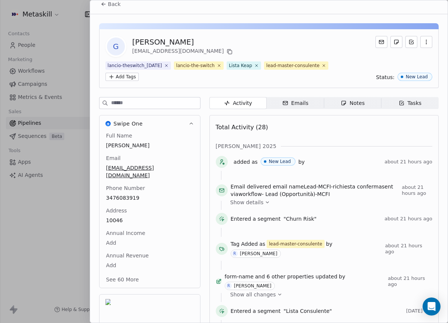
scroll to position [0, 0]
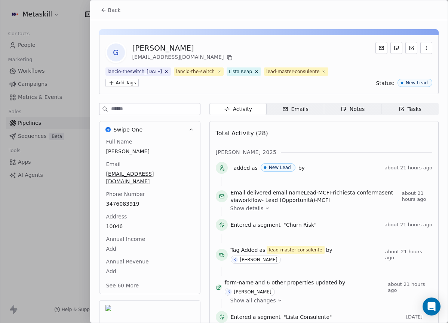
click at [107, 10] on button "Back" at bounding box center [110, 9] width 29 height 13
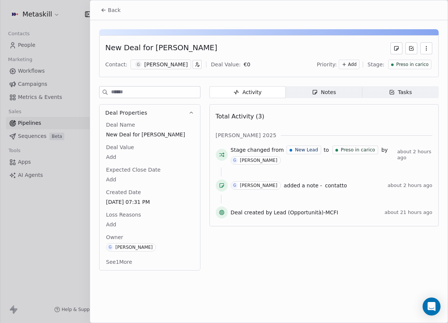
click at [411, 67] on div "Preso in carico" at bounding box center [410, 65] width 43 height 10
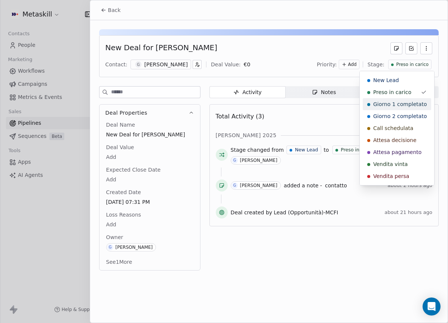
click at [410, 100] on span "Giorno 1 completato" at bounding box center [401, 103] width 54 height 7
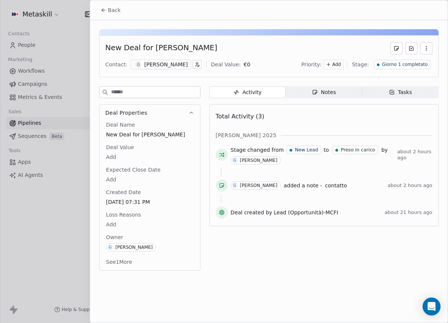
click at [111, 7] on span "Back" at bounding box center [114, 9] width 13 height 7
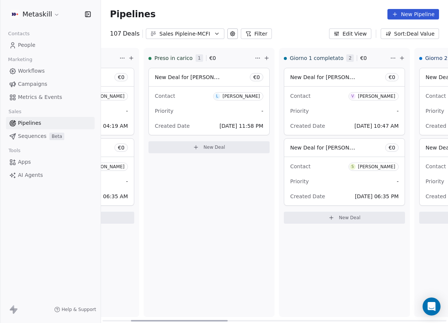
click at [238, 96] on div "[PERSON_NAME]" at bounding box center [241, 96] width 37 height 5
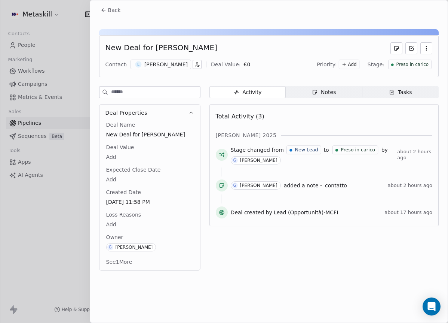
click at [164, 61] on div "[PERSON_NAME]" at bounding box center [165, 64] width 43 height 7
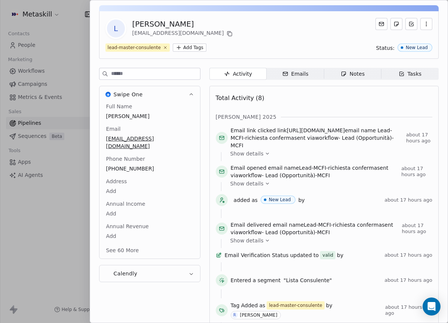
click at [124, 186] on div "Full Name Luca Colombo Email luca_colombo91@hotmail.it Phone Number +3937565463…" at bounding box center [150, 179] width 90 height 153
click at [124, 186] on body "Metaskill Contacts People Marketing Workflows Campaigns Metrics & Events Sales …" at bounding box center [224, 161] width 448 height 323
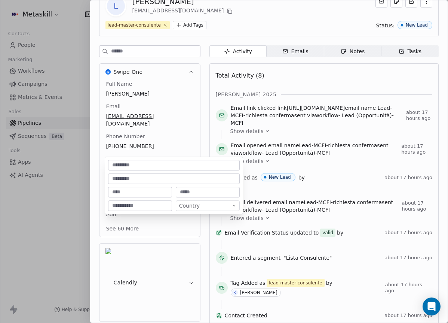
click at [146, 144] on html "Metaskill Contacts People Marketing Workflows Campaigns Metrics & Events Sales …" at bounding box center [224, 161] width 448 height 323
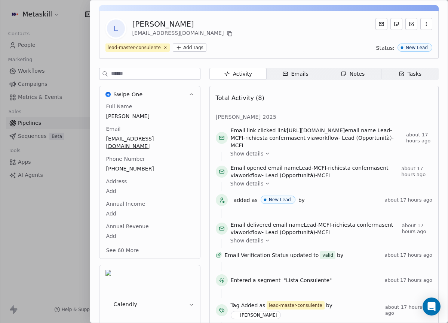
click at [134, 140] on div "Full Name Luca Colombo Email luca_colombo91@hotmail.it Phone Number +3937565463…" at bounding box center [150, 179] width 90 height 153
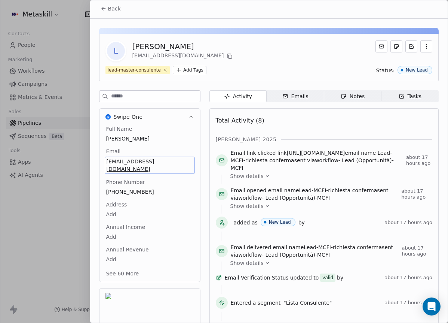
scroll to position [24, 0]
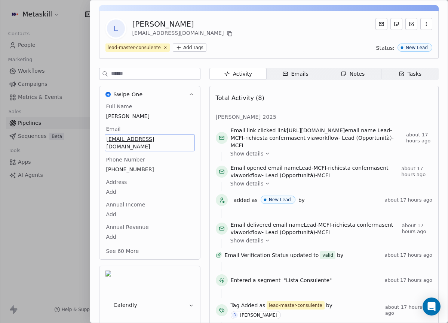
click at [136, 188] on div "Full Name Luca Colombo Email luca_colombo91@hotmail.it Phone Number +3937565463…" at bounding box center [150, 179] width 90 height 153
click at [134, 165] on span "+393756546380" at bounding box center [150, 168] width 86 height 7
click at [135, 164] on input "**********" at bounding box center [146, 165] width 81 height 15
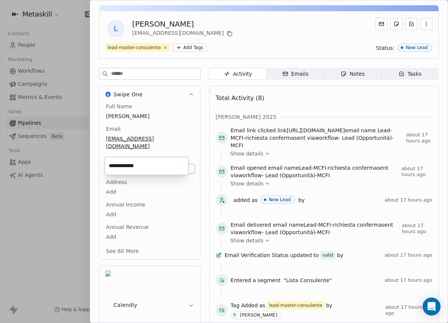
click at [135, 164] on input "**********" at bounding box center [146, 165] width 81 height 15
click at [344, 73] on html "Metaskill Contacts People Marketing Workflows Campaigns Metrics & Events Sales …" at bounding box center [224, 161] width 448 height 323
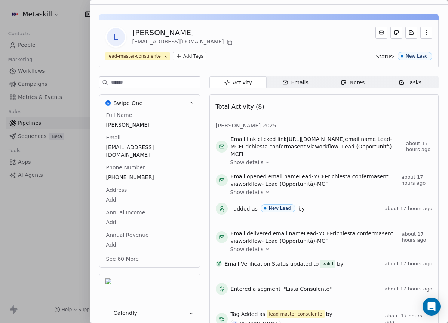
scroll to position [0, 0]
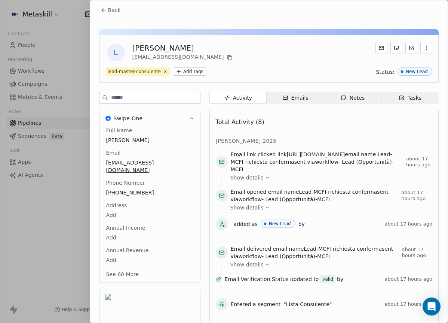
click at [158, 39] on div "L Luca Colombo luca_colombo91@hotmail.it lead-master-consulente Add Tags Status…" at bounding box center [269, 59] width 340 height 48
click at [158, 49] on div "[PERSON_NAME]" at bounding box center [184, 48] width 102 height 10
copy div "[PERSON_NAME]"
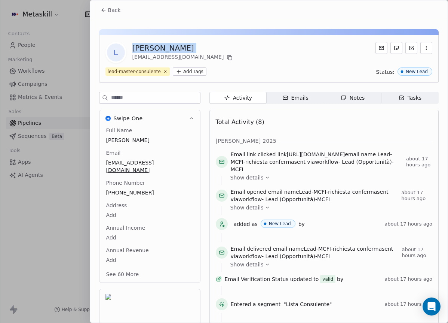
drag, startPoint x: 110, startPoint y: 9, endPoint x: 198, endPoint y: 25, distance: 88.7
click at [112, 12] on span "Back" at bounding box center [114, 9] width 13 height 7
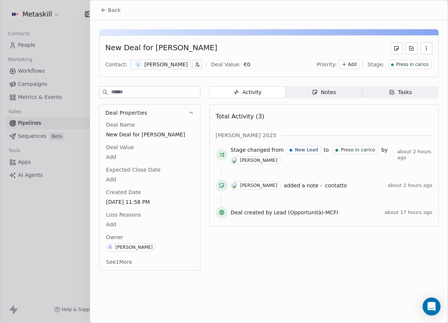
click at [309, 96] on span "Notes Notes" at bounding box center [324, 92] width 76 height 12
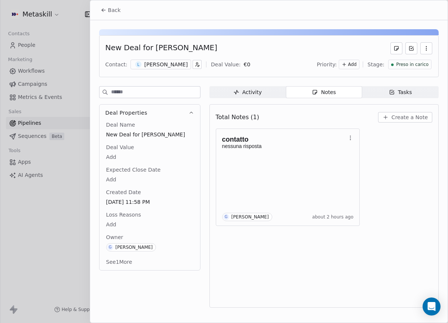
click at [426, 118] on span "Create a Note" at bounding box center [410, 116] width 36 height 7
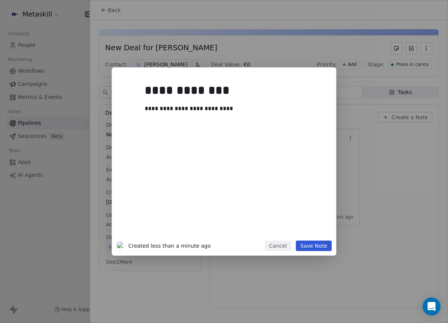
drag, startPoint x: 327, startPoint y: 245, endPoint x: 332, endPoint y: 245, distance: 4.9
click at [327, 245] on button "Save Note" at bounding box center [314, 245] width 36 height 10
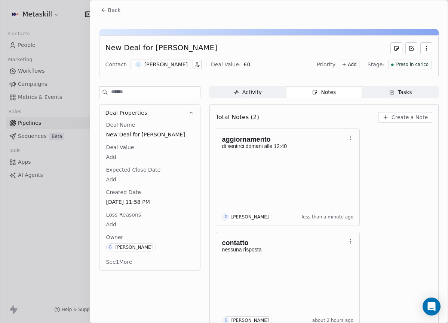
click at [402, 60] on div "Preso in carico" at bounding box center [410, 65] width 43 height 10
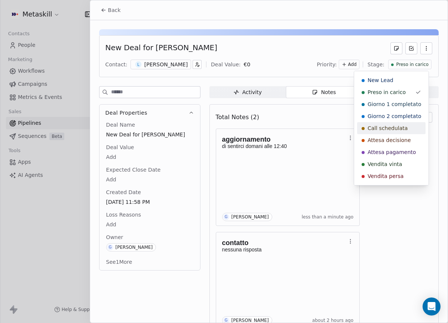
drag, startPoint x: 395, startPoint y: 128, endPoint x: 345, endPoint y: 97, distance: 58.8
click at [395, 128] on span "Call schedulata" at bounding box center [388, 127] width 40 height 7
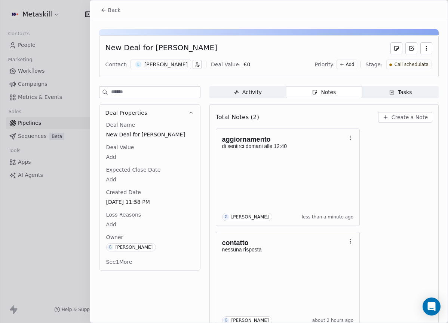
click at [96, 8] on button "Back" at bounding box center [110, 9] width 29 height 13
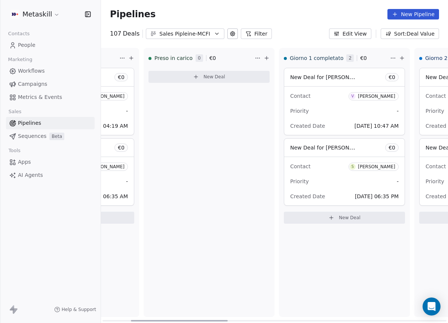
click at [170, 24] on div "Pipelines New Pipeline" at bounding box center [274, 14] width 347 height 28
click at [170, 27] on div "Pipelines New Pipeline" at bounding box center [274, 14] width 347 height 28
click at [184, 41] on div "Pipelines New Pipeline 107 Deals Sales Pipleine-MCFI Filter Edit View Sort: Dea…" at bounding box center [274, 161] width 347 height 323
click at [187, 36] on div "Sales Pipleine-MCFI" at bounding box center [185, 34] width 52 height 8
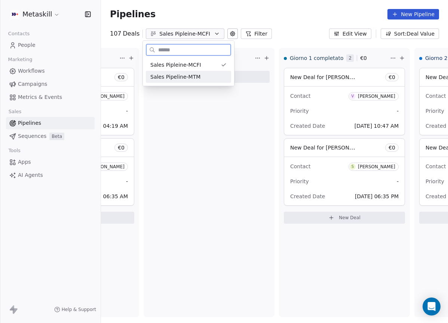
click at [200, 74] on div "Sales Pipeline-MTM" at bounding box center [188, 77] width 76 height 8
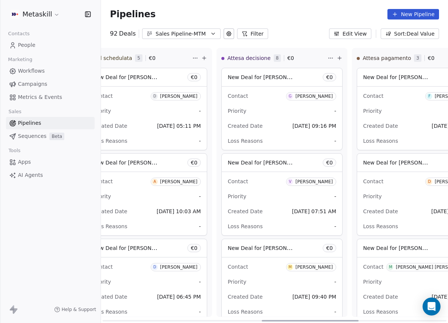
drag, startPoint x: 168, startPoint y: 320, endPoint x: 317, endPoint y: 275, distance: 155.7
click at [326, 320] on div at bounding box center [310, 320] width 97 height 1
click at [329, 96] on div "[PERSON_NAME]" at bounding box center [315, 96] width 37 height 5
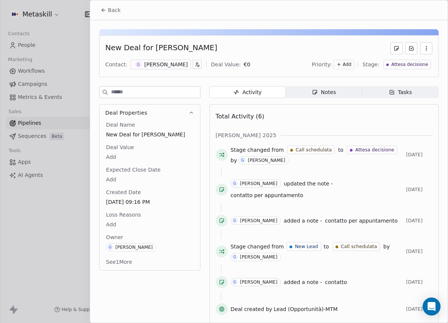
click at [162, 64] on div "[PERSON_NAME]" at bounding box center [165, 64] width 43 height 7
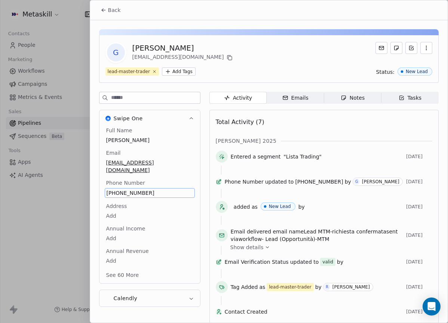
scroll to position [17, 0]
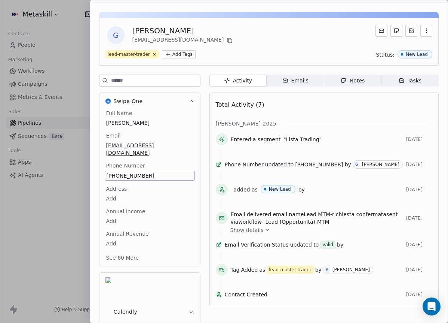
click at [129, 183] on div "Full Name Giacomo Fantinuoli Email fantinuolif@gmail.com Phone Number 392 399 7…" at bounding box center [150, 185] width 90 height 153
click at [127, 172] on span "392 399 7758" at bounding box center [150, 175] width 86 height 7
click at [129, 172] on span "392 399 7758" at bounding box center [150, 175] width 86 height 7
click at [232, 49] on html "Metaskill Contacts People Marketing Workflows Campaigns Metrics & Events Sales …" at bounding box center [224, 161] width 448 height 323
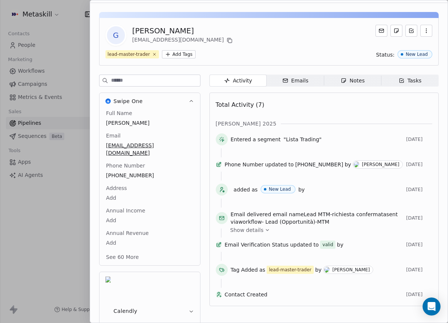
click at [334, 75] on span "Notes Notes" at bounding box center [352, 80] width 57 height 12
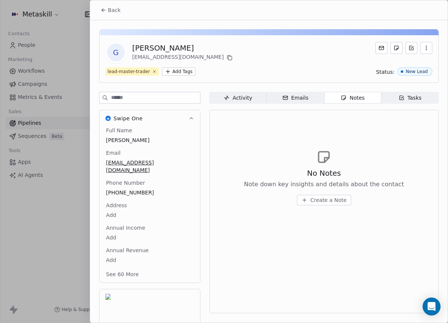
drag, startPoint x: 127, startPoint y: 18, endPoint x: 115, endPoint y: 7, distance: 15.7
click at [127, 18] on div "Back" at bounding box center [269, 9] width 358 height 19
click at [114, 7] on span "Back" at bounding box center [114, 9] width 13 height 7
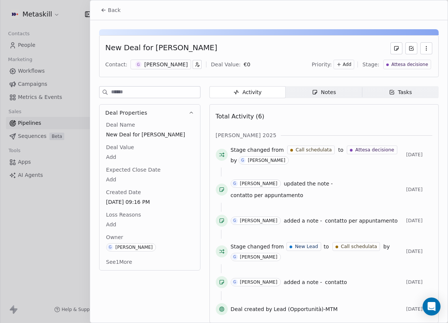
click at [323, 85] on div "New Deal for Giacomo Fantinuoli Contact: G Giacomo Fantinuoli Deal Value: € 0 P…" at bounding box center [269, 173] width 358 height 307
click at [321, 92] on div "Notes" at bounding box center [324, 92] width 24 height 8
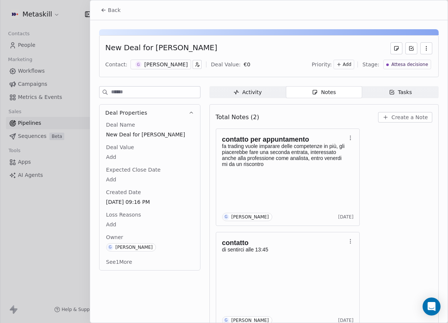
click at [389, 121] on button "Create a Note" at bounding box center [405, 117] width 54 height 10
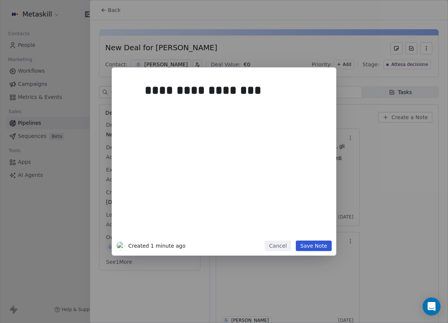
click at [309, 244] on button "Save Note" at bounding box center [314, 245] width 36 height 10
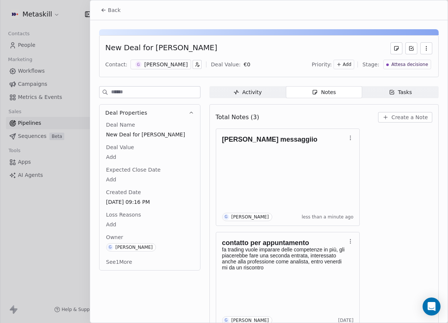
click at [105, 13] on icon at bounding box center [104, 10] width 6 height 6
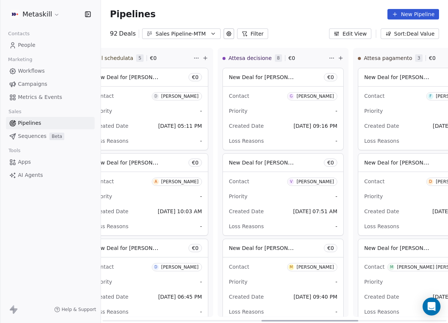
click at [314, 175] on div "Contact V Vincenzo Mazza" at bounding box center [283, 181] width 109 height 12
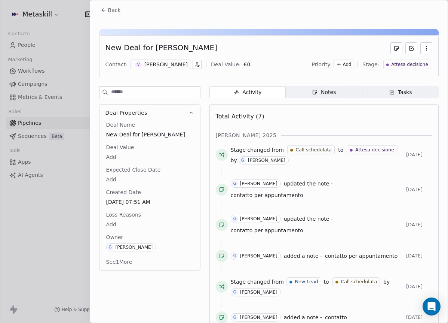
drag, startPoint x: 169, startPoint y: 66, endPoint x: 183, endPoint y: 67, distance: 14.2
click at [169, 66] on div "[PERSON_NAME]" at bounding box center [165, 64] width 43 height 7
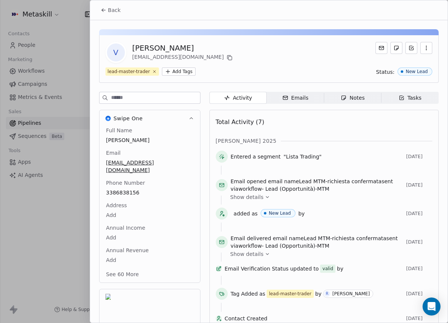
click at [324, 96] on span "Notes Notes" at bounding box center [352, 98] width 57 height 12
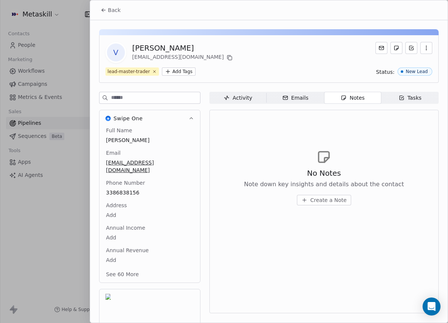
click at [97, 1] on div "Back" at bounding box center [269, 9] width 358 height 19
click at [105, 6] on button "Back" at bounding box center [110, 9] width 29 height 13
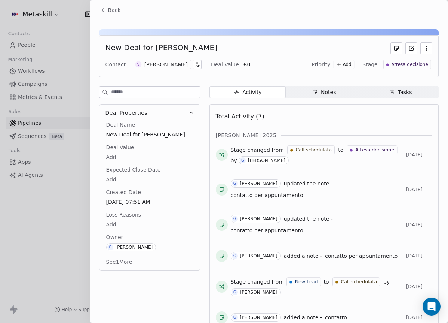
click at [332, 94] on div "Notes" at bounding box center [324, 92] width 24 height 8
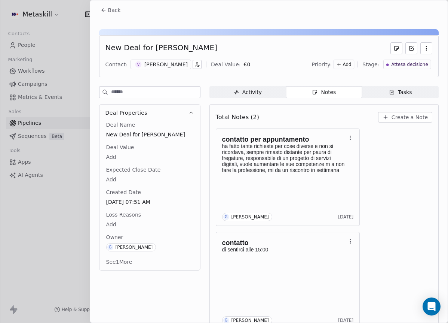
click at [170, 66] on div "[PERSON_NAME]" at bounding box center [165, 64] width 43 height 7
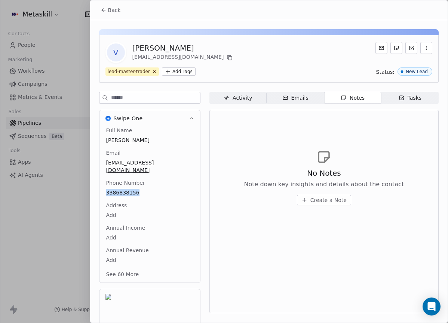
click at [340, 201] on span "Create a Note" at bounding box center [329, 199] width 36 height 7
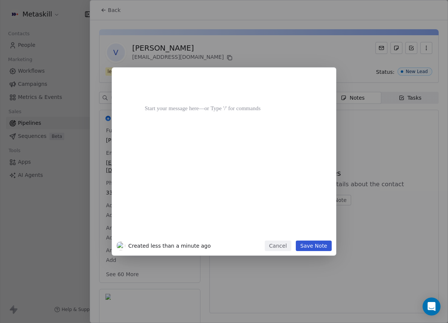
click at [284, 237] on div at bounding box center [235, 157] width 181 height 159
click at [282, 245] on button "Cancel" at bounding box center [278, 245] width 27 height 10
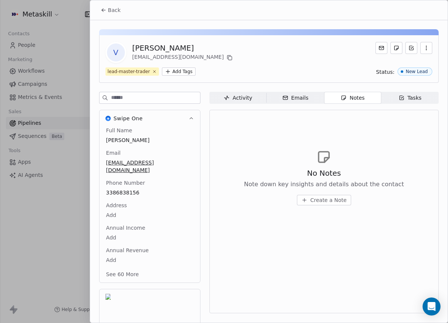
click at [111, 9] on span "Back" at bounding box center [114, 9] width 13 height 7
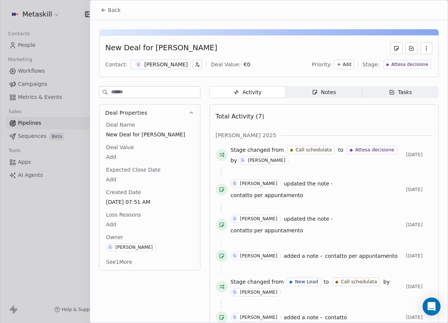
click at [341, 92] on span "Notes Notes" at bounding box center [324, 92] width 76 height 12
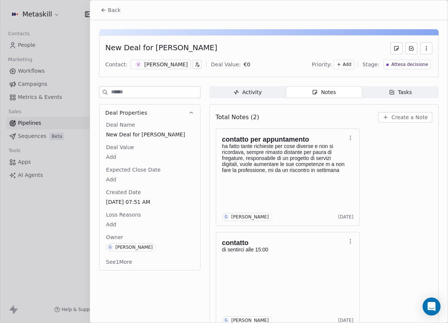
click at [393, 122] on div "Total Notes (2) Create a Note" at bounding box center [324, 117] width 217 height 16
click at [398, 123] on div "Total Notes (2) Create a Note" at bounding box center [324, 117] width 217 height 16
click at [405, 118] on span "Create a Note" at bounding box center [410, 116] width 36 height 7
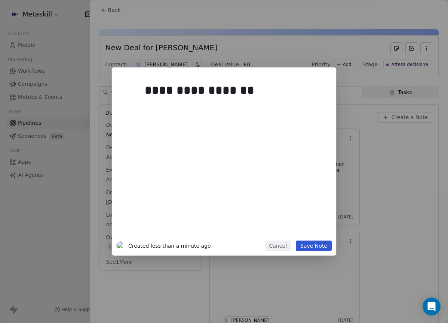
click at [326, 246] on button "Save Note" at bounding box center [314, 245] width 36 height 10
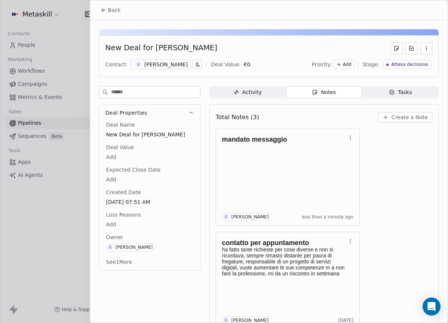
click at [114, 14] on button "Back" at bounding box center [110, 9] width 29 height 13
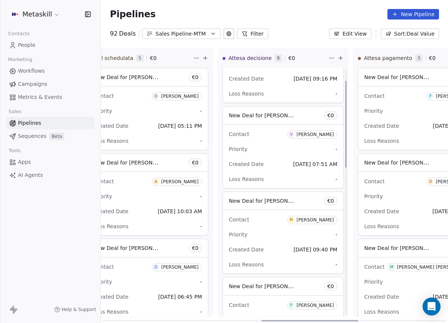
scroll to position [52, 0]
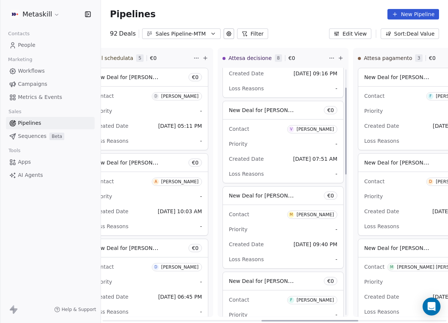
click at [323, 216] on div "[PERSON_NAME]" at bounding box center [315, 214] width 37 height 5
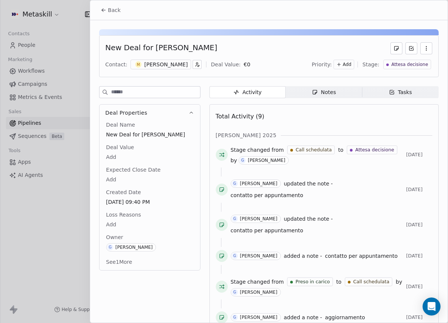
click at [169, 63] on div "[PERSON_NAME]" at bounding box center [165, 64] width 43 height 7
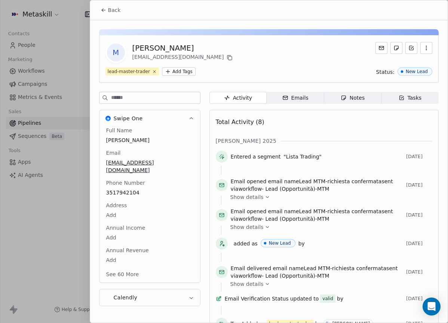
click at [128, 184] on div "Full Name Mattia Gallo Email thebeerhunter94@gmail.com Phone Number 3517942104 …" at bounding box center [150, 203] width 90 height 153
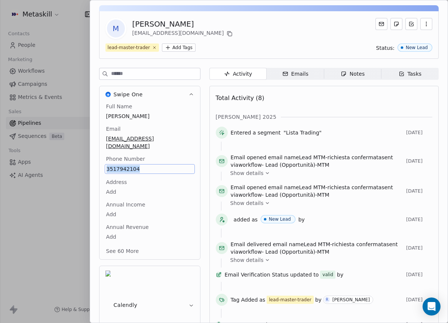
click at [352, 73] on div "Notes" at bounding box center [353, 74] width 24 height 8
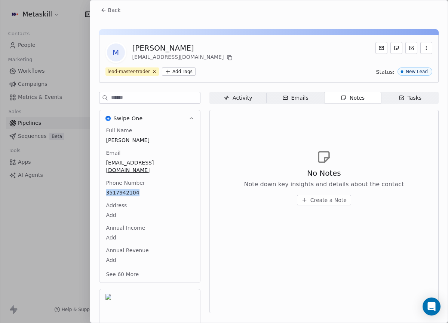
click at [120, 15] on button "Back" at bounding box center [110, 9] width 29 height 13
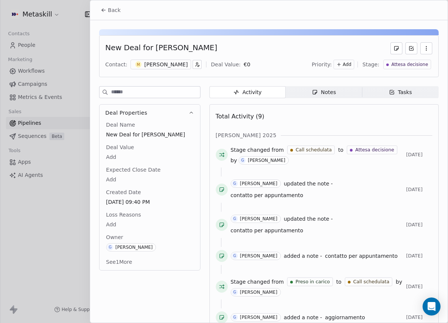
drag, startPoint x: 325, startPoint y: 73, endPoint x: 325, endPoint y: 77, distance: 4.5
click at [325, 76] on div "New Deal for Mattia Gallo Contact: M Mattia Gallo Deal Value: € 0 Priority: Add…" at bounding box center [269, 56] width 340 height 42
click at [324, 81] on div "New Deal for Mattia Gallo Contact: M Mattia Gallo Deal Value: € 0 Priority: Add…" at bounding box center [269, 222] width 358 height 404
click at [323, 92] on div "Notes" at bounding box center [324, 92] width 24 height 8
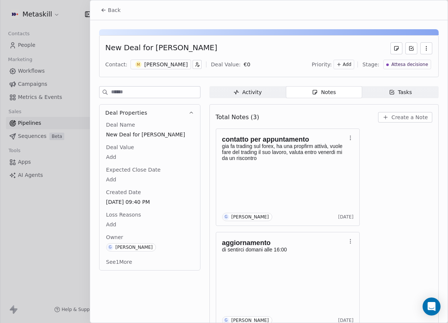
click at [411, 123] on div "Total Notes (3) Create a Note" at bounding box center [324, 117] width 217 height 16
click at [412, 121] on button "Create a Note" at bounding box center [405, 117] width 54 height 10
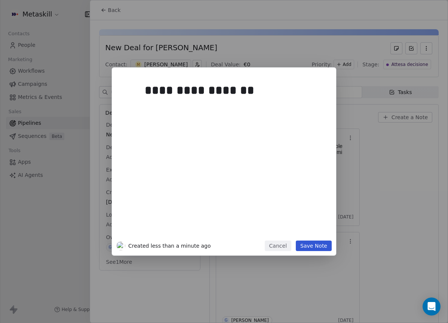
click at [317, 247] on button "Save Note" at bounding box center [314, 245] width 36 height 10
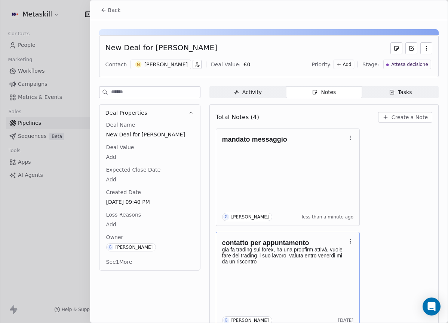
click at [119, 14] on button "Back" at bounding box center [110, 9] width 29 height 13
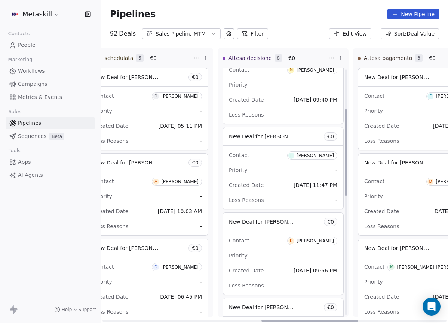
scroll to position [199, 0]
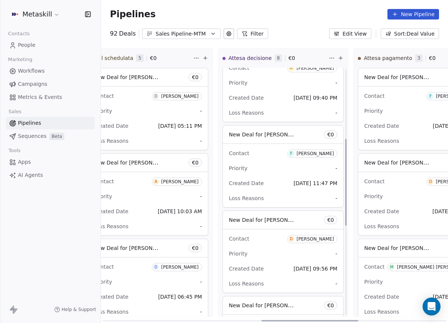
click at [316, 153] on div "[PERSON_NAME]" at bounding box center [315, 153] width 37 height 5
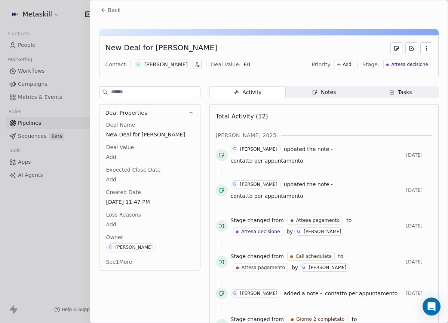
click at [173, 65] on div "[PERSON_NAME]" at bounding box center [165, 64] width 43 height 7
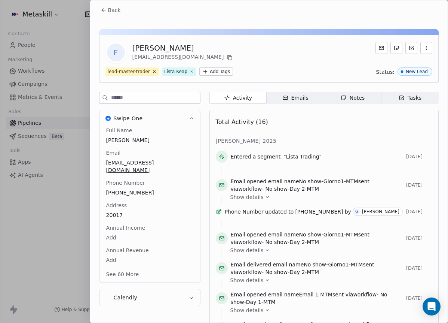
scroll to position [24, 0]
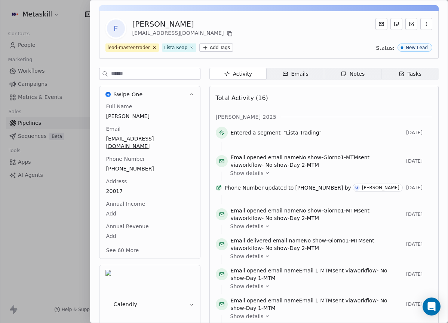
click at [139, 181] on div "Full Name Federico Cultrera Email f.cultrera91@gmail.com Phone Number +39329432…" at bounding box center [150, 179] width 90 height 153
click at [128, 165] on span "+393294323464" at bounding box center [150, 168] width 86 height 7
click at [128, 161] on input "**********" at bounding box center [146, 165] width 81 height 15
click at [186, 126] on html "Metaskill Contacts People Marketing Workflows Campaigns Metrics & Events Sales …" at bounding box center [224, 161] width 448 height 323
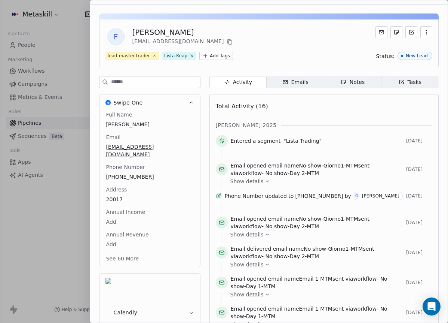
scroll to position [0, 0]
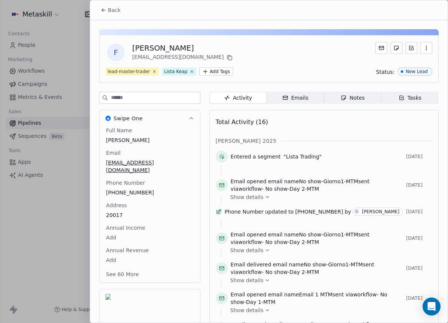
click at [352, 96] on div "Notes" at bounding box center [353, 98] width 24 height 8
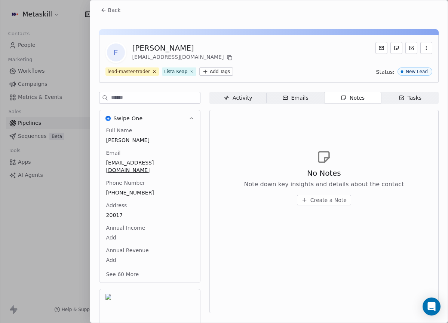
click at [240, 94] on div "Activity" at bounding box center [238, 98] width 28 height 8
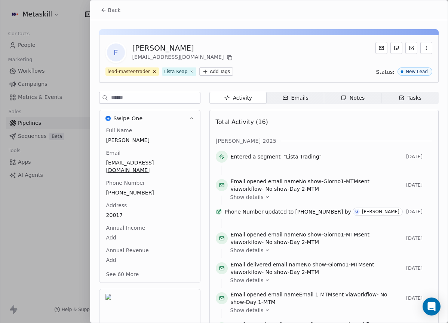
click at [112, 4] on button "Back" at bounding box center [110, 9] width 29 height 13
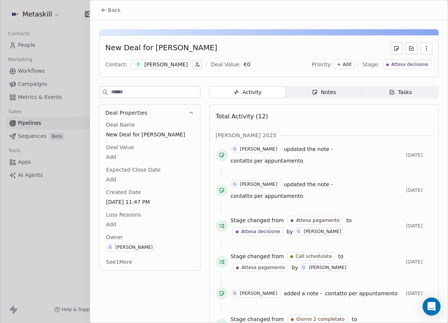
click at [338, 94] on span "Notes Notes" at bounding box center [324, 92] width 76 height 12
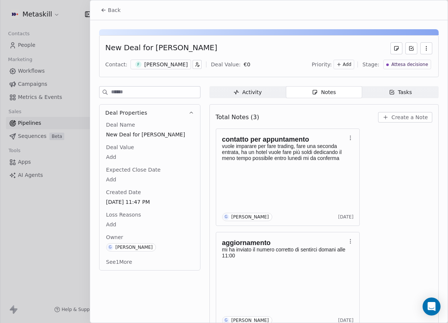
click at [401, 121] on button "Create a Note" at bounding box center [405, 117] width 54 height 10
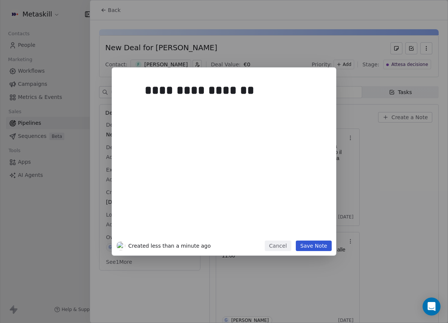
click at [325, 244] on button "Save Note" at bounding box center [314, 245] width 36 height 10
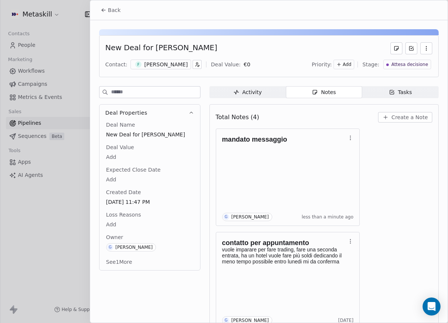
click at [288, 37] on div "New Deal for Federico Cultrera Contact: F Federico Cultrera Deal Value: € 0 Pri…" at bounding box center [269, 56] width 340 height 42
click at [120, 7] on span "Back" at bounding box center [114, 9] width 13 height 7
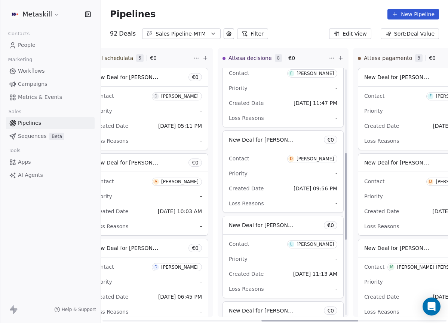
scroll to position [239, 0]
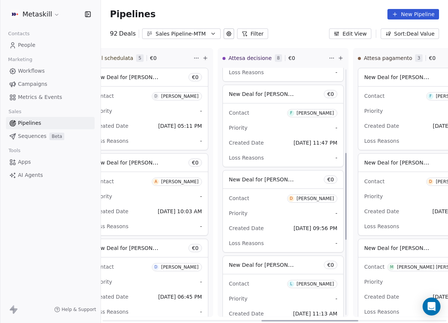
click at [322, 202] on span "D Davide Muraca" at bounding box center [312, 198] width 50 height 8
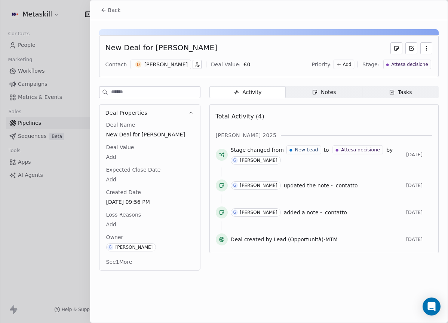
click at [167, 62] on div "[PERSON_NAME]" at bounding box center [165, 64] width 43 height 7
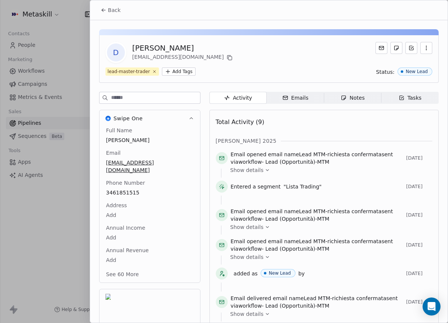
click at [341, 97] on icon "button" at bounding box center [344, 98] width 6 height 6
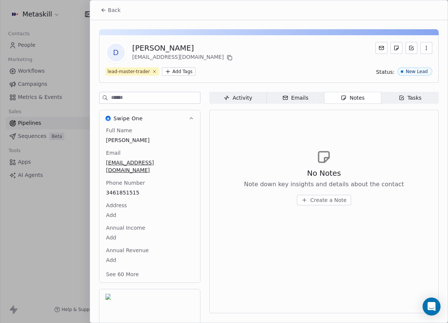
click at [97, 9] on button "Back" at bounding box center [110, 9] width 29 height 13
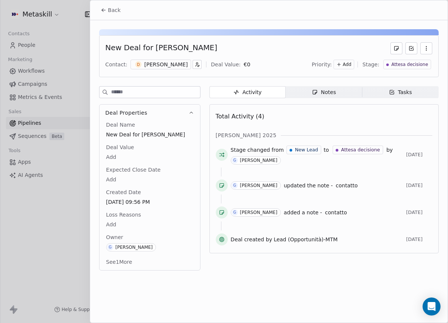
click at [327, 94] on div "Notes" at bounding box center [324, 92] width 24 height 8
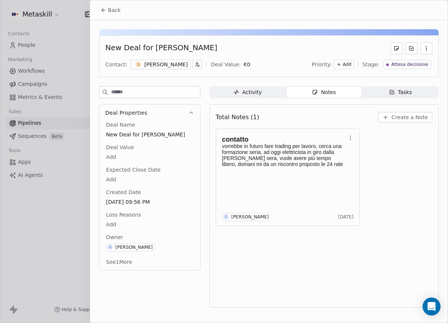
click at [402, 110] on div "Total Notes (1) Create a Note" at bounding box center [324, 117] width 217 height 16
click at [401, 114] on span "Create a Note" at bounding box center [410, 116] width 36 height 7
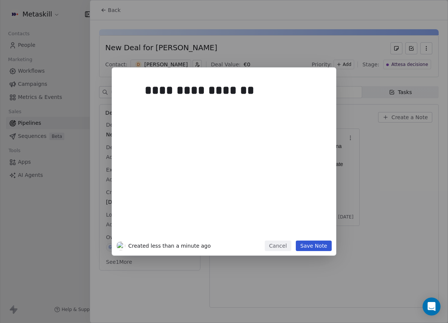
click at [307, 245] on button "Save Note" at bounding box center [314, 245] width 36 height 10
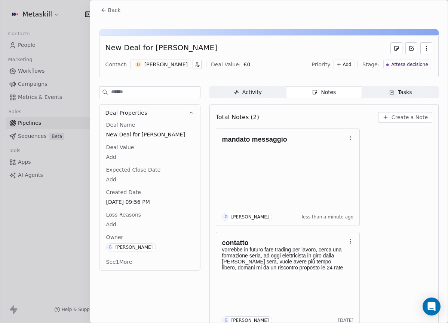
click at [170, 64] on div "[PERSON_NAME]" at bounding box center [165, 64] width 43 height 7
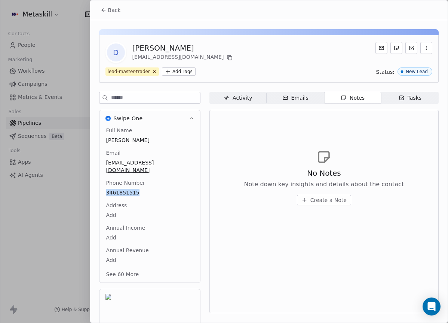
click at [110, 12] on span "Back" at bounding box center [114, 9] width 13 height 7
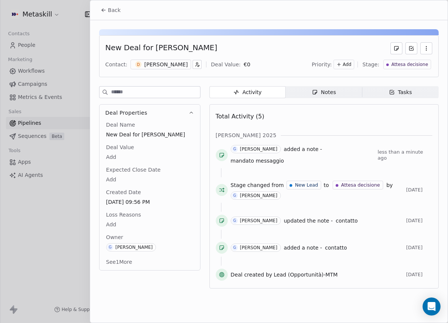
click at [108, 15] on button "Back" at bounding box center [110, 9] width 29 height 13
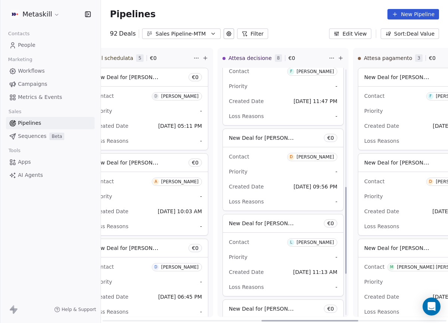
scroll to position [384, 0]
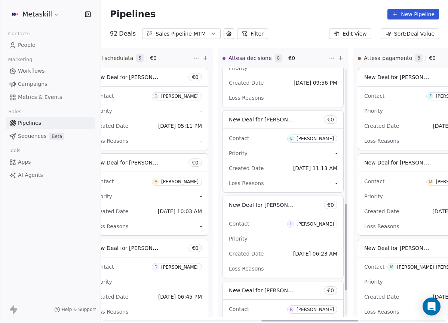
click at [321, 138] on div "Lorenzo Barbanera" at bounding box center [315, 138] width 37 height 5
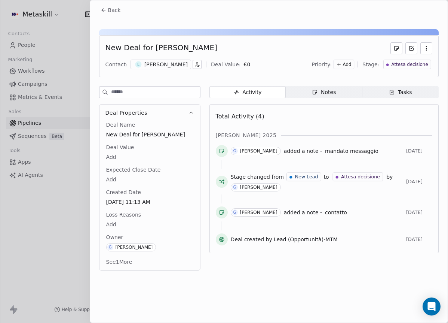
click at [319, 91] on div "Notes" at bounding box center [324, 92] width 24 height 8
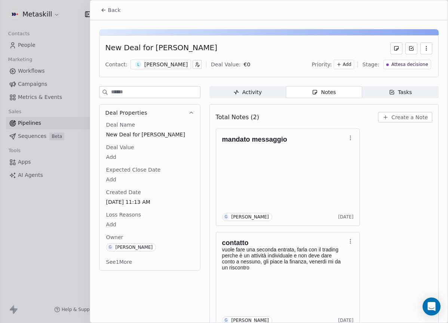
click at [157, 75] on div "New Deal for Lorenzo Barbanera Contact: L Lorenzo Barbanera Deal Value: € 0 Pri…" at bounding box center [269, 56] width 340 height 42
click at [165, 63] on div "Lorenzo Barbanera" at bounding box center [165, 64] width 43 height 7
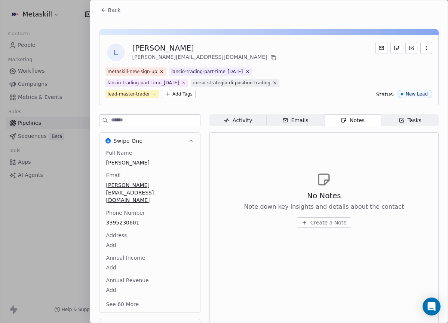
click at [118, 17] on div "Back" at bounding box center [269, 9] width 358 height 19
click at [116, 14] on button "Back" at bounding box center [110, 9] width 29 height 13
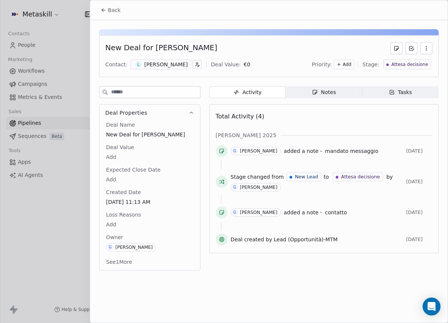
click at [114, 19] on div "Back" at bounding box center [269, 9] width 358 height 19
click at [113, 14] on button "Back" at bounding box center [110, 9] width 29 height 13
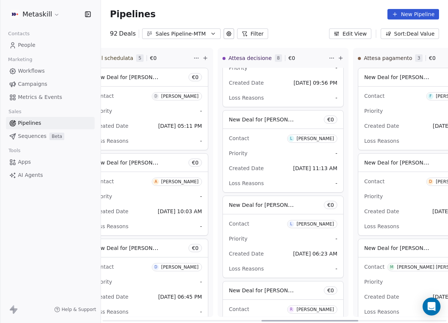
click at [306, 137] on div "Lorenzo Barbanera" at bounding box center [315, 138] width 37 height 5
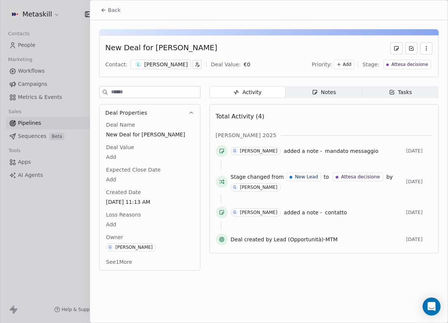
click at [322, 93] on div "Notes" at bounding box center [324, 92] width 24 height 8
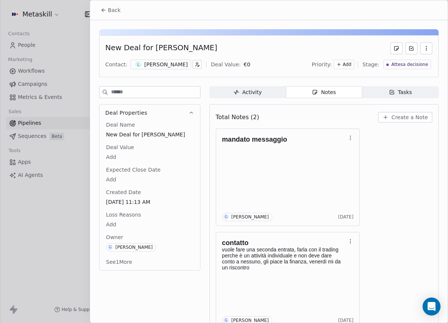
click at [406, 119] on span "Create a Note" at bounding box center [410, 116] width 36 height 7
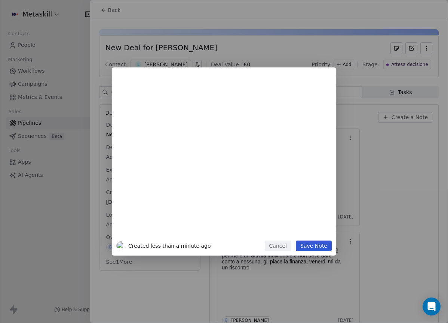
click at [286, 245] on button "Cancel" at bounding box center [278, 245] width 27 height 10
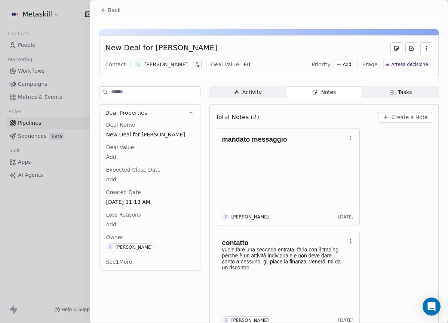
click at [392, 116] on span "Create a Note" at bounding box center [410, 116] width 36 height 7
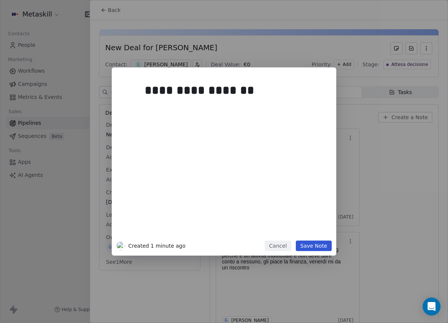
click at [328, 243] on button "Save Note" at bounding box center [314, 245] width 36 height 10
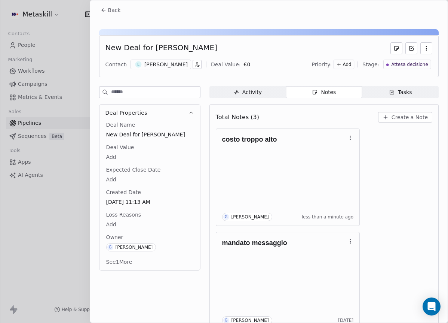
click at [414, 66] on span "Attesa decisione" at bounding box center [410, 64] width 37 height 6
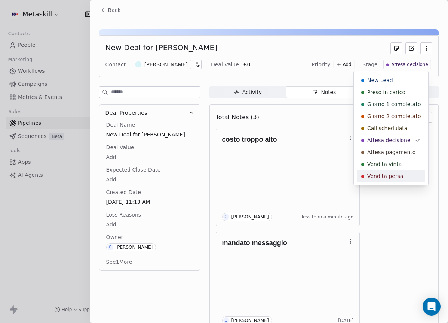
click at [407, 178] on div "Vendita persa" at bounding box center [392, 175] width 60 height 7
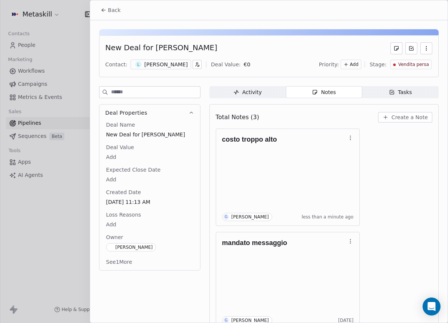
scroll to position [370, 0]
click at [121, 217] on span "Loss Reasons" at bounding box center [124, 214] width 38 height 7
click at [116, 223] on body "Metaskill Contacts People Marketing Workflows Campaigns Metrics & Events Sales …" at bounding box center [224, 161] width 448 height 323
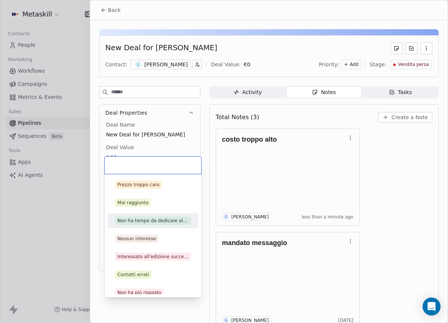
scroll to position [63, 0]
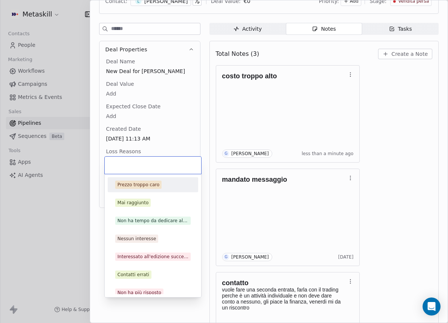
click at [154, 182] on div "Prezzo troppo caro" at bounding box center [139, 184] width 42 height 7
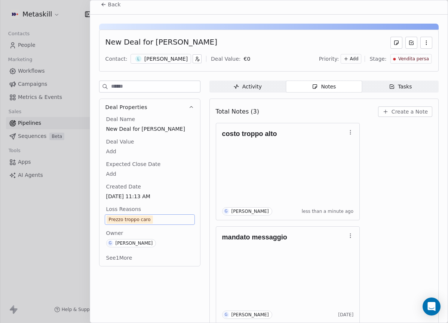
scroll to position [0, 0]
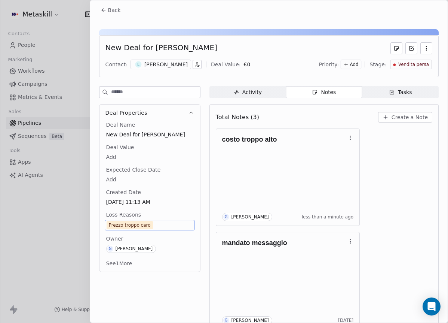
click at [102, 2] on div "Back" at bounding box center [269, 9] width 358 height 19
click at [117, 15] on button "Back" at bounding box center [110, 9] width 29 height 13
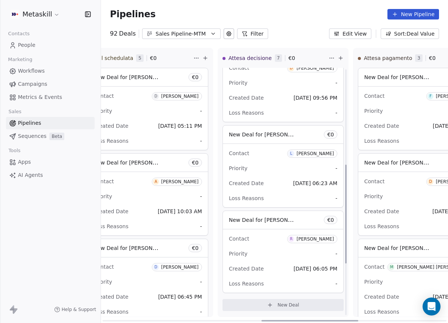
scroll to position [370, 0]
click at [323, 144] on div "Contact L Luca Gallo Priority - Created Date Oct 10, 2025 06:23 AM Loss Reasons…" at bounding box center [283, 174] width 121 height 63
click at [326, 149] on span "L Luca Gallo" at bounding box center [312, 153] width 50 height 8
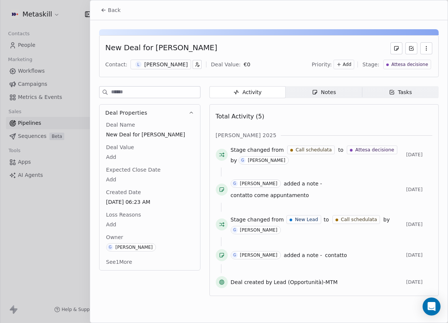
click at [306, 98] on div "Activity Activity Notes Notes Tasks Tasks Total Activity (5) ott 2025 Stage cha…" at bounding box center [324, 193] width 229 height 214
click at [310, 95] on span "Notes Notes" at bounding box center [324, 92] width 76 height 12
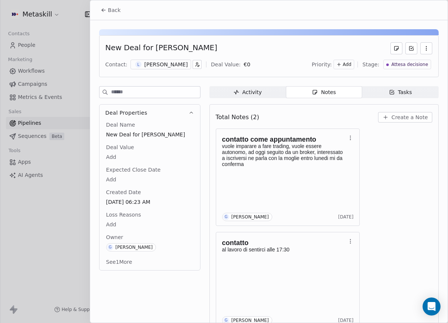
click at [159, 70] on div "New Deal for Luca Gallo Contact: L Luca Gallo Deal Value: € 0 Priority: Add Sta…" at bounding box center [269, 56] width 340 height 42
click at [159, 67] on div "[PERSON_NAME]" at bounding box center [165, 64] width 43 height 7
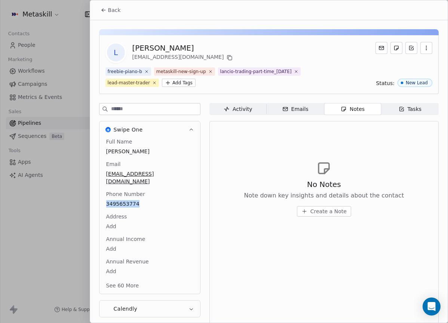
scroll to position [6, 0]
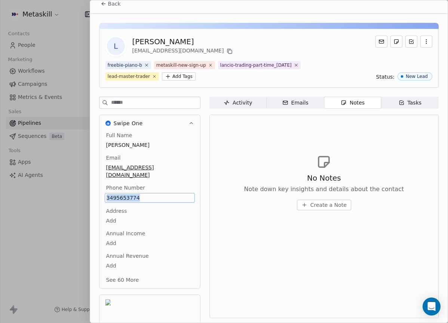
click at [107, 9] on button "Back" at bounding box center [110, 3] width 29 height 13
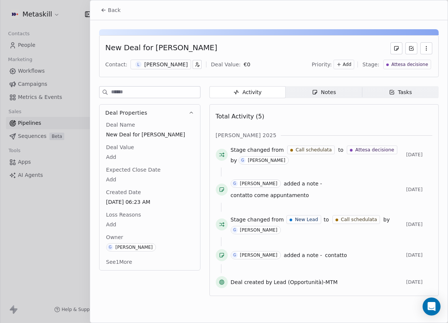
click at [334, 92] on div "Notes" at bounding box center [324, 92] width 24 height 8
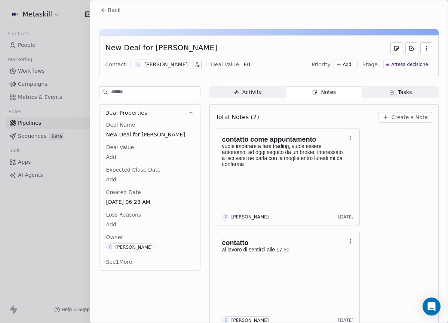
click at [156, 69] on div "Contact: L Luca Gallo Deal Value: € 0 Priority: Add Stage: Attesa decisione" at bounding box center [269, 64] width 327 height 11
click at [157, 65] on div "[PERSON_NAME]" at bounding box center [165, 64] width 43 height 7
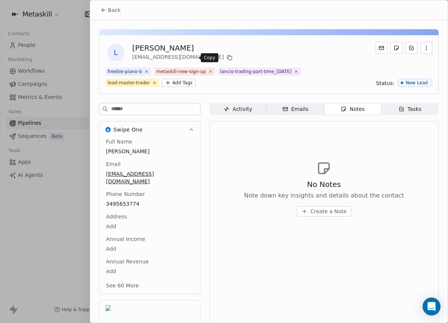
click at [227, 55] on icon at bounding box center [230, 58] width 6 height 6
click at [117, 9] on span "Back" at bounding box center [114, 9] width 13 height 7
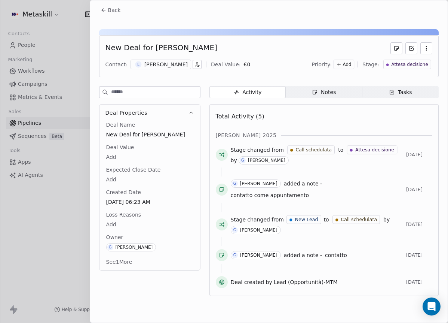
click at [328, 85] on div "New Deal for Luca Gallo Contact: L Luca Gallo Deal Value: € 0 Priority: Add Sta…" at bounding box center [269, 160] width 358 height 280
drag, startPoint x: 331, startPoint y: 95, endPoint x: 368, endPoint y: 109, distance: 39.6
click at [331, 95] on div "Notes" at bounding box center [324, 92] width 24 height 8
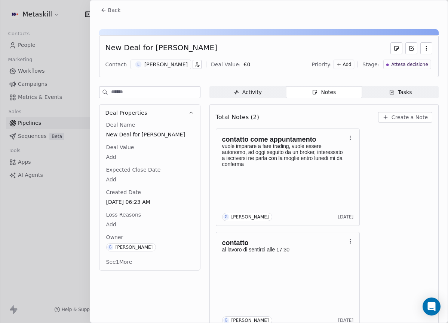
click at [410, 115] on span "Create a Note" at bounding box center [410, 116] width 36 height 7
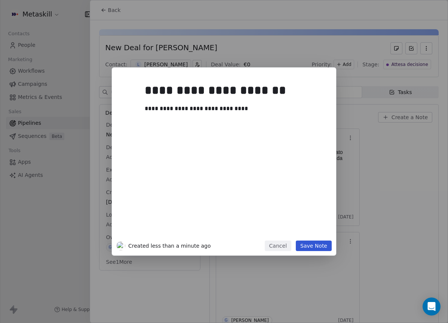
drag, startPoint x: 323, startPoint y: 248, endPoint x: 342, endPoint y: 240, distance: 20.9
click at [323, 248] on button "Save Note" at bounding box center [314, 245] width 36 height 10
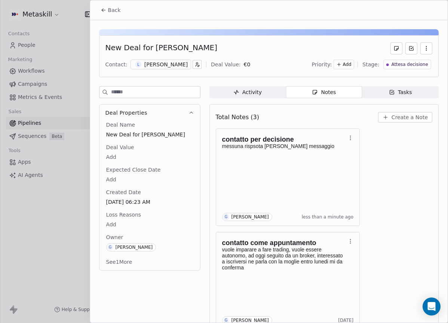
click at [131, 21] on div "New Deal for Luca Gallo Contact: L Luca Gallo Deal Value: € 0 Priority: Add Sta…" at bounding box center [269, 231] width 358 height 422
click at [85, 8] on div at bounding box center [224, 161] width 448 height 323
click at [122, 12] on button "Back" at bounding box center [110, 9] width 29 height 13
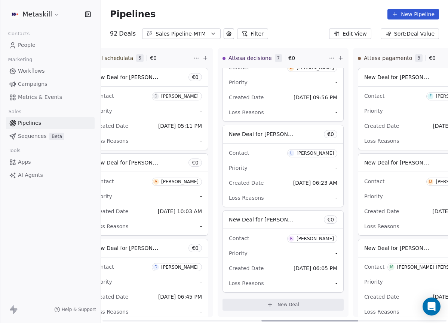
click at [308, 243] on div "Contact R Roberta Medoro" at bounding box center [283, 238] width 109 height 12
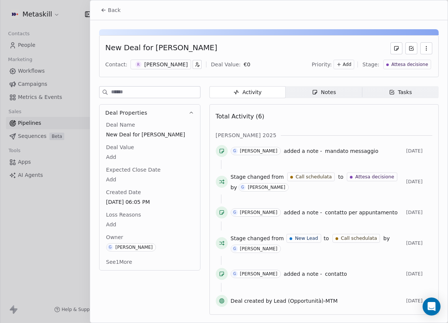
click at [175, 66] on div "Roberta Medoro" at bounding box center [165, 64] width 43 height 7
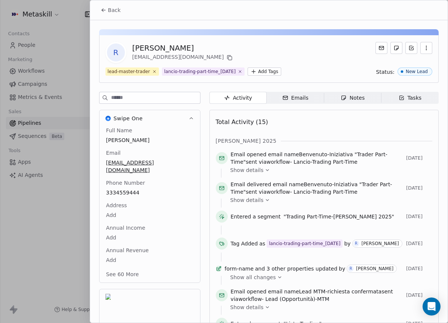
scroll to position [24, 0]
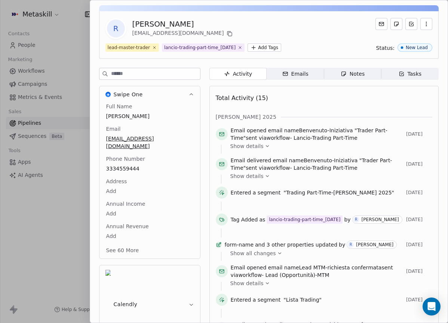
click at [130, 182] on div "Full Name Roberta Medoro Email medoro1@hotmail.it Phone Number 3334559444 Addre…" at bounding box center [150, 179] width 90 height 153
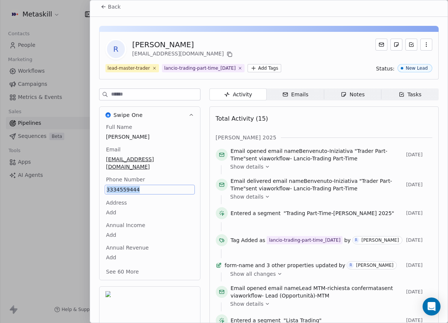
scroll to position [0, 0]
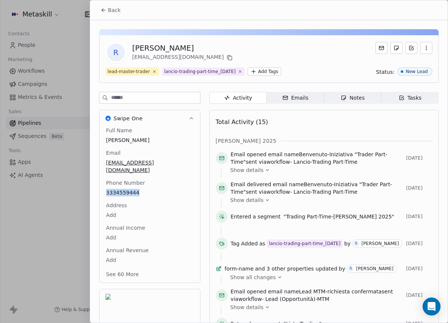
click at [112, 12] on span "Back" at bounding box center [114, 9] width 13 height 7
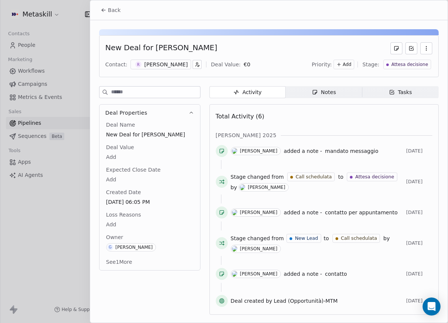
click at [317, 91] on icon "button" at bounding box center [315, 92] width 6 height 6
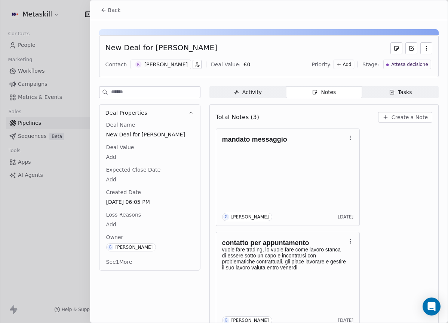
drag, startPoint x: 152, startPoint y: 48, endPoint x: 275, endPoint y: 52, distance: 123.6
click at [290, 54] on div "New Deal for Roberta Medoro Contact: R Roberta Medoro Deal Value: € 0 Priority:…" at bounding box center [269, 56] width 340 height 42
copy div "Roberta Medoro"
click at [230, 42] on div "New Deal for Roberta Medoro Contact: R Roberta Medoro Deal Value: € 0 Priority:…" at bounding box center [269, 56] width 340 height 42
click at [388, 60] on div "Attesa decisione" at bounding box center [408, 65] width 48 height 10
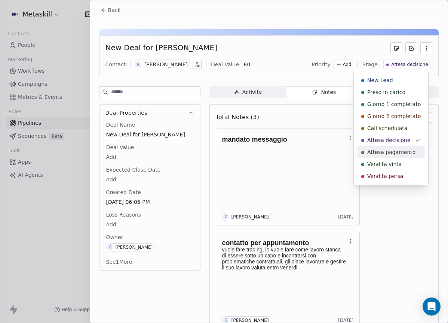
click at [406, 153] on span "Attesa pagamento" at bounding box center [392, 151] width 48 height 7
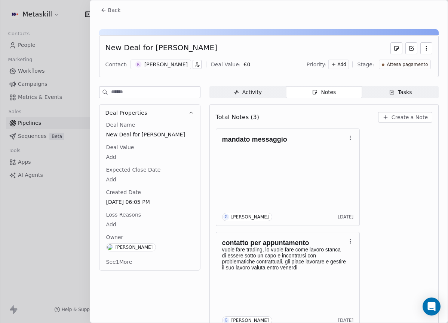
click at [124, 12] on button "Back" at bounding box center [110, 9] width 29 height 13
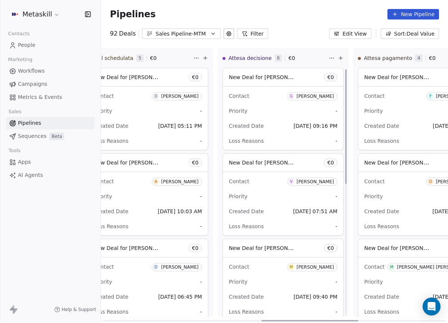
click at [299, 45] on div "Pipelines New Pipeline 92 Deals Sales Pipeline-MTM Filter Edit View Sort: Deal …" at bounding box center [274, 161] width 347 height 323
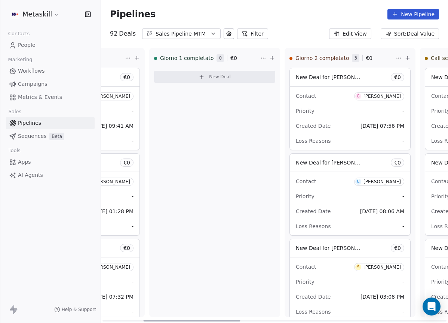
scroll to position [0, 24]
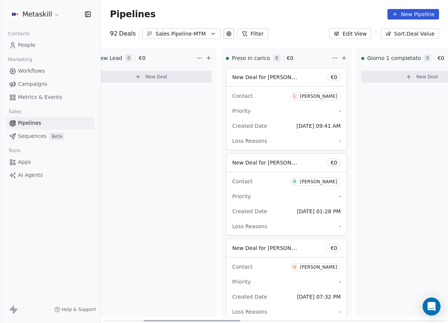
drag, startPoint x: 265, startPoint y: 317, endPoint x: 135, endPoint y: 293, distance: 132.0
click at [143, 320] on div at bounding box center [191, 320] width 97 height 1
click at [386, 147] on div "Giorno 1 completato 0 € 0 New Deal" at bounding box center [422, 182] width 131 height 269
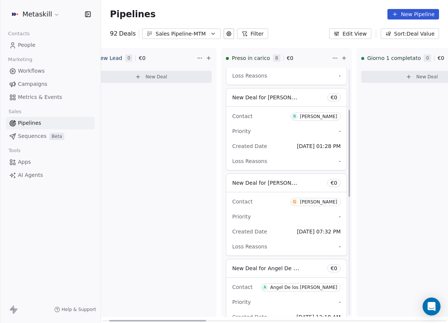
scroll to position [0, 0]
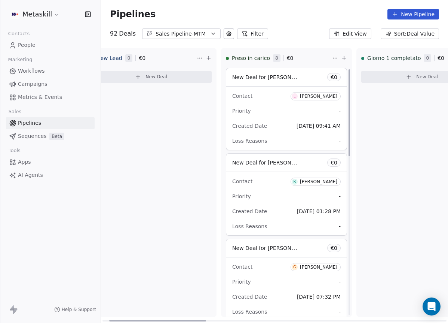
click at [331, 97] on div "[PERSON_NAME]" at bounding box center [318, 96] width 37 height 5
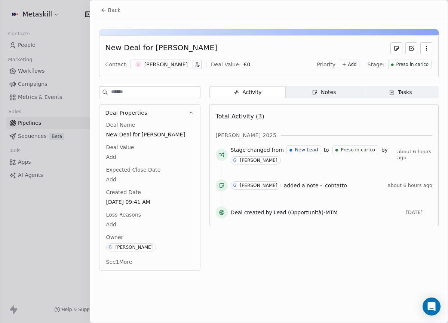
click at [155, 63] on div "[PERSON_NAME]" at bounding box center [165, 64] width 43 height 7
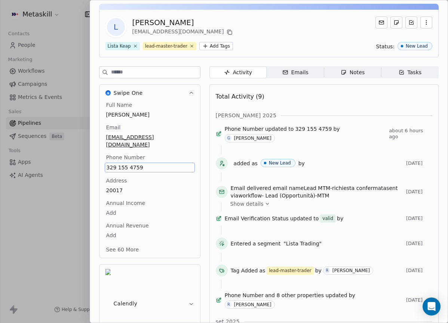
click at [127, 185] on div "Full Name Luca Mori Email lucailgatto1992@gmail.com Phone Number 329 155 4759 A…" at bounding box center [150, 177] width 90 height 153
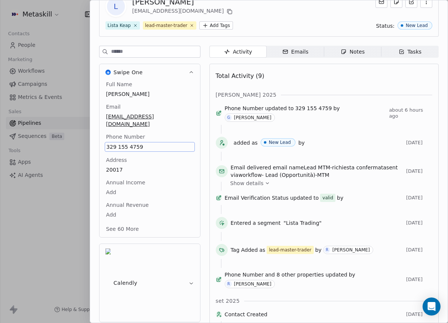
click at [126, 185] on div "Full Name Luca Mori Email lucailgatto1992@gmail.com Phone Number 329 155 4759 A…" at bounding box center [150, 156] width 90 height 153
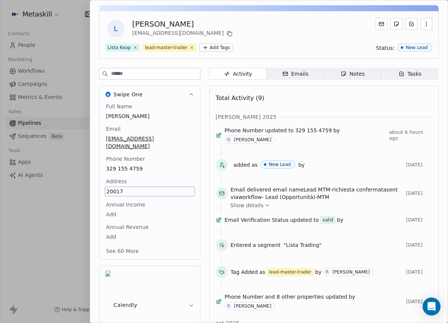
click at [131, 140] on div "Full Name Luca Mori Email lucailgatto1992@gmail.com Phone Number 329 155 4759 A…" at bounding box center [150, 179] width 90 height 153
click at [128, 165] on span "329 155 4759" at bounding box center [150, 168] width 86 height 7
click at [127, 165] on span "329 155 4759" at bounding box center [150, 168] width 86 height 7
click at [127, 159] on input "**********" at bounding box center [146, 165] width 81 height 15
click at [191, 110] on html "Metaskill Contacts People Marketing Workflows Campaigns Metrics & Events Sales …" at bounding box center [224, 161] width 448 height 323
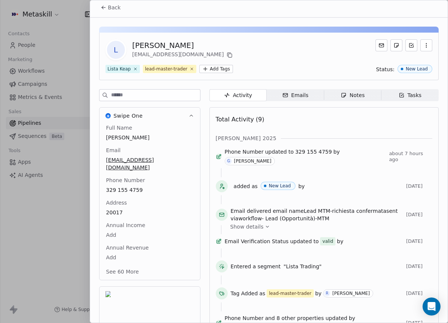
scroll to position [0, 0]
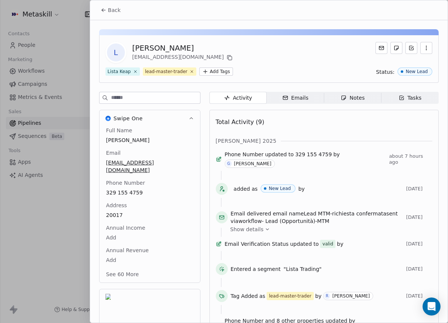
click at [120, 10] on button "Back" at bounding box center [110, 9] width 29 height 13
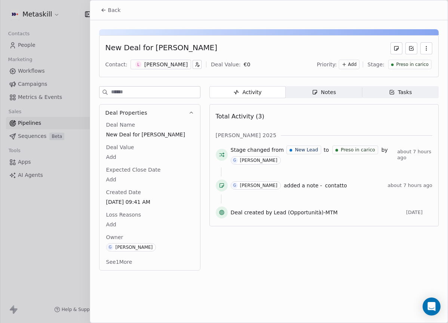
drag, startPoint x: 107, startPoint y: 24, endPoint x: 107, endPoint y: 16, distance: 7.9
click at [107, 23] on div "New Deal for Luca Mori Contact: L Luca Mori Deal Value: € 0 Priority: Add Stage…" at bounding box center [269, 147] width 358 height 255
click at [107, 16] on button "Back" at bounding box center [110, 9] width 29 height 13
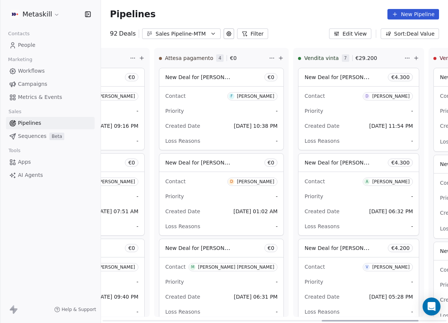
scroll to position [0, 728]
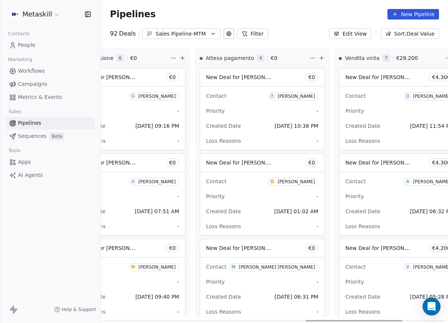
drag, startPoint x: 199, startPoint y: 320, endPoint x: 396, endPoint y: 293, distance: 198.4
click at [396, 320] on div at bounding box center [354, 320] width 97 height 1
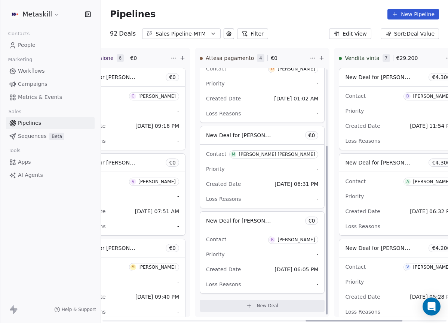
scroll to position [114, 0]
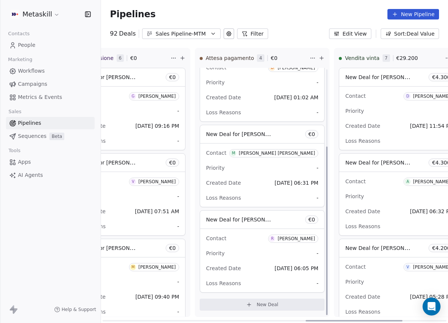
click at [298, 240] on div "Roberta Medoro" at bounding box center [296, 238] width 37 height 5
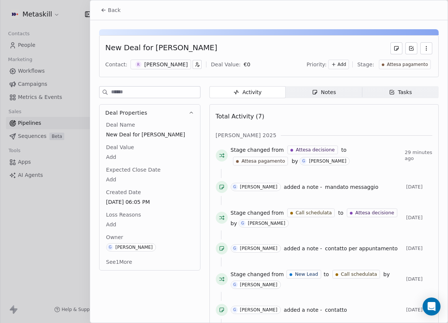
click at [177, 69] on div "R Roberta Medoro" at bounding box center [161, 65] width 61 height 10
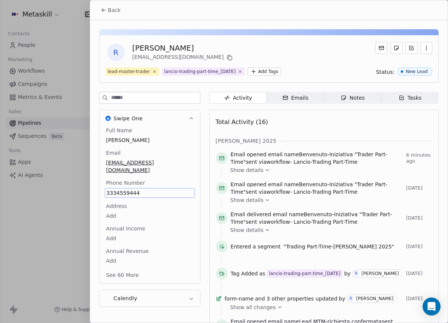
scroll to position [24, 0]
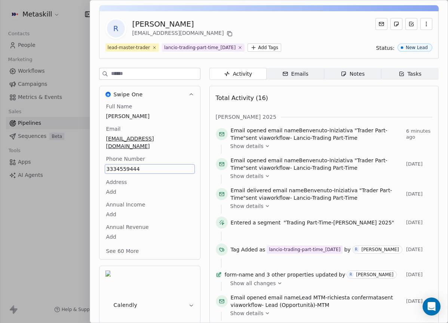
click at [193, 185] on div "Full Name Roberta Medoro Email medoro1@hotmail.it Phone Number 3334559444 Addre…" at bounding box center [150, 181] width 101 height 156
click at [189, 180] on div "Full Name Roberta Medoro Email medoro1@hotmail.it Phone Number 3334559444 Addre…" at bounding box center [150, 181] width 101 height 156
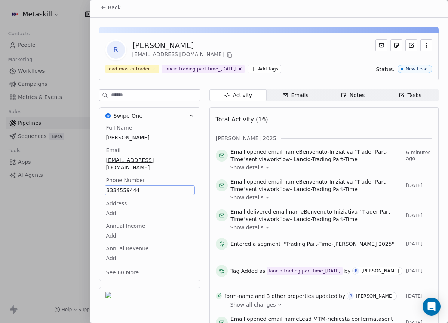
scroll to position [0, 0]
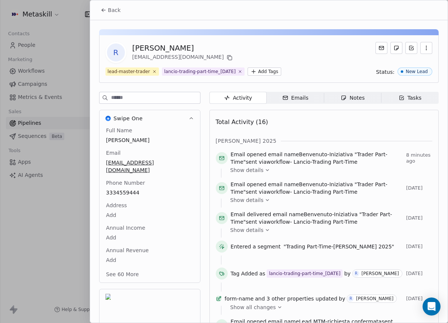
click at [113, 6] on span "Back" at bounding box center [114, 9] width 13 height 7
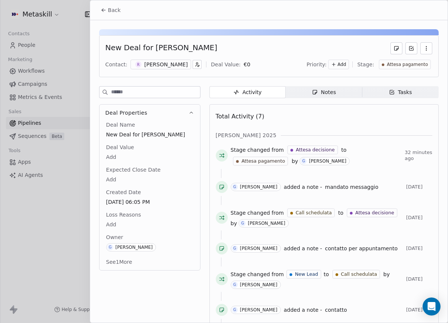
click at [317, 92] on div "Notes" at bounding box center [324, 92] width 24 height 8
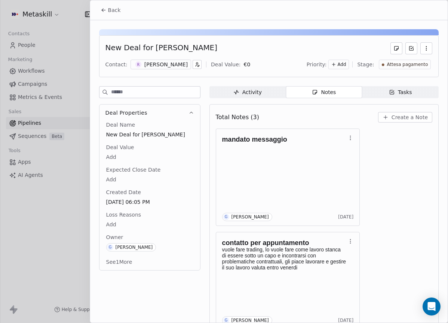
click at [414, 65] on span "Attesa pagamento" at bounding box center [407, 64] width 41 height 6
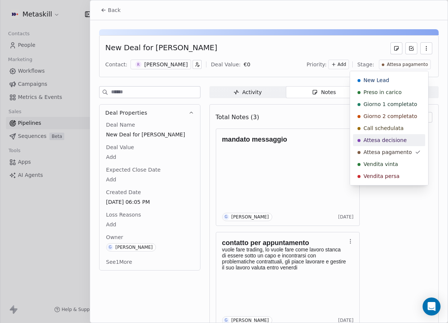
click at [399, 141] on span "Attesa decisione" at bounding box center [385, 139] width 43 height 7
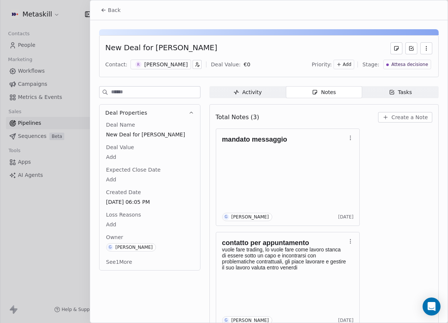
click at [396, 118] on span "Create a Note" at bounding box center [410, 116] width 36 height 7
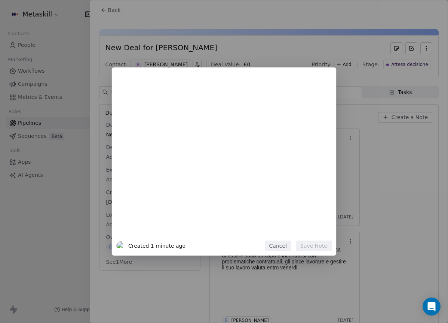
scroll to position [28, 0]
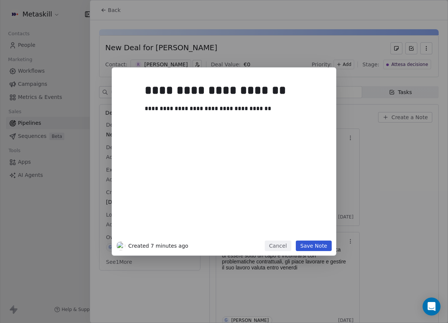
drag, startPoint x: 375, startPoint y: 140, endPoint x: 346, endPoint y: 161, distance: 36.0
click at [376, 140] on div "**********" at bounding box center [224, 161] width 448 height 188
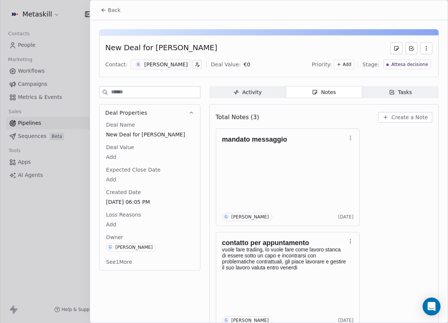
click at [392, 119] on span "Create a Note" at bounding box center [410, 116] width 36 height 7
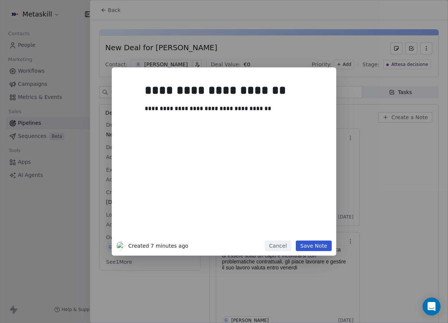
click at [325, 246] on button "Save Note" at bounding box center [314, 245] width 36 height 10
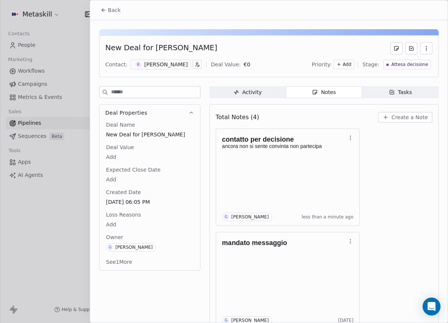
click at [414, 66] on span "Attesa decisione" at bounding box center [410, 64] width 37 height 6
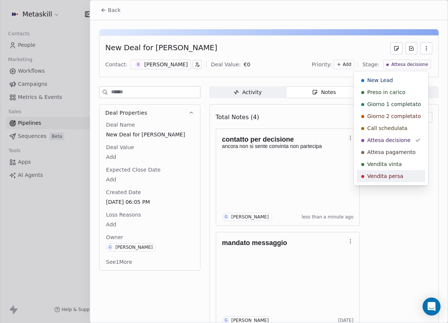
click at [373, 179] on span "Vendita persa" at bounding box center [386, 175] width 36 height 7
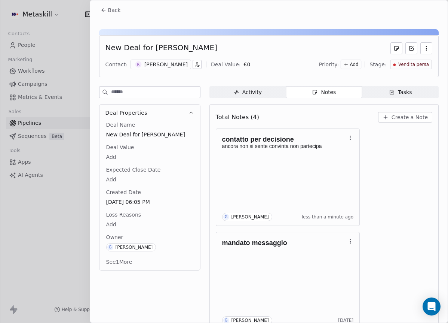
click at [127, 226] on body "Metaskill Contacts People Marketing Workflows Campaigns Metrics & Events Sales …" at bounding box center [224, 161] width 448 height 323
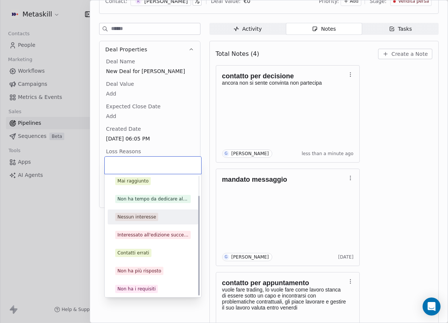
scroll to position [24, 0]
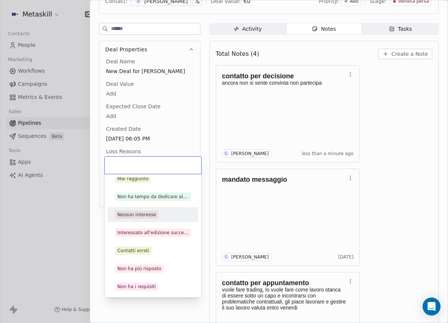
click at [147, 215] on div "Nessun interesse" at bounding box center [137, 214] width 39 height 7
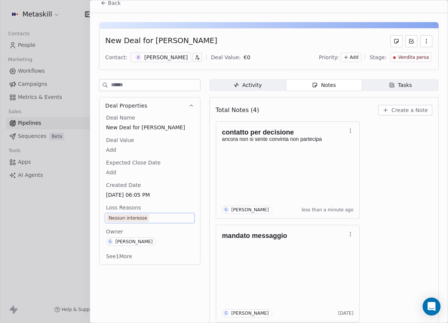
scroll to position [0, 0]
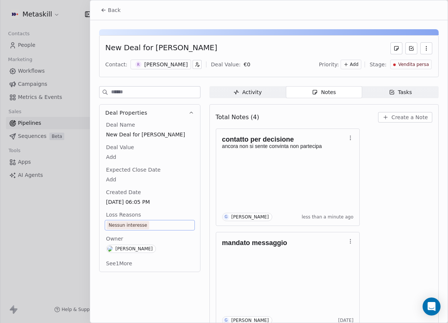
click at [107, 20] on span at bounding box center [269, 20] width 358 height 0
click at [111, 14] on button "Back" at bounding box center [110, 9] width 29 height 13
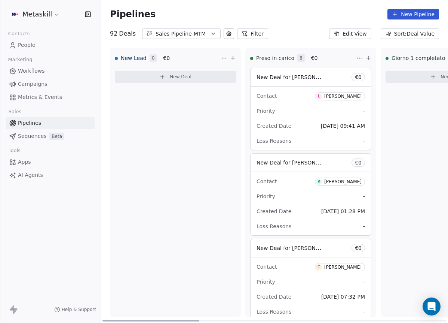
drag, startPoint x: 349, startPoint y: 318, endPoint x: 156, endPoint y: 263, distance: 200.5
click at [134, 320] on div at bounding box center [151, 320] width 97 height 1
click at [348, 91] on span "L Luca Mori" at bounding box center [340, 95] width 50 height 9
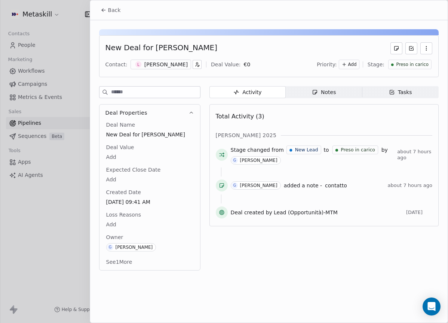
click at [399, 66] on span "Preso in carico" at bounding box center [412, 64] width 33 height 6
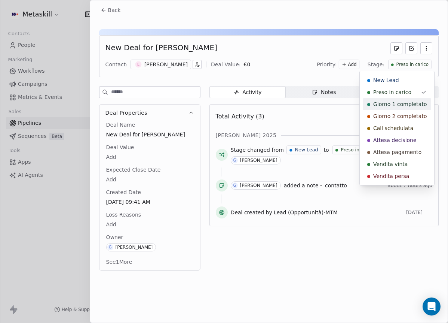
click at [392, 103] on span "Giorno 1 completato" at bounding box center [401, 103] width 54 height 7
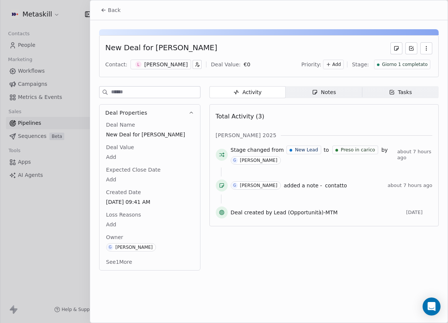
click at [105, 9] on icon at bounding box center [104, 10] width 6 height 6
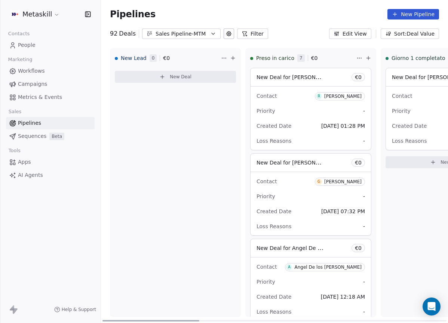
click at [331, 95] on div "[PERSON_NAME]" at bounding box center [343, 96] width 37 height 5
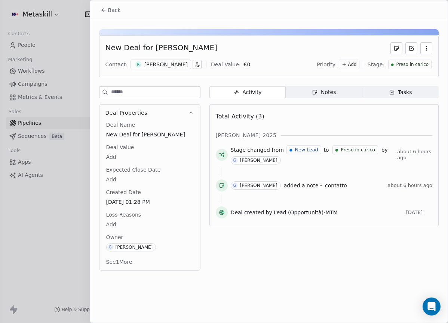
click at [418, 64] on span "Preso in carico" at bounding box center [412, 64] width 33 height 6
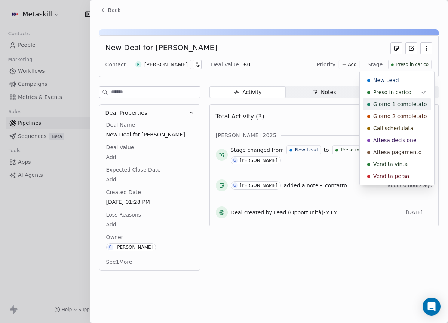
click at [402, 103] on span "Giorno 1 completato" at bounding box center [401, 103] width 54 height 7
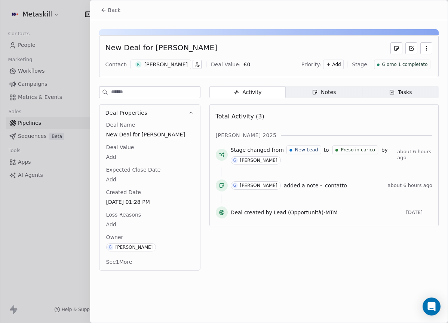
click at [113, 9] on span "Back" at bounding box center [114, 9] width 13 height 7
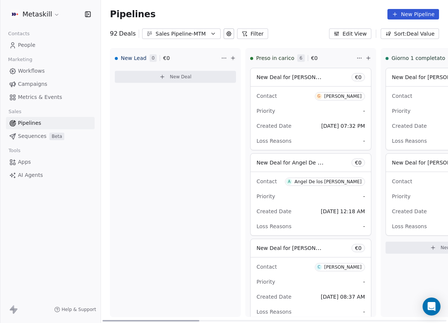
click at [353, 95] on div "[PERSON_NAME]" at bounding box center [343, 96] width 37 height 5
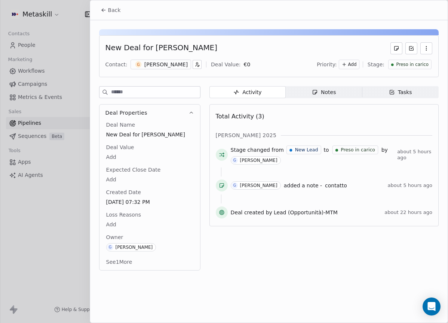
click at [422, 67] on div "Preso in carico" at bounding box center [410, 65] width 43 height 10
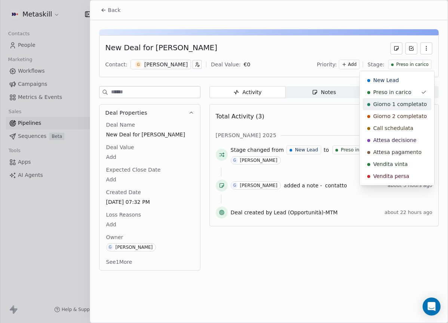
drag, startPoint x: 389, startPoint y: 107, endPoint x: 344, endPoint y: 96, distance: 46.8
click at [389, 107] on span "Giorno 1 completato" at bounding box center [401, 103] width 54 height 7
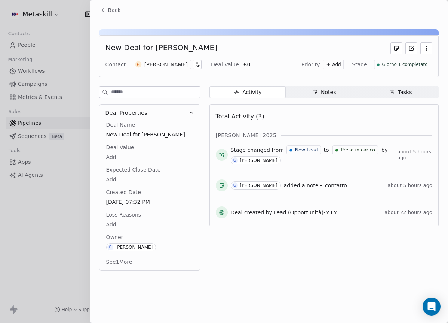
click at [115, 7] on span "Back" at bounding box center [114, 9] width 13 height 7
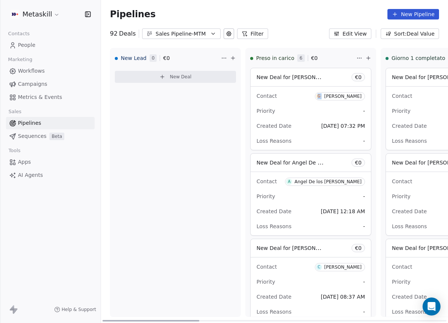
click at [340, 92] on span "G Giorgetti Ivan" at bounding box center [340, 96] width 50 height 8
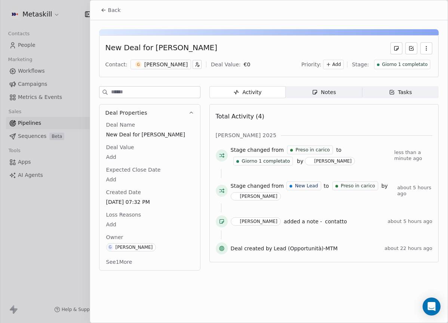
click at [416, 67] on span "Giorno 1 completato" at bounding box center [405, 64] width 46 height 6
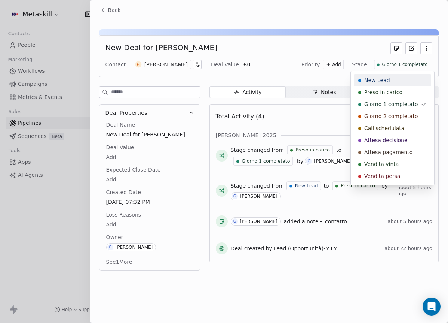
click at [214, 27] on html "Metaskill Contacts People Marketing Workflows Campaigns Metrics & Events Sales …" at bounding box center [224, 161] width 448 height 323
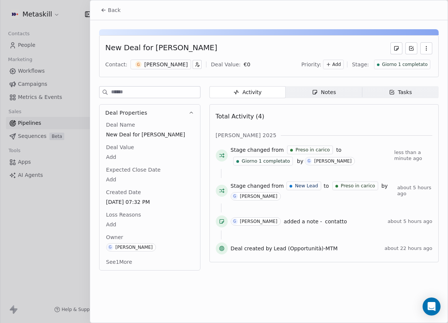
drag, startPoint x: 112, startPoint y: 6, endPoint x: 136, endPoint y: 16, distance: 26.5
click at [112, 6] on span "Back" at bounding box center [114, 9] width 13 height 7
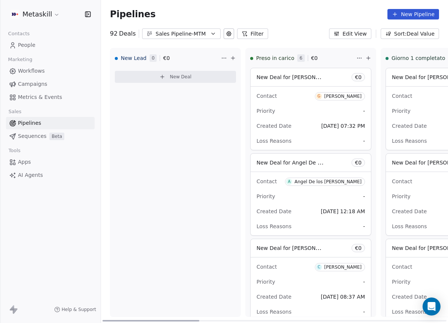
click at [351, 188] on div "Contact A Angel De los santos Priority - Created Date Oct 13, 2025 12:18 AM Los…" at bounding box center [311, 203] width 121 height 63
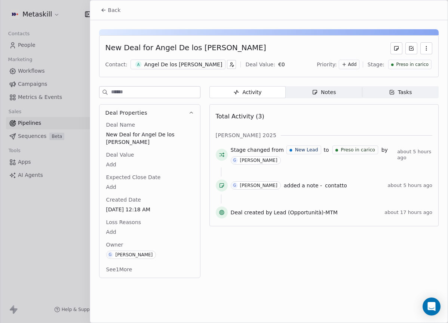
click at [422, 63] on span "Preso in carico" at bounding box center [412, 64] width 33 height 6
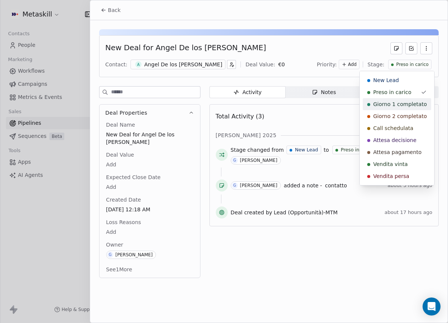
click at [396, 99] on div "Giorno 1 completato" at bounding box center [397, 104] width 69 height 12
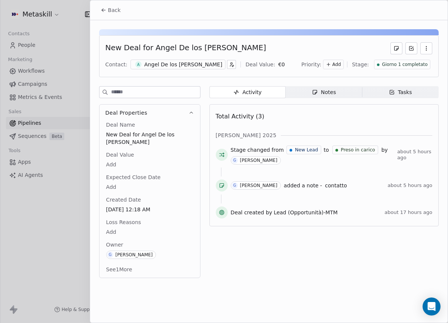
click at [125, 13] on div "Back" at bounding box center [269, 9] width 358 height 19
click at [119, 13] on span "Back" at bounding box center [114, 9] width 13 height 7
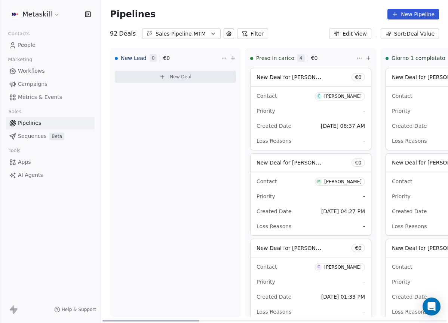
click at [346, 100] on span "C Cristian Martinelli" at bounding box center [340, 96] width 50 height 8
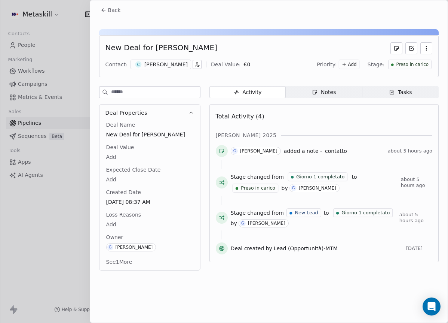
click at [412, 60] on div "Preso in carico" at bounding box center [410, 65] width 43 height 10
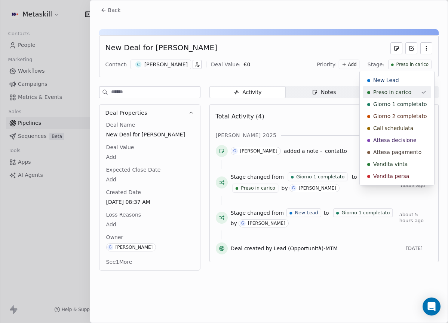
click at [396, 98] on div "New Lead Preso in carico Giorno 1 completato Giorno 2 completato Call schedulat…" at bounding box center [397, 128] width 69 height 108
click at [392, 103] on span "Giorno 1 completato" at bounding box center [401, 103] width 54 height 7
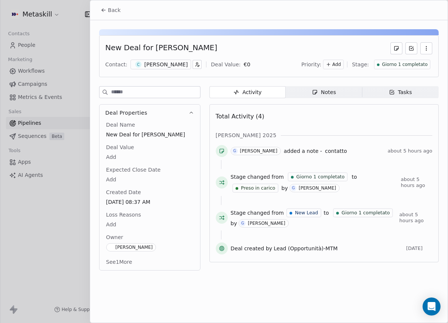
click at [121, 10] on button "Back" at bounding box center [110, 9] width 29 height 13
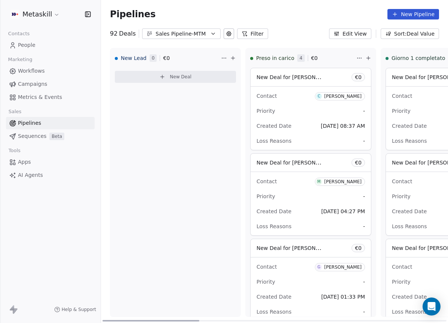
click at [348, 99] on span "C Cristian Martinelli" at bounding box center [340, 96] width 50 height 8
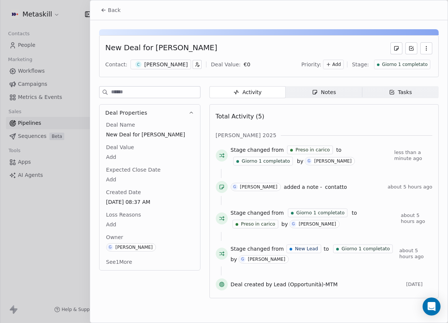
click at [95, 1] on div "Back" at bounding box center [269, 9] width 358 height 19
click at [102, 5] on button "Back" at bounding box center [110, 9] width 29 height 13
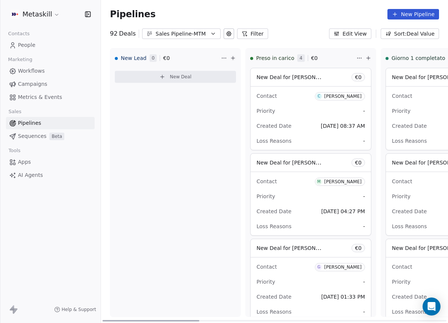
click at [343, 179] on div "[PERSON_NAME]" at bounding box center [343, 181] width 37 height 5
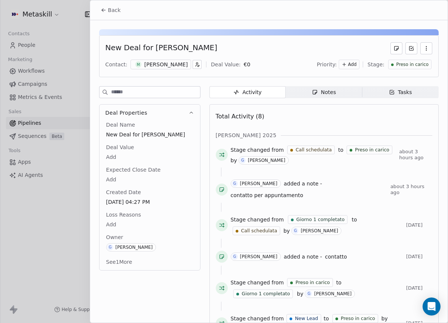
click at [426, 66] on div "Preso in carico" at bounding box center [410, 65] width 43 height 10
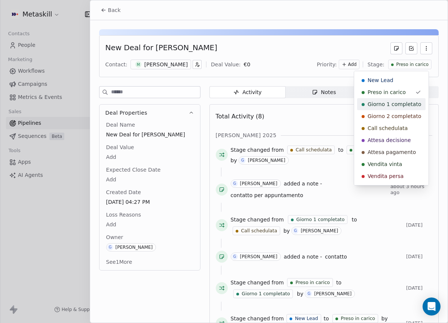
click at [400, 104] on span "Giorno 1 completato" at bounding box center [395, 103] width 54 height 7
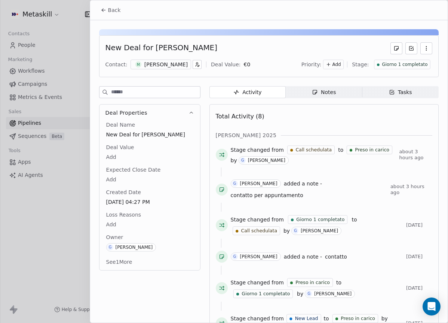
click at [121, 11] on button "Back" at bounding box center [110, 9] width 29 height 13
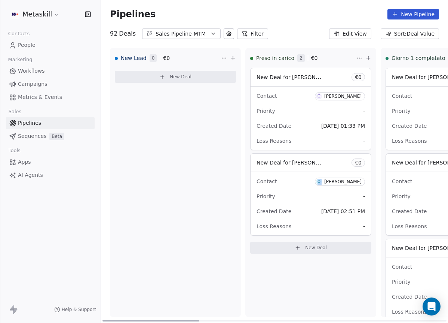
click at [354, 177] on span "O Ovidiu Bejan" at bounding box center [340, 181] width 50 height 8
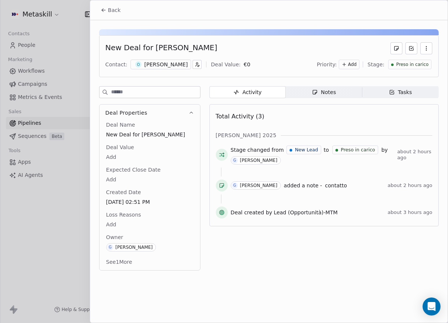
drag, startPoint x: 412, startPoint y: 63, endPoint x: 408, endPoint y: 66, distance: 4.8
click at [412, 63] on span "Preso in carico" at bounding box center [412, 64] width 33 height 6
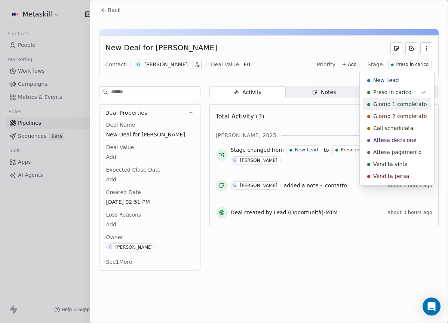
click at [387, 101] on span "Giorno 1 completato" at bounding box center [401, 103] width 54 height 7
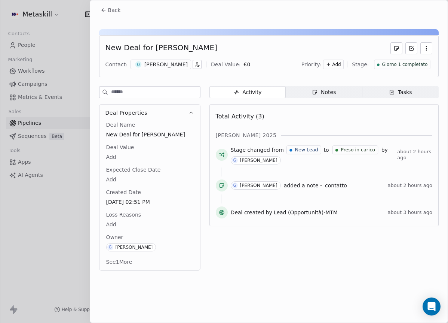
click at [110, 7] on span "Back" at bounding box center [114, 9] width 13 height 7
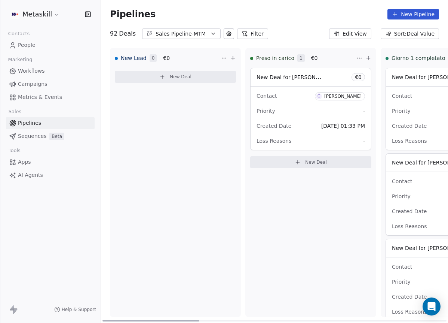
click at [343, 94] on div "[PERSON_NAME]" at bounding box center [343, 96] width 37 height 5
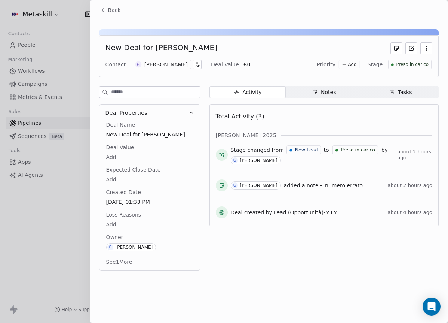
click at [404, 65] on span "Preso in carico" at bounding box center [412, 64] width 33 height 6
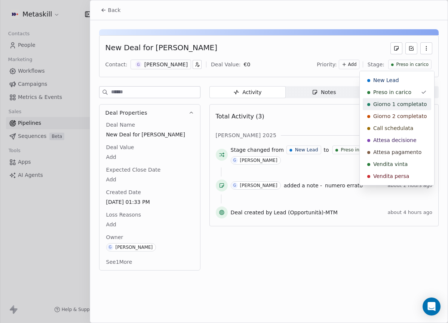
click at [400, 104] on span "Giorno 1 completato" at bounding box center [401, 103] width 54 height 7
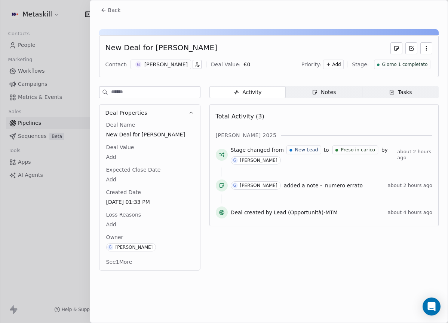
click at [83, 4] on div at bounding box center [224, 161] width 448 height 323
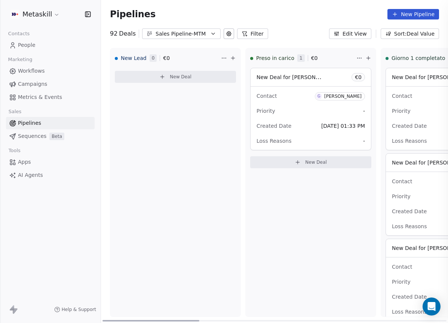
click at [98, 7] on div at bounding box center [224, 161] width 448 height 323
click at [332, 98] on div "[PERSON_NAME]" at bounding box center [343, 96] width 37 height 5
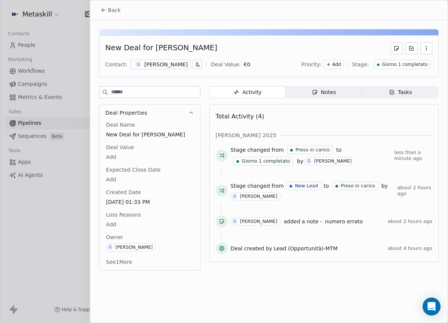
click at [124, 4] on div "Back" at bounding box center [269, 9] width 358 height 19
click at [113, 6] on button "Back" at bounding box center [110, 9] width 29 height 13
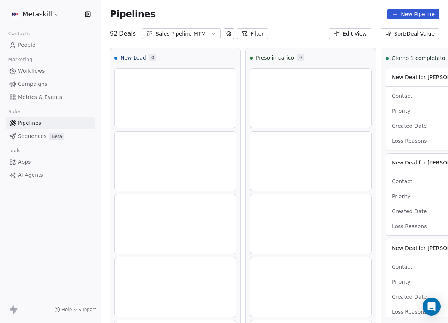
click at [203, 39] on div "Pipelines New Pipeline 92 Deals Sales Pipeline-MTM Filter Edit View Sort: Deal …" at bounding box center [274, 161] width 347 height 323
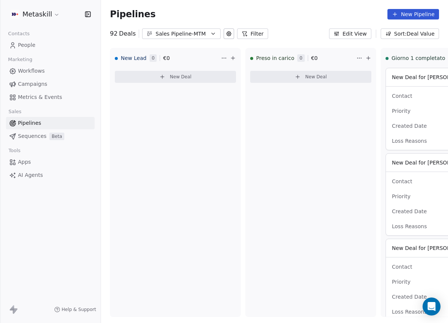
click at [200, 34] on div "Sales Pipeline-MTM" at bounding box center [182, 34] width 52 height 8
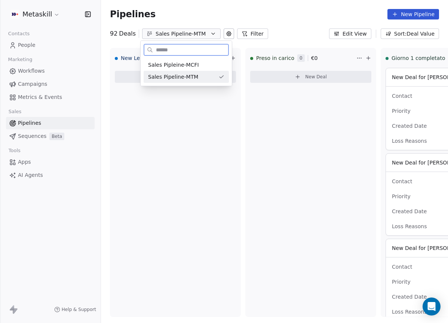
click at [212, 77] on div "Sales Pipeline-MTM" at bounding box center [181, 77] width 67 height 8
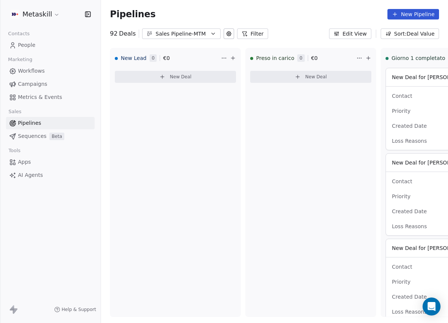
click at [210, 36] on icon "button" at bounding box center [213, 34] width 6 height 6
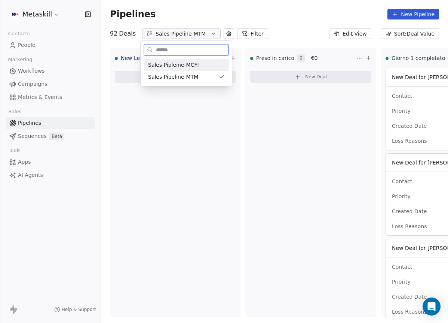
click at [209, 63] on div "Sales Pipleine-MCFI" at bounding box center [186, 65] width 76 height 8
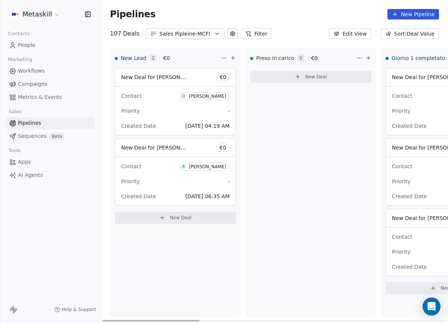
click at [292, 176] on div "Preso in [PERSON_NAME] 0 € 0 New Deal" at bounding box center [311, 182] width 131 height 269
click at [210, 38] on button "Sales Pipleine-MCFI" at bounding box center [185, 33] width 79 height 10
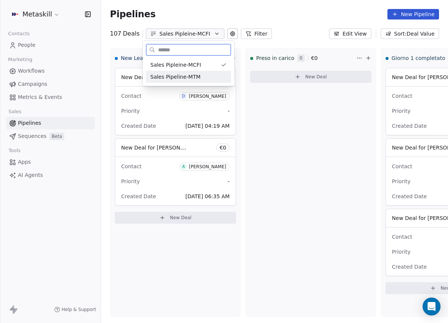
click at [217, 77] on div "Sales Pipeline-MTM" at bounding box center [188, 77] width 76 height 8
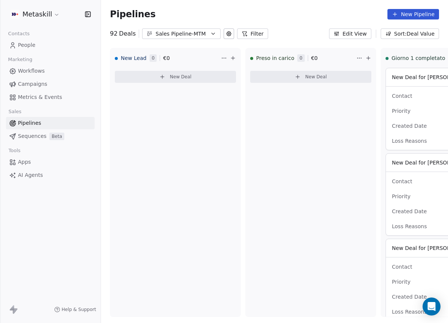
click at [203, 36] on div "Sales Pipeline-MTM" at bounding box center [182, 34] width 52 height 8
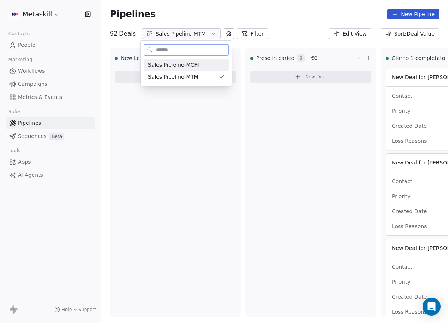
click at [209, 63] on div "Sales Pipleine-MCFI" at bounding box center [186, 65] width 76 height 8
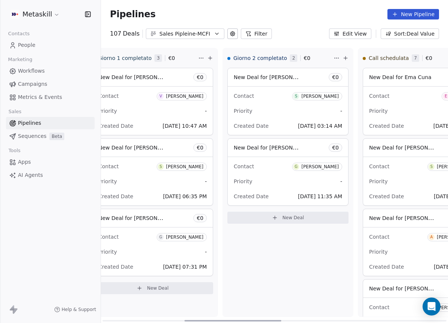
scroll to position [0, 296]
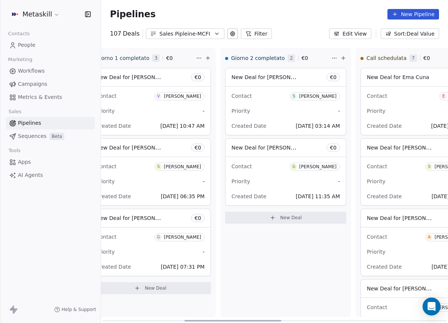
drag, startPoint x: 192, startPoint y: 320, endPoint x: 274, endPoint y: 286, distance: 88.5
click at [276, 320] on div at bounding box center [233, 320] width 97 height 1
click at [206, 35] on div "Sales Pipleine-MCFI" at bounding box center [185, 34] width 52 height 8
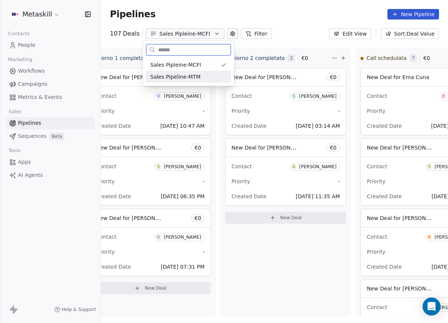
click at [198, 73] on div "Sales Pipeline-MTM" at bounding box center [188, 77] width 76 height 8
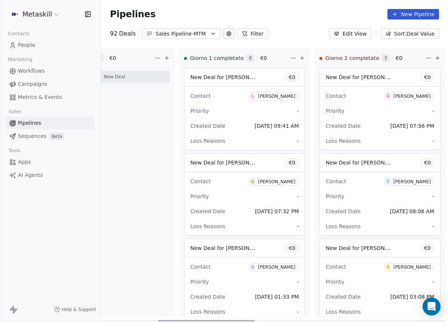
drag, startPoint x: 183, startPoint y: 320, endPoint x: 248, endPoint y: 298, distance: 68.2
click at [240, 320] on div at bounding box center [206, 320] width 97 height 1
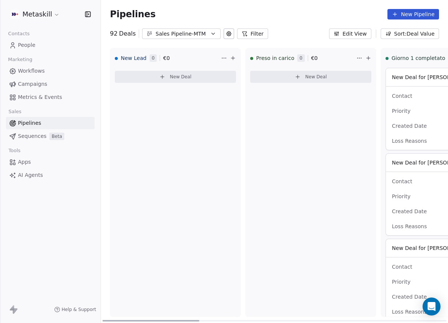
drag, startPoint x: 249, startPoint y: 319, endPoint x: 162, endPoint y: 235, distance: 120.5
click at [139, 320] on div at bounding box center [151, 320] width 97 height 1
drag, startPoint x: 192, startPoint y: 317, endPoint x: 194, endPoint y: 313, distance: 4.5
click at [192, 320] on div at bounding box center [151, 320] width 97 height 1
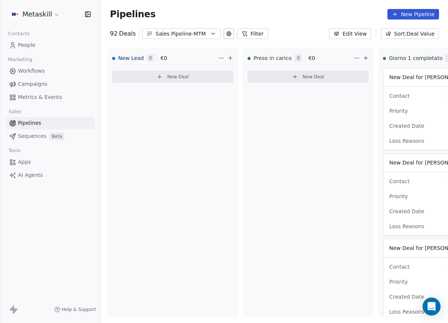
click at [36, 49] on link "People" at bounding box center [50, 45] width 89 height 12
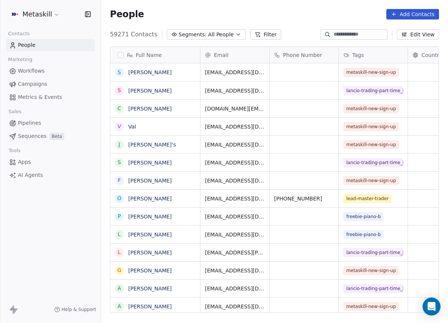
scroll to position [278, 342]
click at [345, 38] on div at bounding box center [354, 34] width 67 height 10
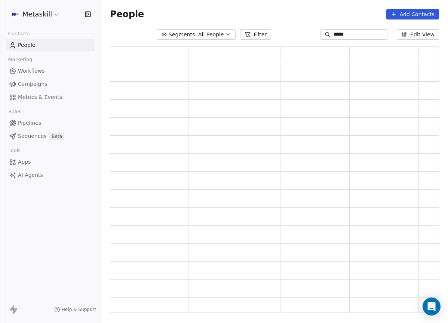
scroll to position [0, 0]
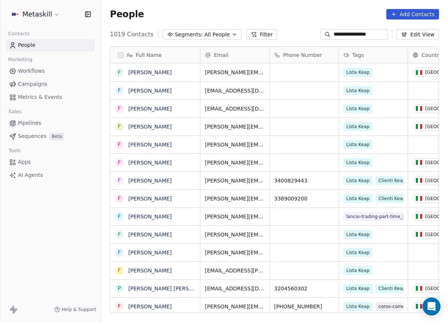
click at [363, 33] on input "**********" at bounding box center [360, 34] width 52 height 7
click at [372, 33] on input "**********" at bounding box center [360, 34] width 52 height 7
click at [379, 33] on input "**********" at bounding box center [360, 34] width 52 height 7
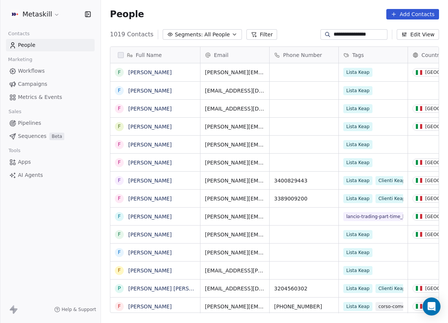
type input "**********"
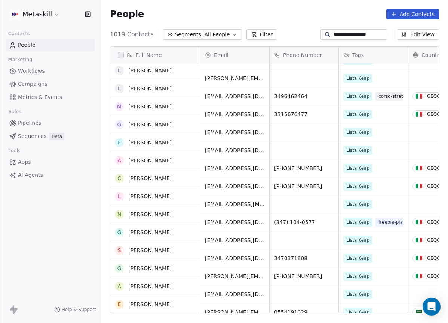
scroll to position [465, 0]
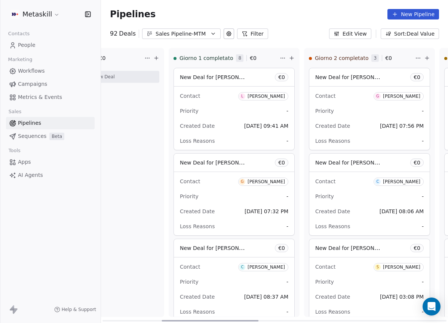
drag, startPoint x: 195, startPoint y: 320, endPoint x: 255, endPoint y: 314, distance: 60.9
click at [255, 320] on div at bounding box center [210, 320] width 97 height 1
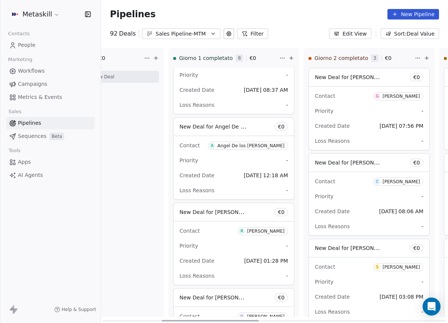
click at [203, 31] on div "Sales Pipeline-MTM" at bounding box center [182, 34] width 52 height 8
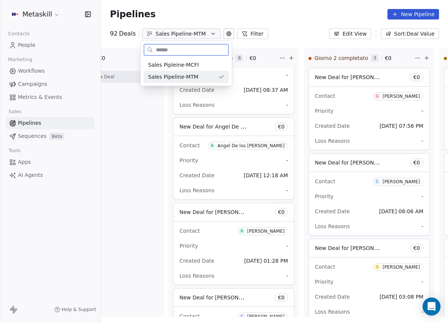
click at [207, 64] on div "Sales Pipleine-MCFI" at bounding box center [186, 65] width 76 height 8
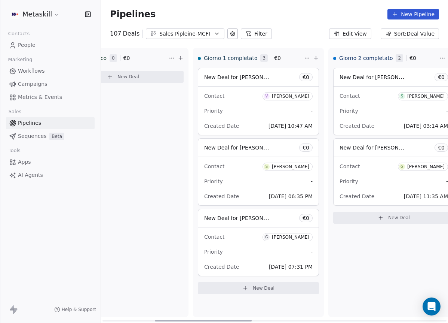
drag, startPoint x: 204, startPoint y: 321, endPoint x: 228, endPoint y: 314, distance: 25.2
click at [228, 320] on div at bounding box center [203, 320] width 97 height 1
click at [189, 37] on button "Sales Pipleine-MCFI" at bounding box center [185, 33] width 79 height 10
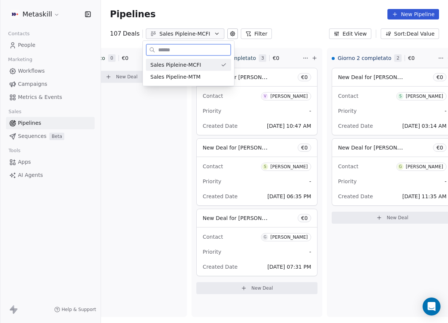
click at [185, 74] on span "Sales Pipeline-MTM" at bounding box center [175, 77] width 50 height 8
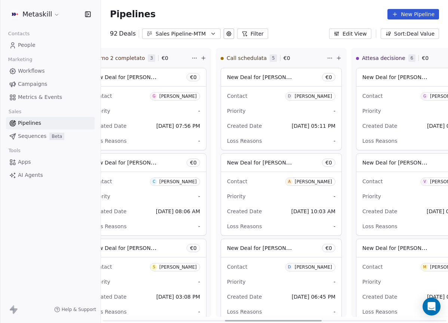
drag, startPoint x: 186, startPoint y: 318, endPoint x: 284, endPoint y: 306, distance: 99.2
click at [307, 321] on div at bounding box center [273, 320] width 97 height 1
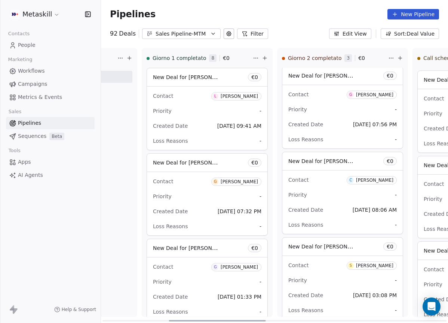
drag, startPoint x: 228, startPoint y: 320, endPoint x: 177, endPoint y: 315, distance: 51.1
click at [175, 320] on div at bounding box center [217, 320] width 97 height 1
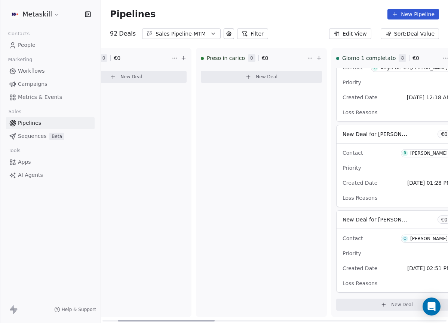
drag, startPoint x: 231, startPoint y: 319, endPoint x: 179, endPoint y: 307, distance: 53.0
click at [177, 320] on div at bounding box center [166, 320] width 97 height 1
click at [208, 320] on div at bounding box center [164, 320] width 97 height 1
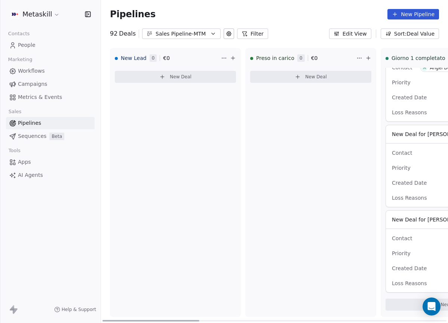
drag, startPoint x: 204, startPoint y: 319, endPoint x: 125, endPoint y: 314, distance: 79.1
click at [125, 320] on div at bounding box center [151, 320] width 97 height 1
